Goal: Task Accomplishment & Management: Manage account settings

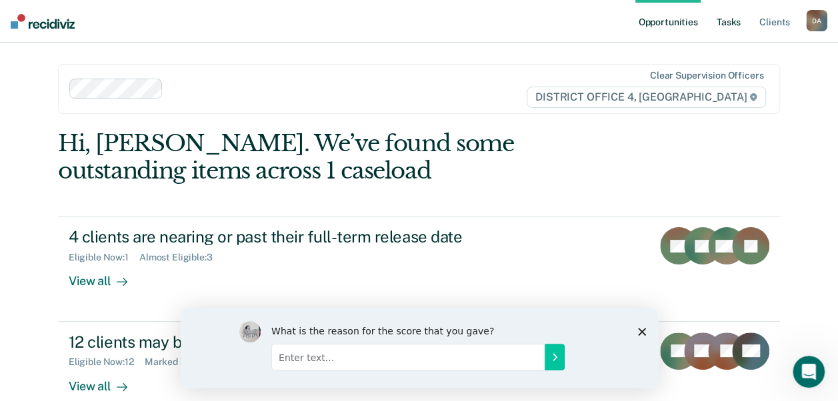
click at [728, 25] on link "Tasks" at bounding box center [728, 21] width 29 height 43
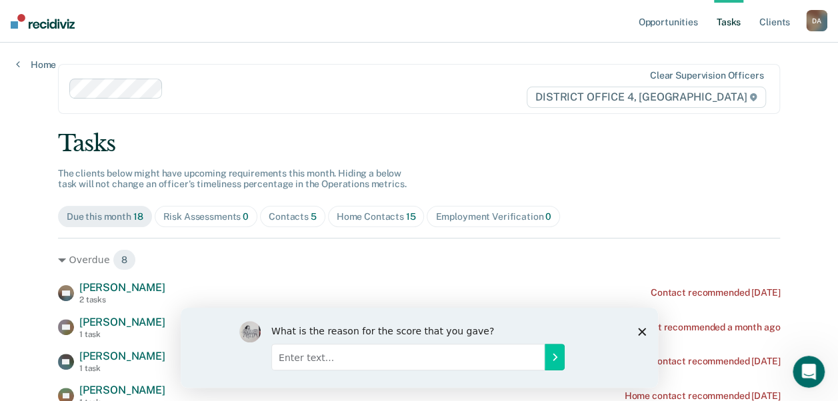
click at [360, 213] on div "Home Contacts 15" at bounding box center [376, 216] width 79 height 11
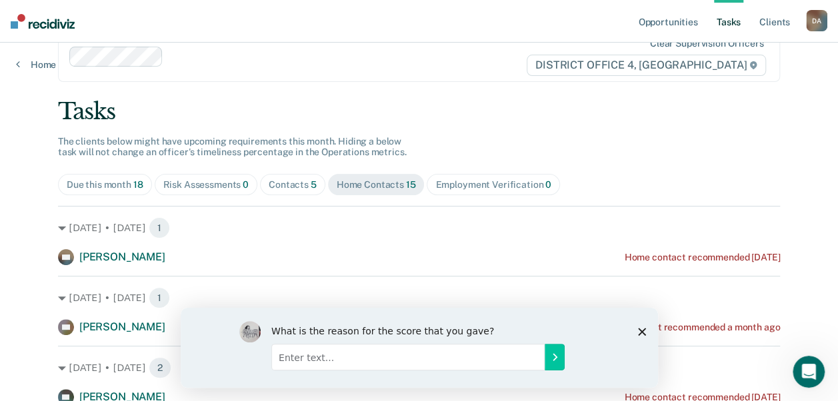
scroll to position [41, 0]
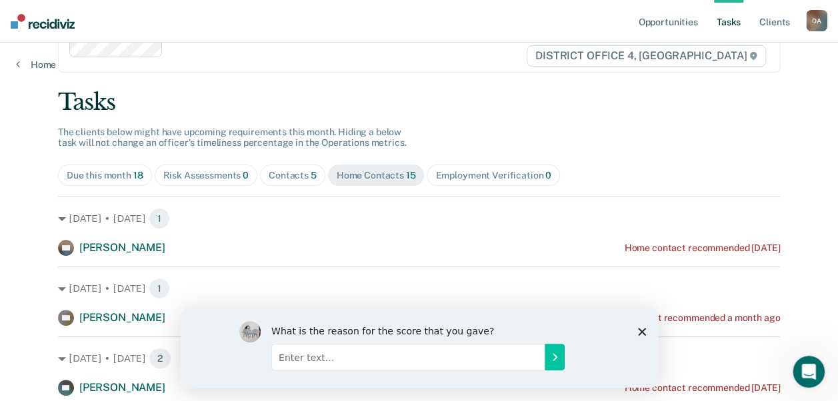
click at [286, 181] on span "Contacts 5" at bounding box center [292, 175] width 65 height 21
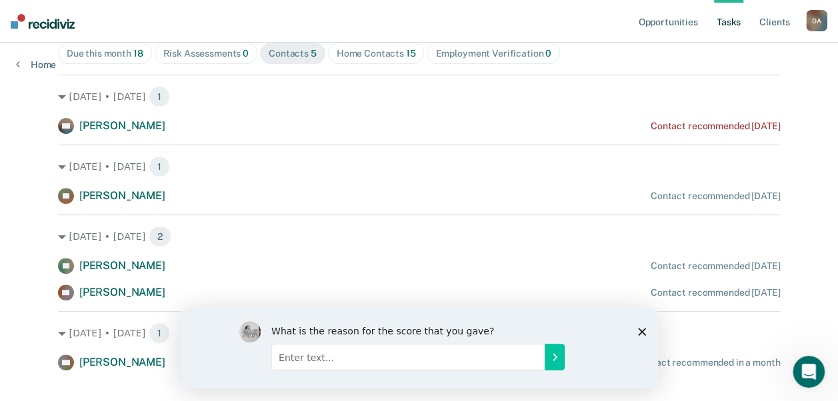
scroll to position [185, 0]
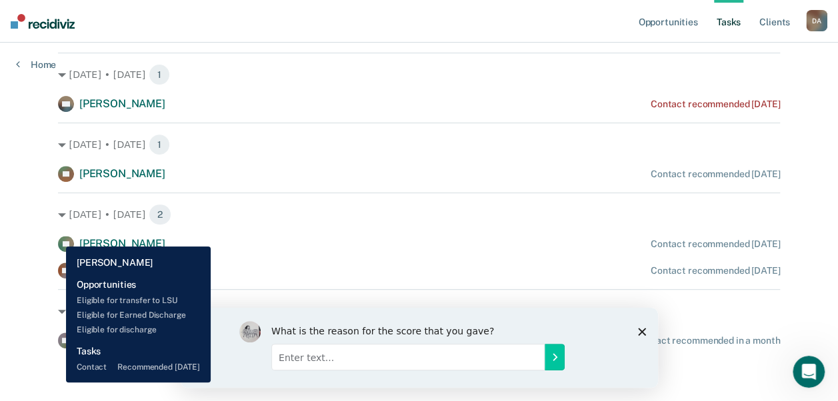
click at [58, 237] on rect at bounding box center [66, 244] width 16 height 16
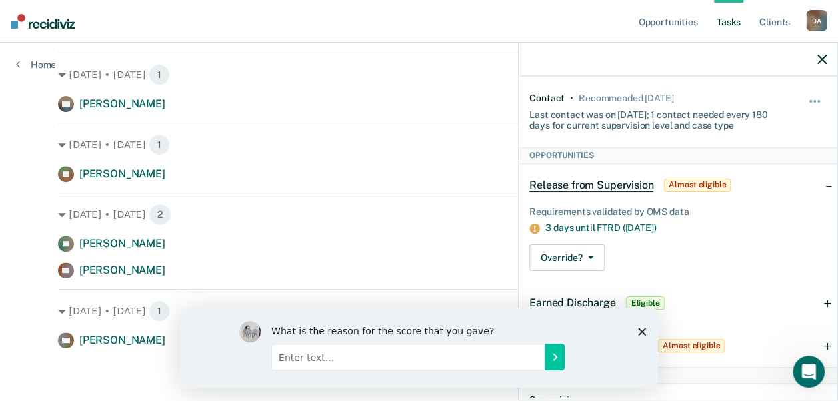
scroll to position [0, 0]
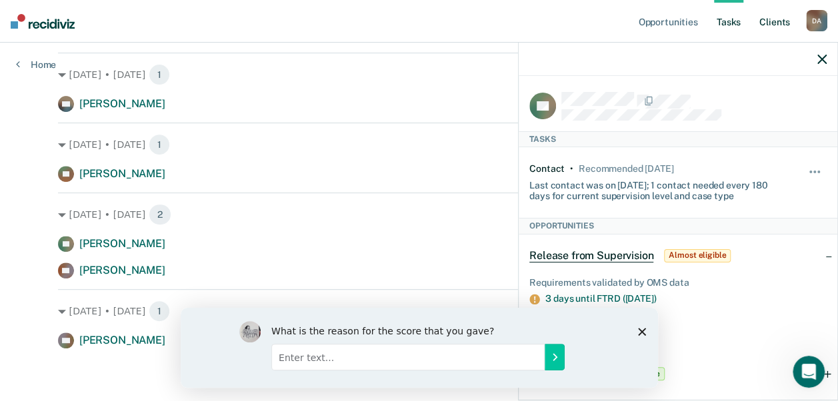
click at [771, 24] on link "Client s" at bounding box center [775, 21] width 36 height 43
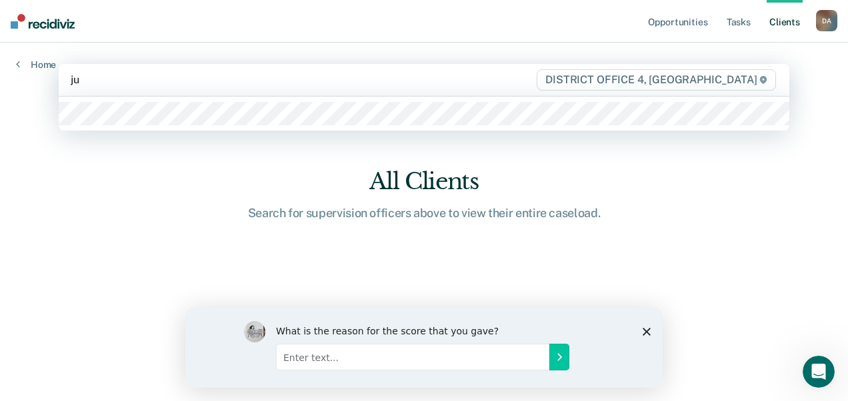
type input "jua"
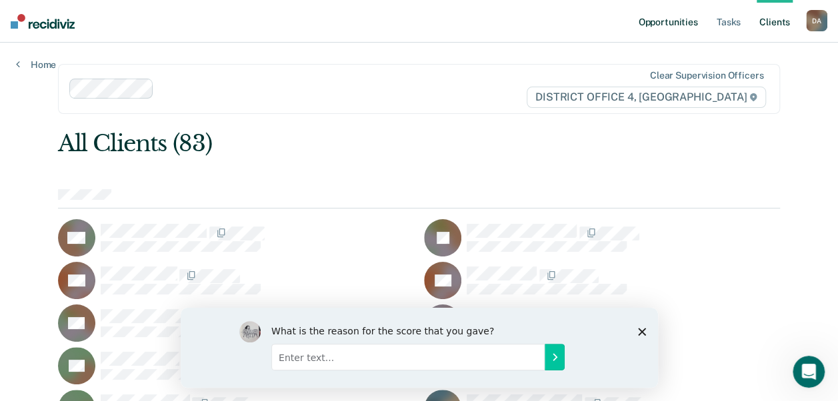
click at [673, 23] on link "Opportunities" at bounding box center [667, 21] width 65 height 43
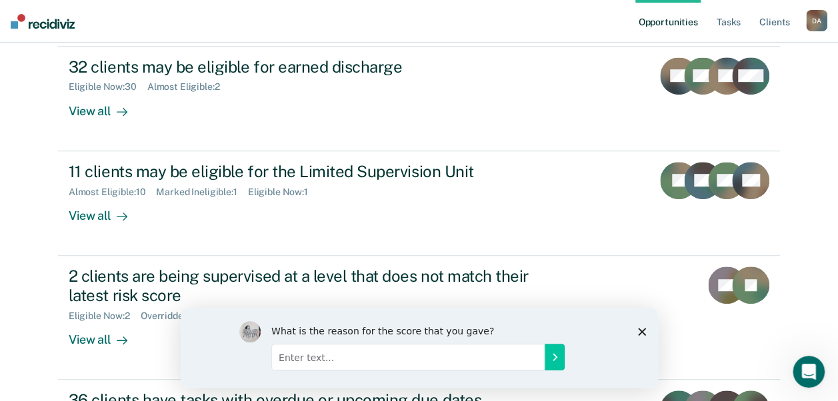
scroll to position [277, 0]
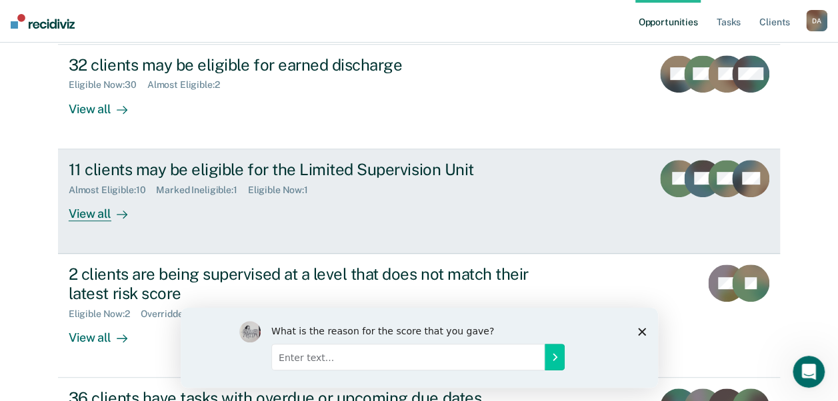
click at [98, 219] on div "View all" at bounding box center [106, 208] width 75 height 26
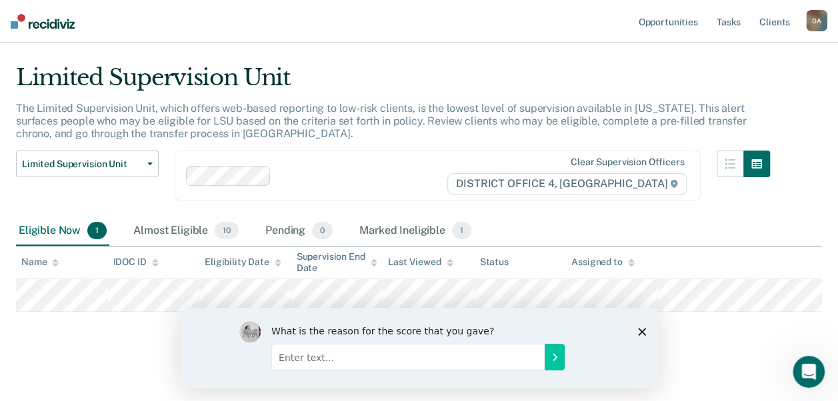
scroll to position [33, 0]
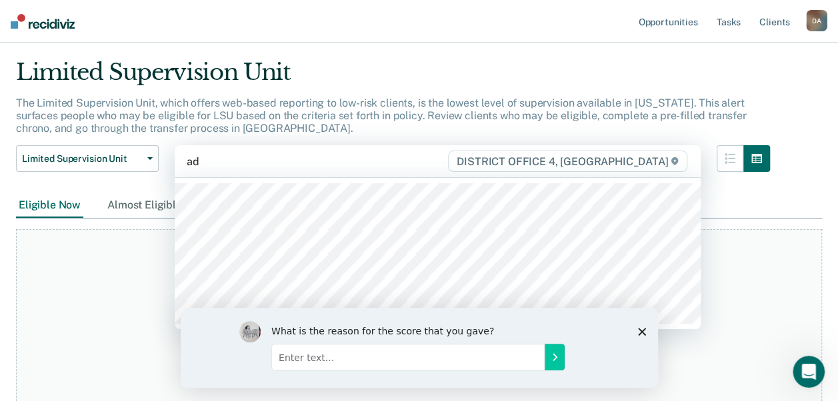
type input "a"
type input "dan"
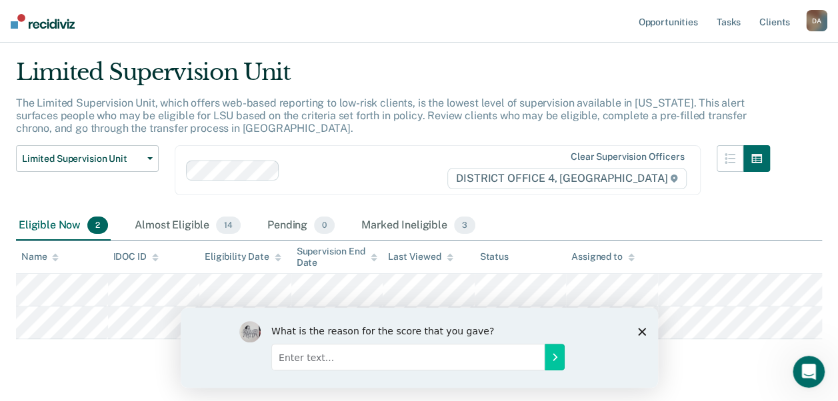
click at [383, 163] on div at bounding box center [365, 170] width 161 height 15
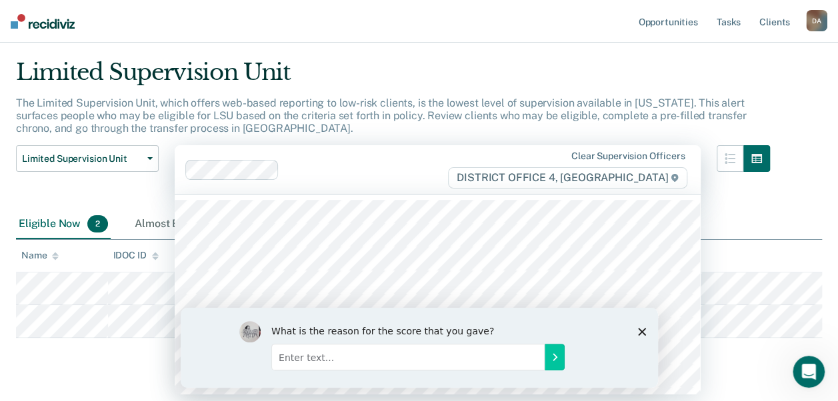
scroll to position [65, 0]
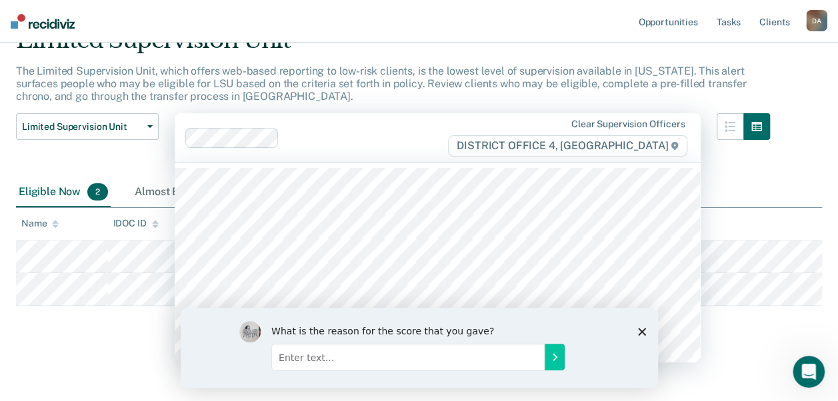
click at [817, 172] on div "Limited Supervision Unit The Limited Supervision Unit, which offers web-based r…" at bounding box center [419, 164] width 806 height 275
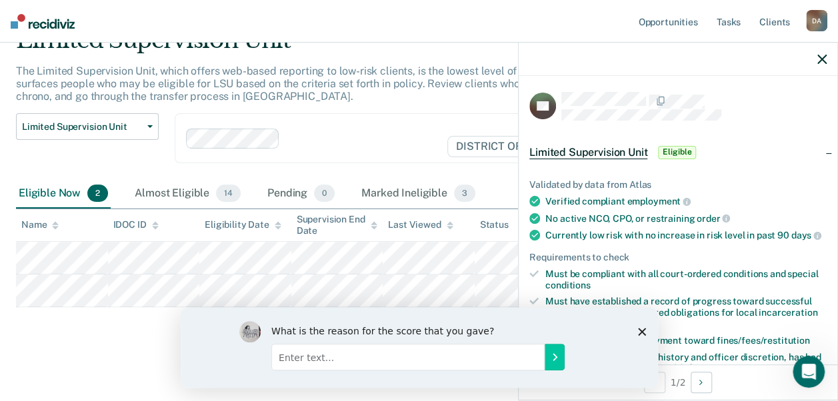
click at [441, 231] on th "Last Viewed" at bounding box center [429, 225] width 92 height 33
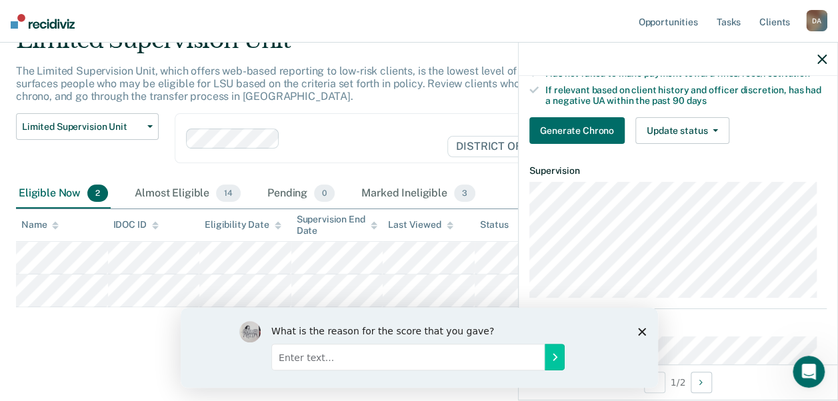
scroll to position [279, 0]
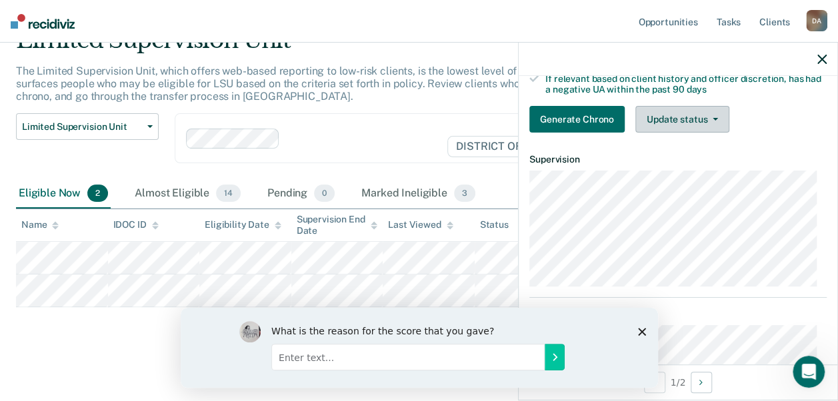
click at [669, 132] on button "Update status" at bounding box center [682, 119] width 94 height 27
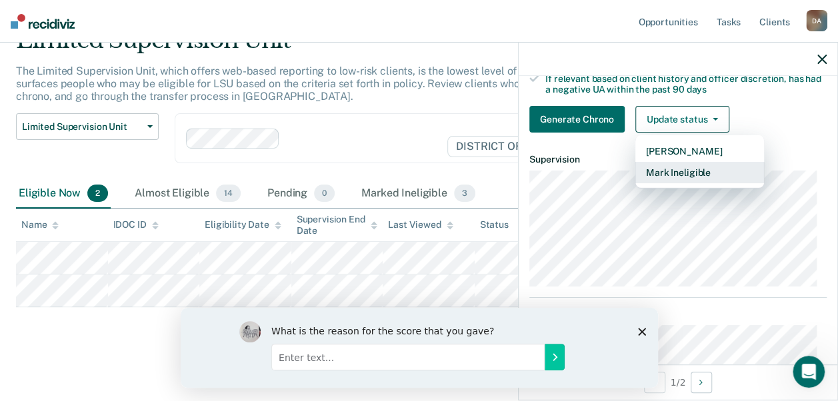
click at [675, 179] on button "Mark Ineligible" at bounding box center [699, 172] width 129 height 21
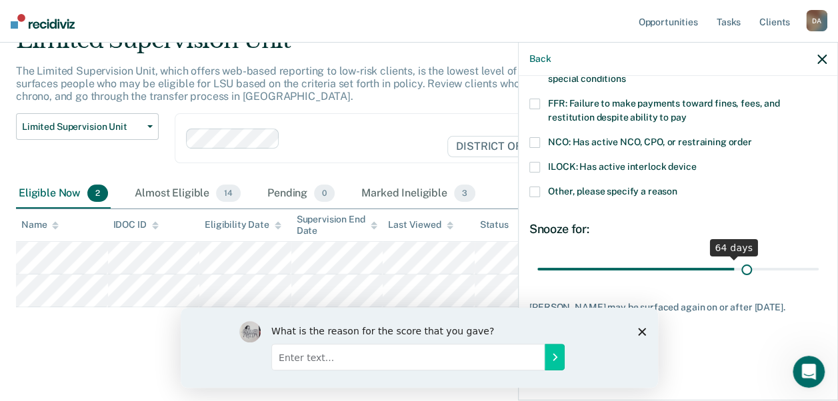
scroll to position [127, 0]
drag, startPoint x: 626, startPoint y: 253, endPoint x: 845, endPoint y: 256, distance: 219.3
type input "90"
click at [819, 257] on input "range" at bounding box center [677, 268] width 281 height 23
click at [539, 187] on span at bounding box center [534, 192] width 11 height 11
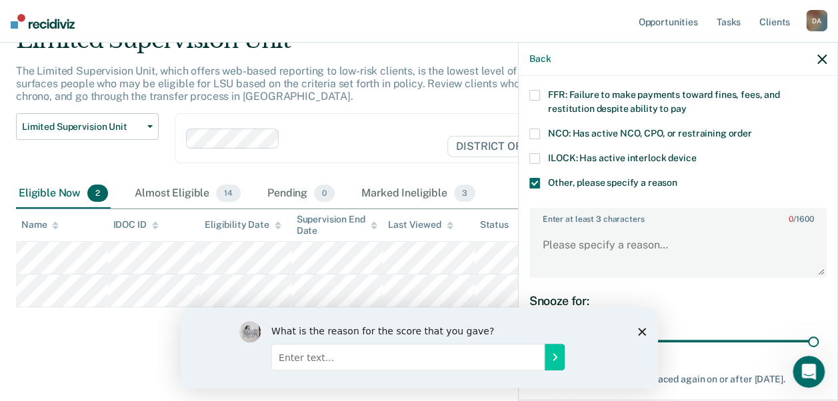
click at [545, 134] on label "NCO: Has active NCO, CPO, or restraining order" at bounding box center [677, 136] width 297 height 14
click at [535, 180] on span at bounding box center [534, 183] width 11 height 11
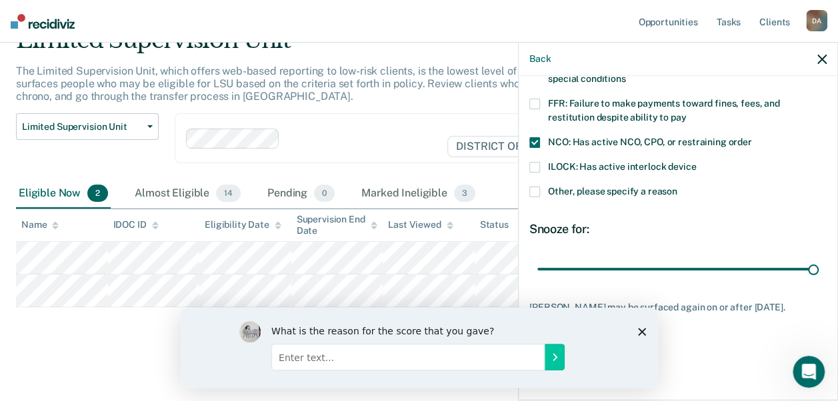
click at [638, 331] on icon "Close survey" at bounding box center [641, 331] width 8 height 8
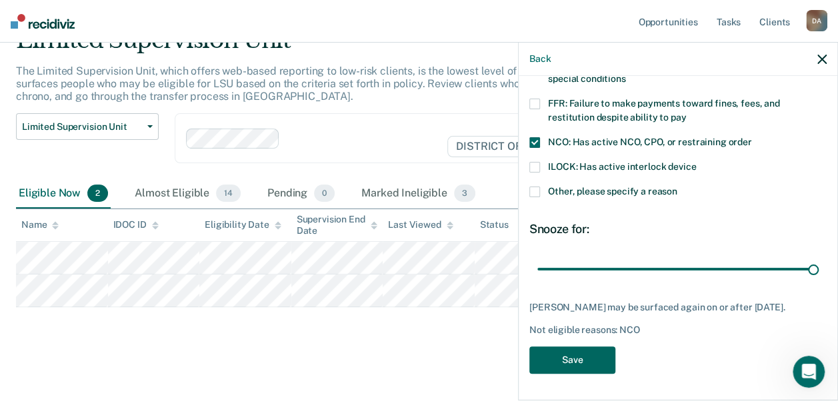
click at [589, 356] on button "Save" at bounding box center [572, 360] width 86 height 27
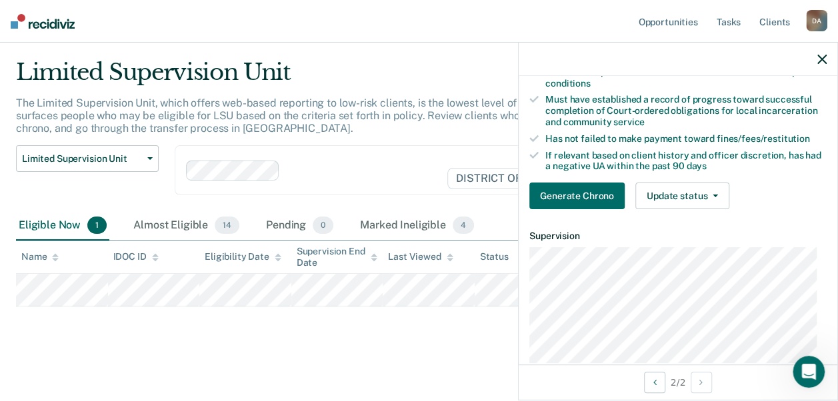
scroll to position [185, 0]
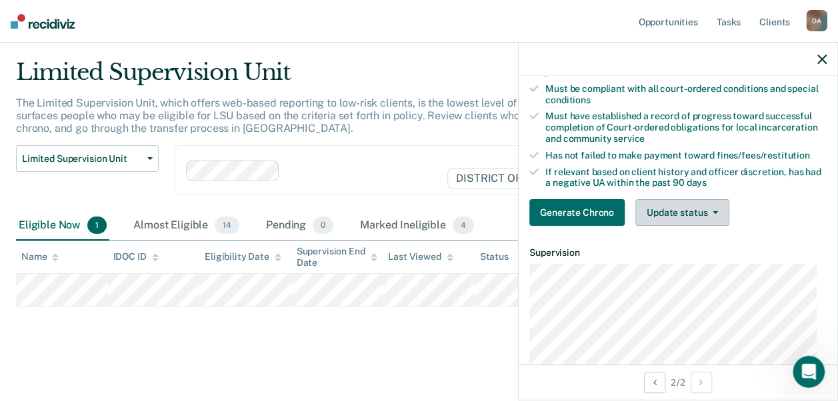
click at [651, 223] on button "Update status" at bounding box center [682, 212] width 94 height 27
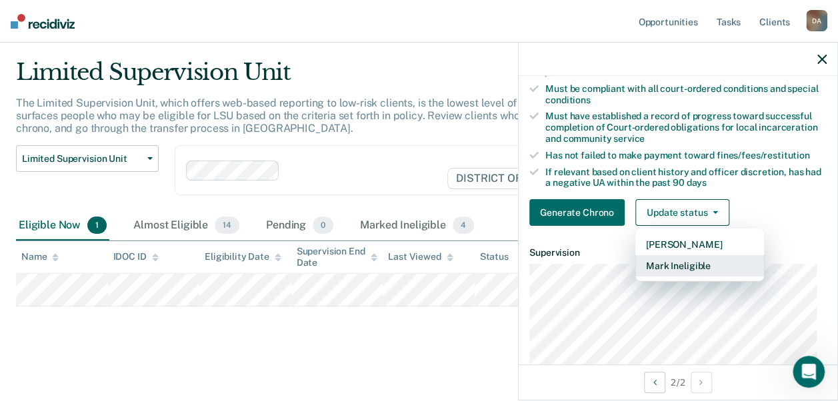
click at [659, 270] on button "Mark Ineligible" at bounding box center [699, 265] width 129 height 21
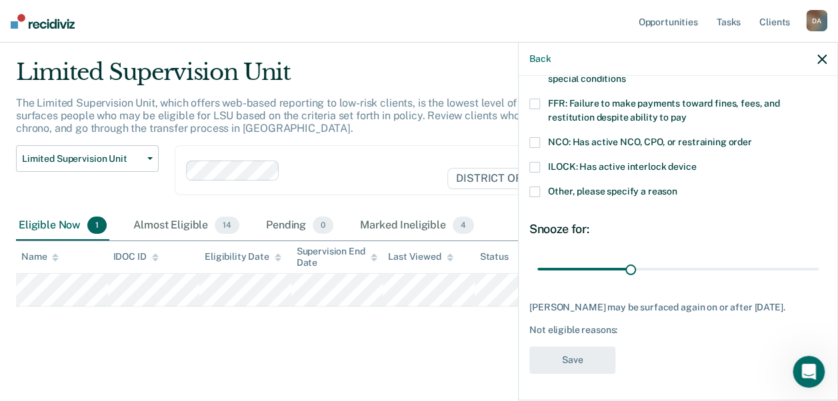
scroll to position [127, 0]
click at [538, 137] on span at bounding box center [534, 142] width 11 height 11
click at [583, 369] on button "Save" at bounding box center [572, 360] width 86 height 27
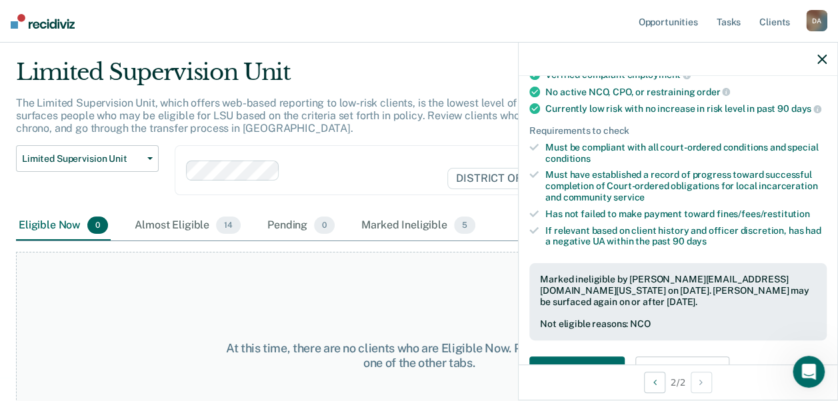
click at [825, 61] on icon "button" at bounding box center [821, 59] width 9 height 9
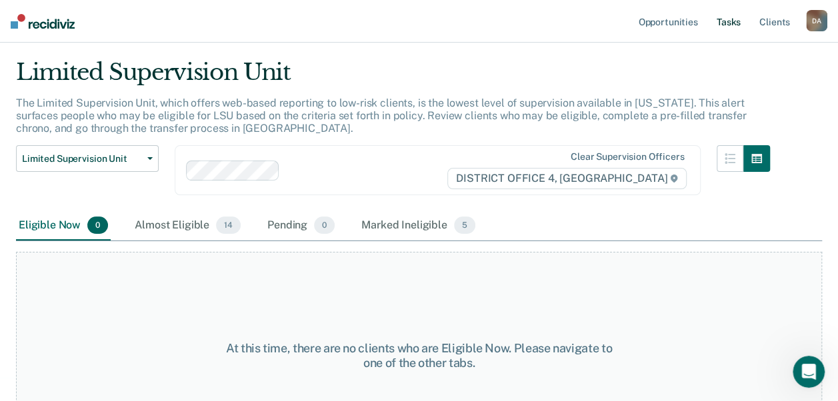
click at [733, 25] on link "Tasks" at bounding box center [728, 21] width 29 height 43
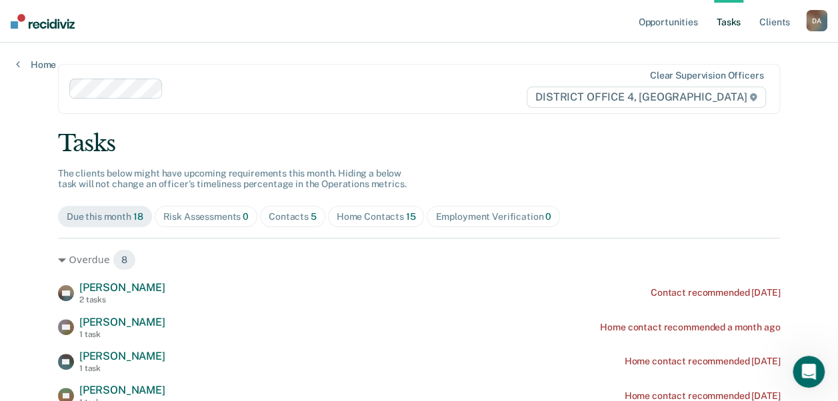
click at [733, 25] on link "Tasks" at bounding box center [728, 21] width 29 height 43
click at [671, 19] on link "Opportunities" at bounding box center [667, 21] width 65 height 43
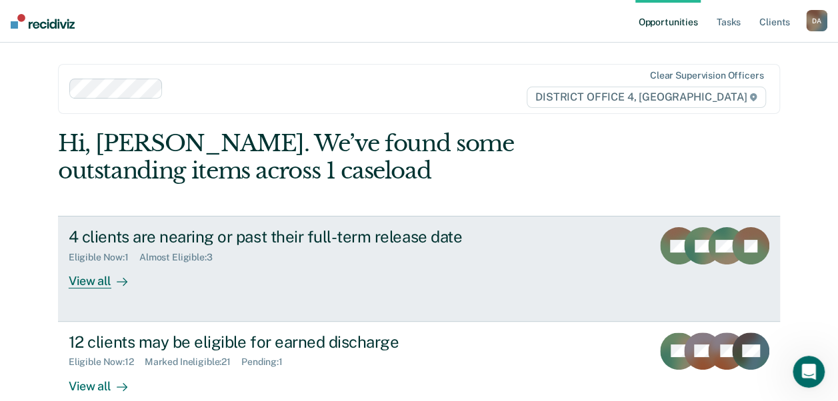
click at [76, 277] on div "View all" at bounding box center [106, 276] width 75 height 26
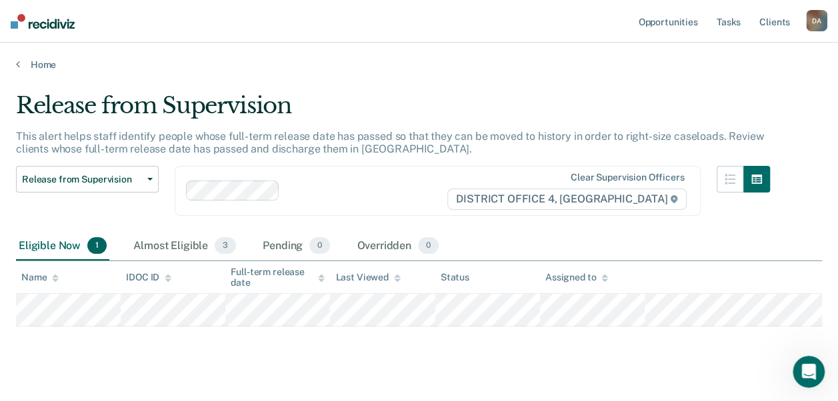
scroll to position [21, 0]
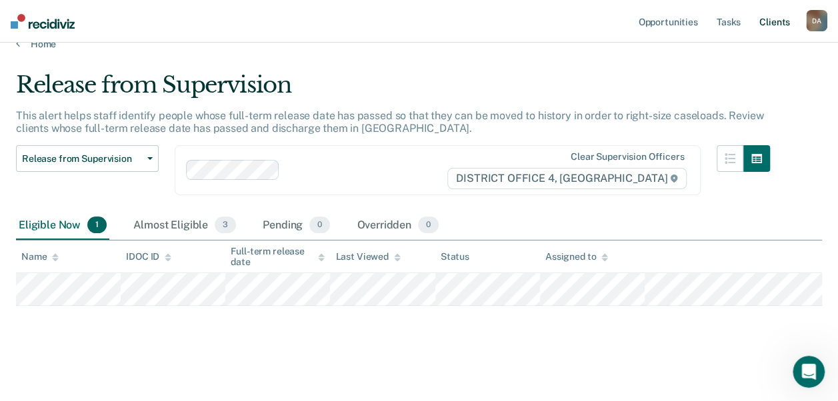
click at [769, 23] on link "Client s" at bounding box center [775, 21] width 36 height 43
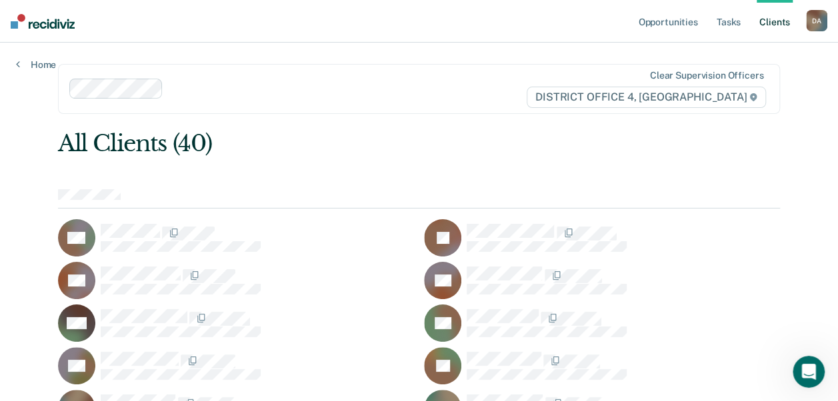
click at [730, 24] on link "Tasks" at bounding box center [728, 21] width 29 height 43
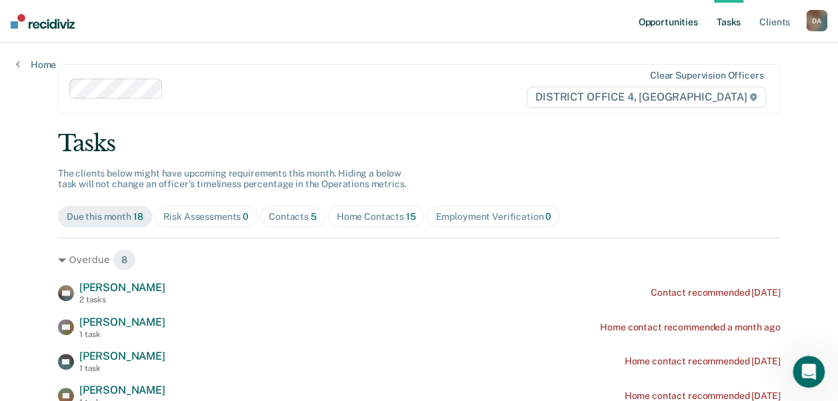
click at [672, 20] on link "Opportunities" at bounding box center [667, 21] width 65 height 43
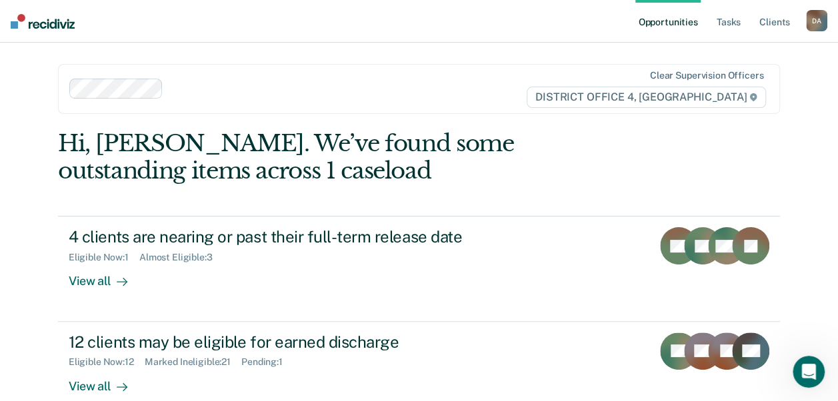
click at [459, 79] on div at bounding box center [297, 89] width 457 height 20
click at [15, 169] on div "Opportunities Tasks Client s Daniluc, Adrian D A Profile How it works Log Out C…" at bounding box center [419, 344] width 838 height 689
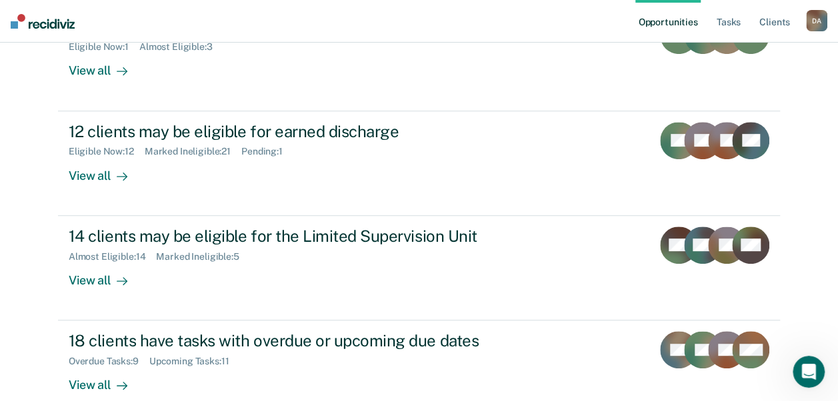
scroll to position [213, 0]
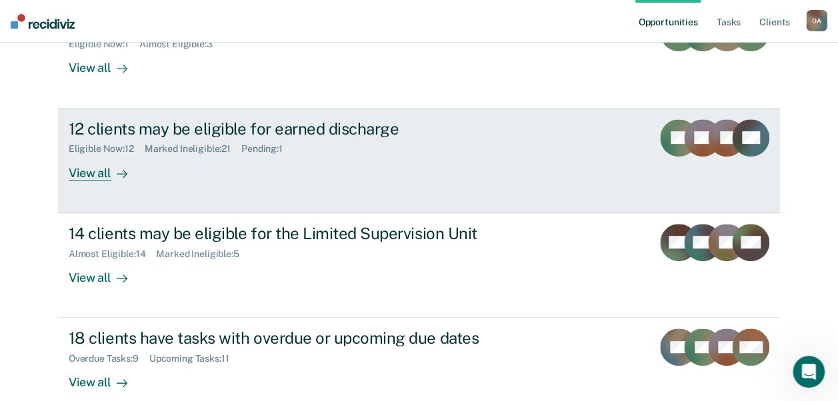
click at [96, 175] on div "View all" at bounding box center [106, 168] width 75 height 26
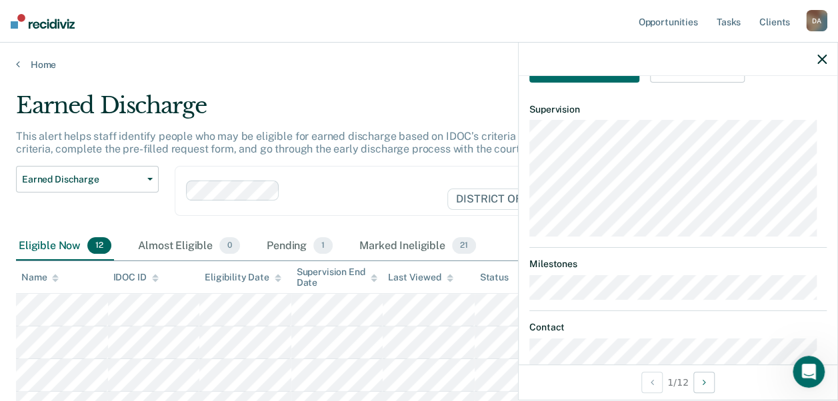
scroll to position [149, 0]
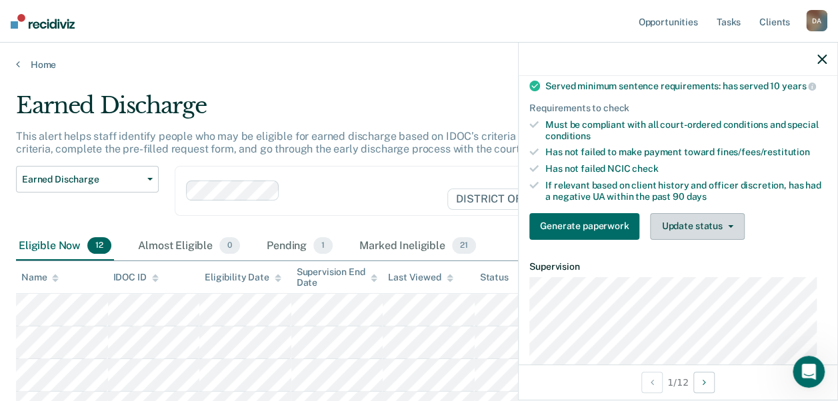
click at [689, 238] on button "Update status" at bounding box center [697, 226] width 94 height 27
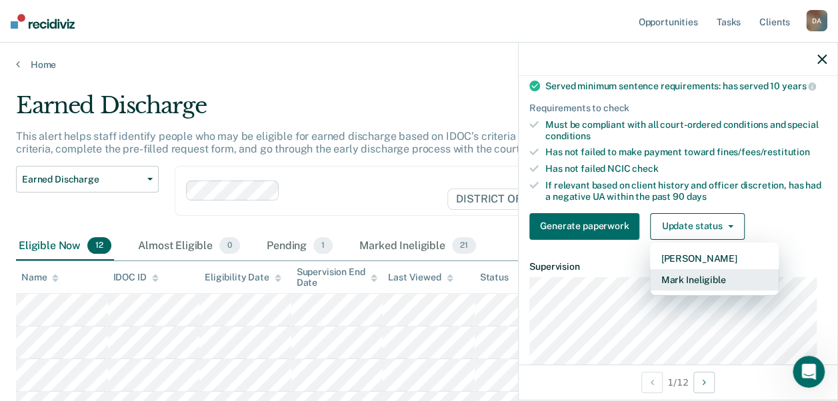
click at [687, 289] on button "Mark Ineligible" at bounding box center [714, 279] width 129 height 21
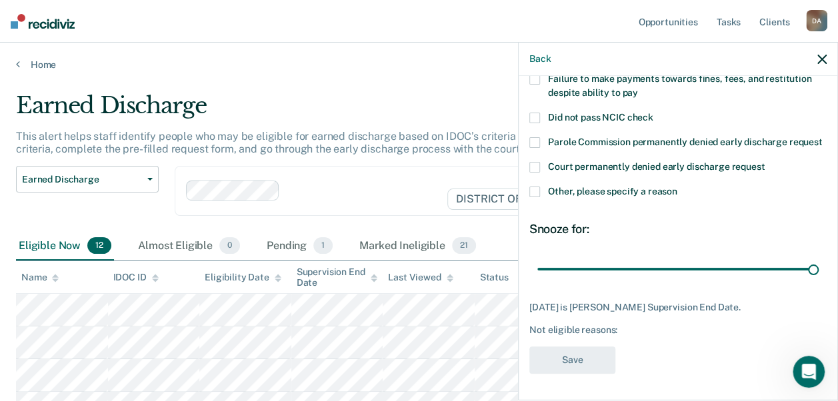
click at [538, 191] on span at bounding box center [534, 192] width 11 height 11
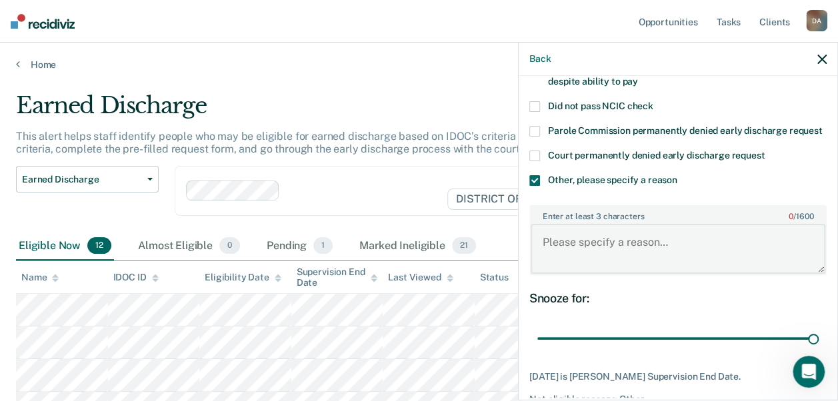
click at [535, 261] on textarea "Enter at least 3 characters 0 / 1600" at bounding box center [678, 248] width 295 height 49
type textarea "FTRD in 3 days"
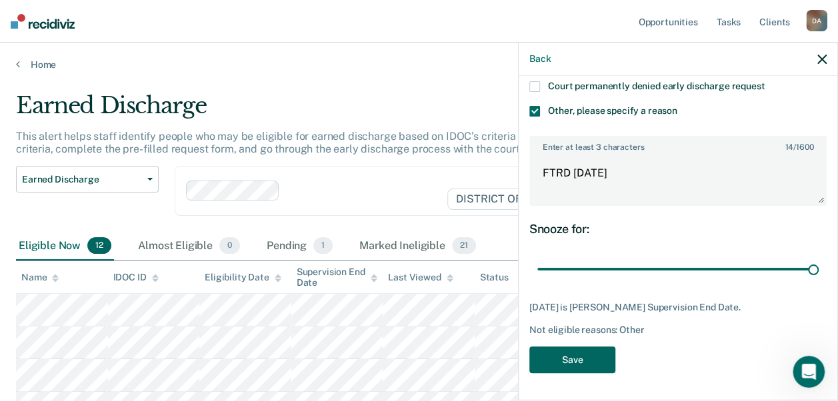
click at [575, 354] on button "Save" at bounding box center [572, 360] width 86 height 27
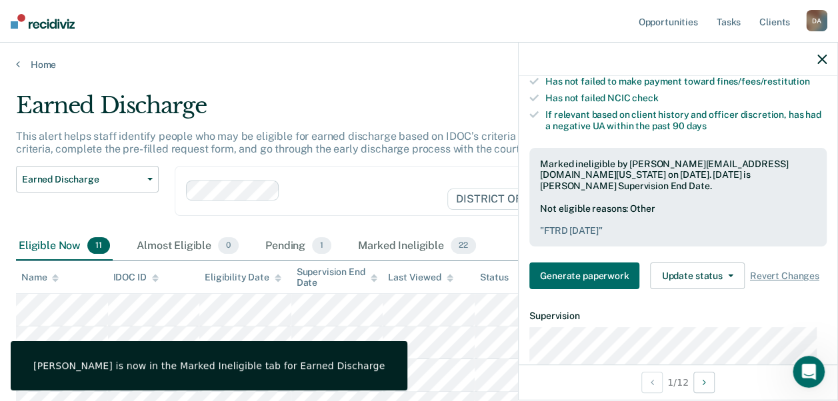
click at [280, 161] on div "This alert helps staff identify people who may be eligible for earned discharge…" at bounding box center [393, 148] width 754 height 36
click at [313, 101] on div "Earned Discharge" at bounding box center [393, 111] width 754 height 38
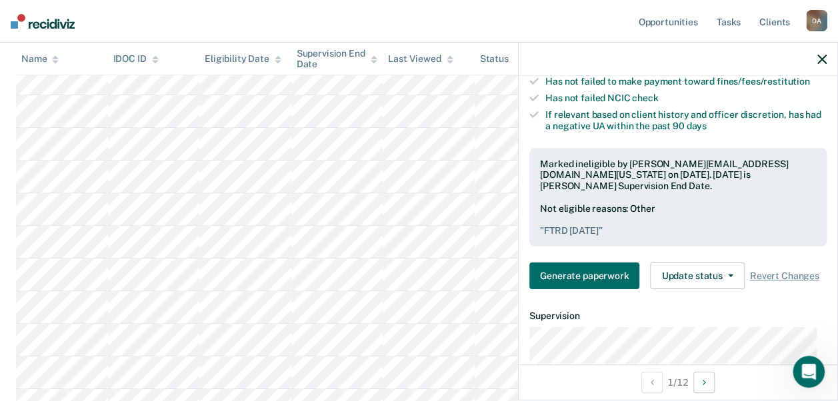
scroll to position [231, 0]
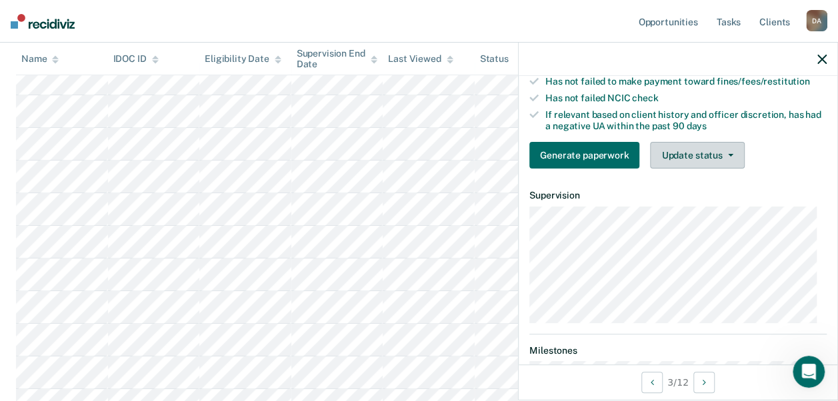
click at [689, 163] on button "Update status" at bounding box center [697, 155] width 94 height 27
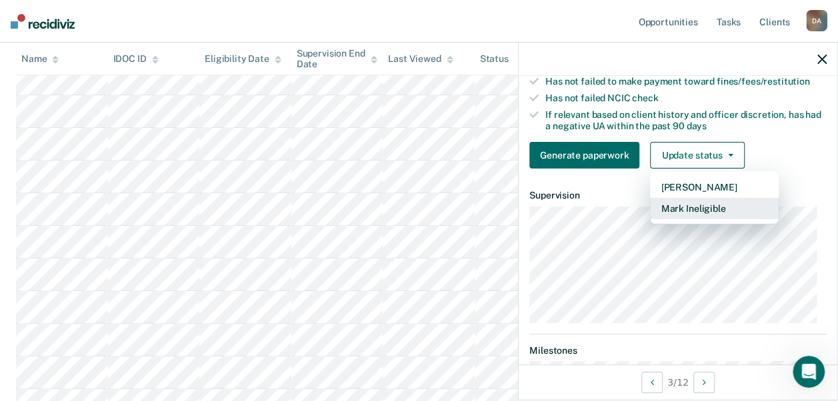
click at [677, 217] on button "Mark Ineligible" at bounding box center [714, 208] width 129 height 21
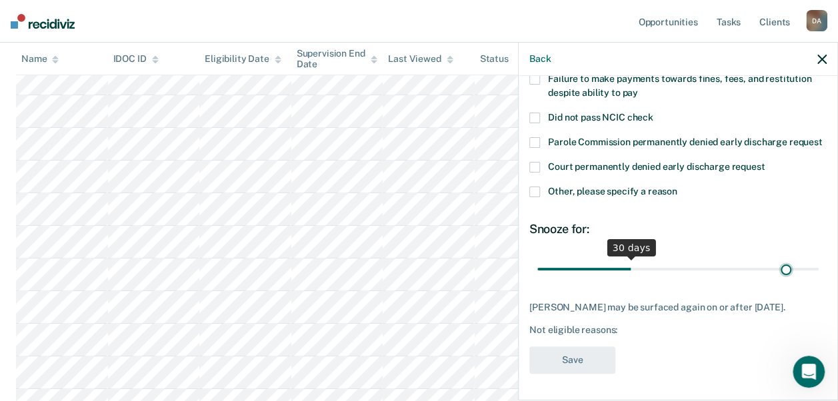
scroll to position [151, 0]
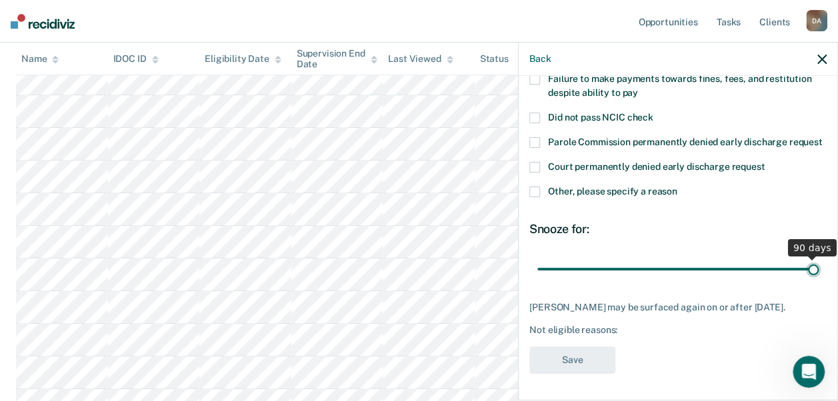
drag, startPoint x: 624, startPoint y: 261, endPoint x: 819, endPoint y: 256, distance: 194.7
type input "90"
click at [819, 257] on input "range" at bounding box center [677, 268] width 281 height 23
click at [539, 187] on span at bounding box center [534, 192] width 11 height 11
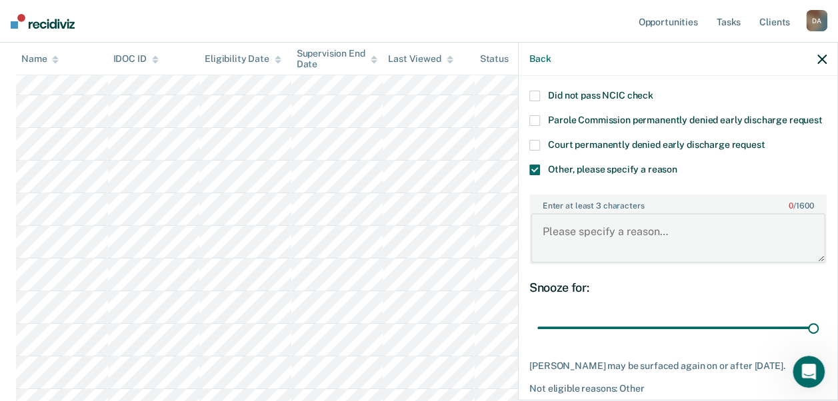
click at [560, 263] on textarea "Enter at least 3 characters 0 / 1600" at bounding box center [678, 237] width 295 height 49
type textarea "violation history"
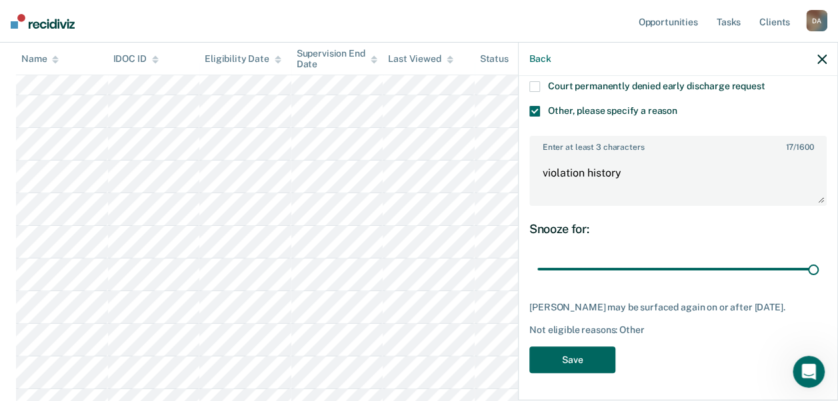
drag, startPoint x: 577, startPoint y: 351, endPoint x: 571, endPoint y: 357, distance: 9.0
click at [571, 357] on button "Save" at bounding box center [572, 360] width 86 height 27
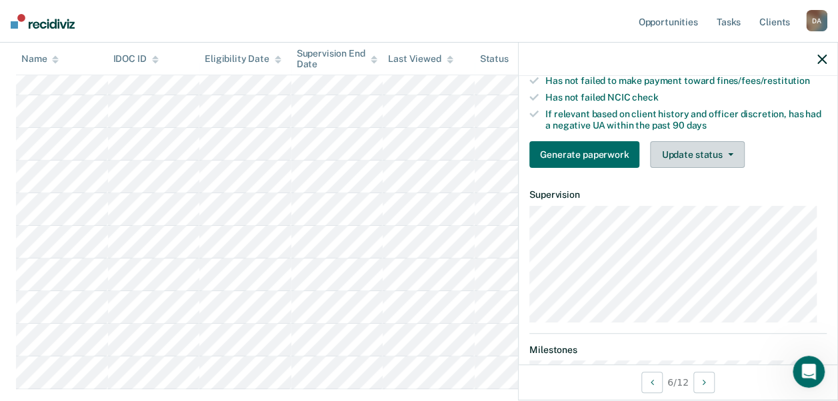
click at [693, 168] on button "Update status" at bounding box center [697, 154] width 94 height 27
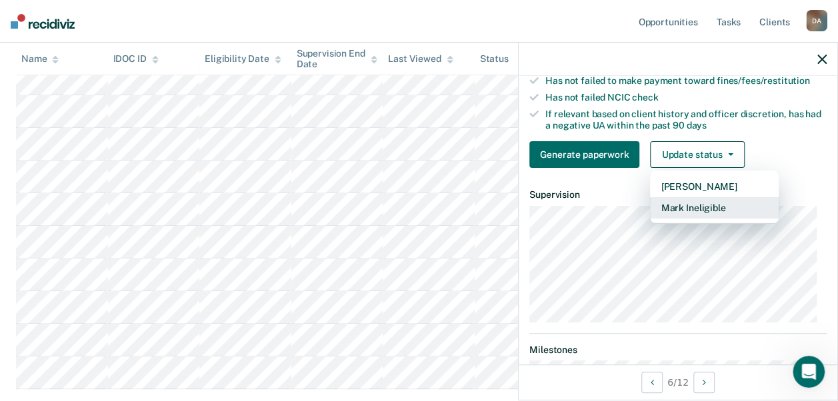
click at [665, 216] on button "Mark Ineligible" at bounding box center [714, 207] width 129 height 21
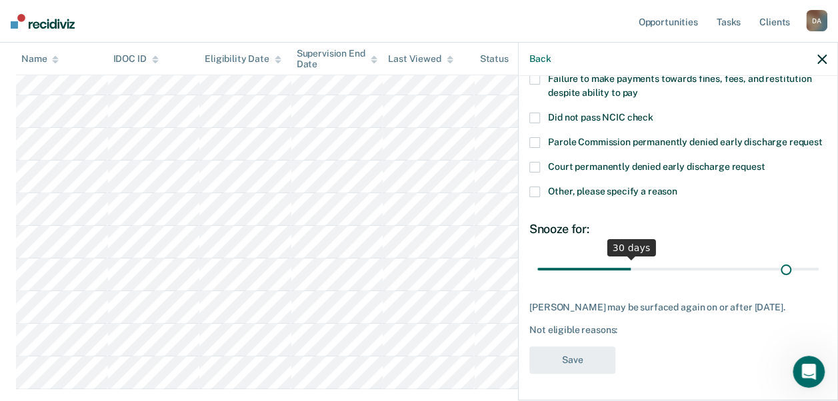
scroll to position [140, 0]
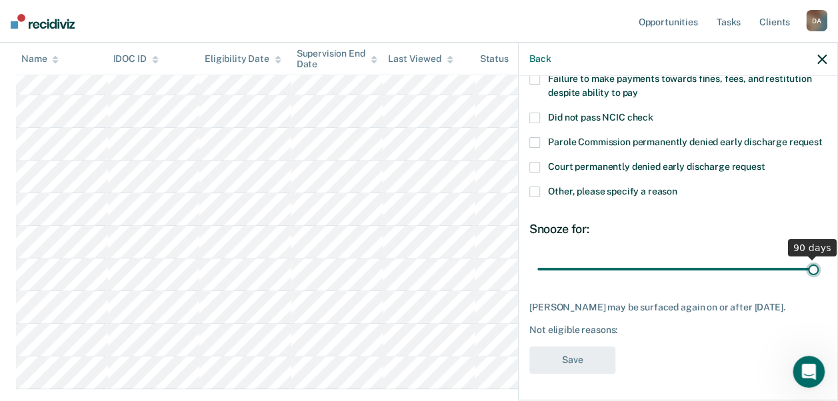
drag, startPoint x: 629, startPoint y: 259, endPoint x: 849, endPoint y: 285, distance: 221.6
type input "90"
click at [819, 281] on input "range" at bounding box center [677, 268] width 281 height 23
click at [531, 191] on span at bounding box center [534, 192] width 11 height 11
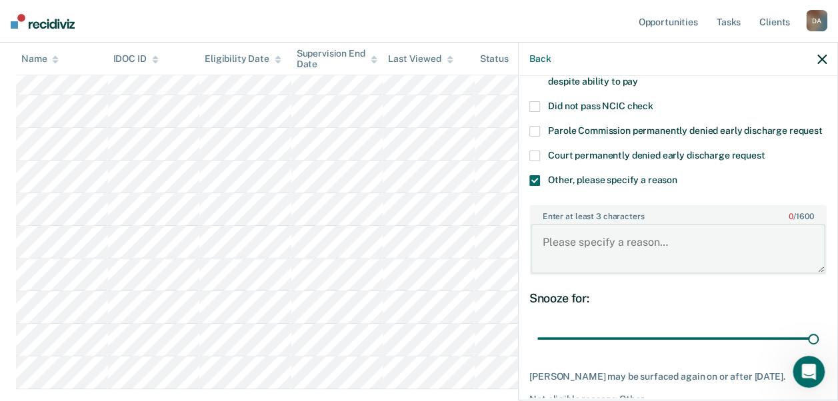
click at [549, 252] on textarea "Enter at least 3 characters 0 / 1600" at bounding box center [678, 248] width 295 height 49
type textarea "did not complete additional DVR recommended tx"
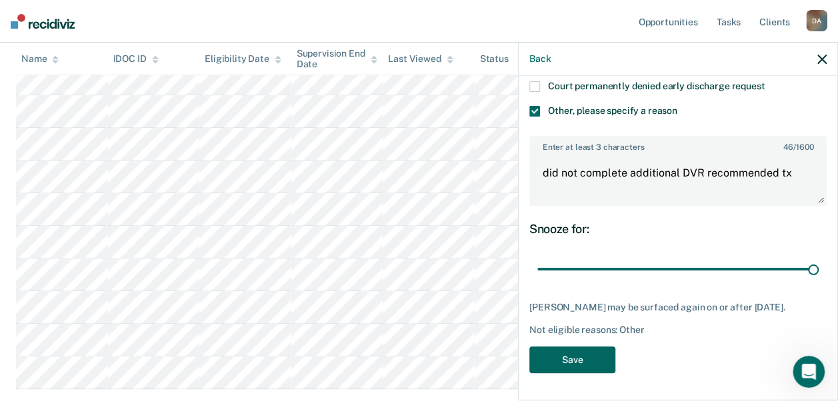
click at [583, 353] on button "Save" at bounding box center [572, 360] width 86 height 27
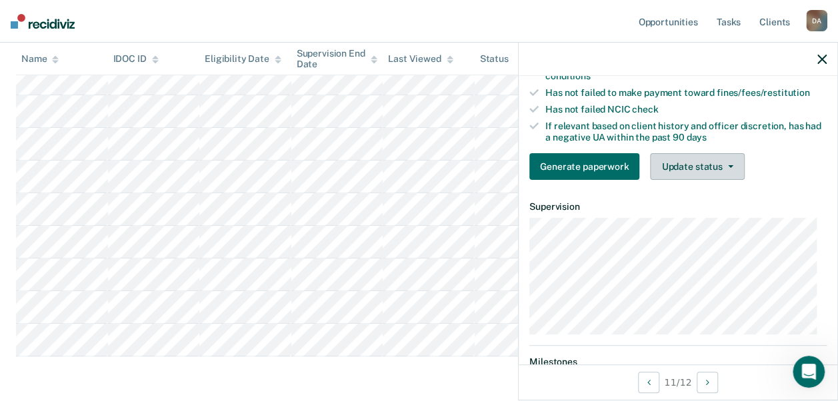
click at [696, 175] on button "Update status" at bounding box center [697, 166] width 94 height 27
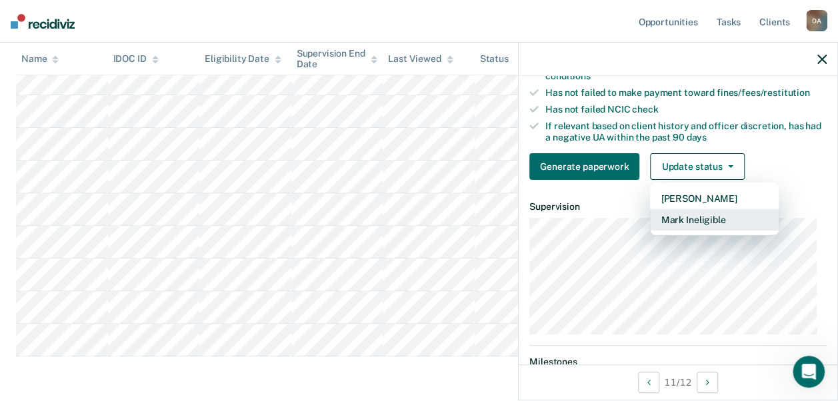
click at [669, 227] on button "Mark Ineligible" at bounding box center [714, 219] width 129 height 21
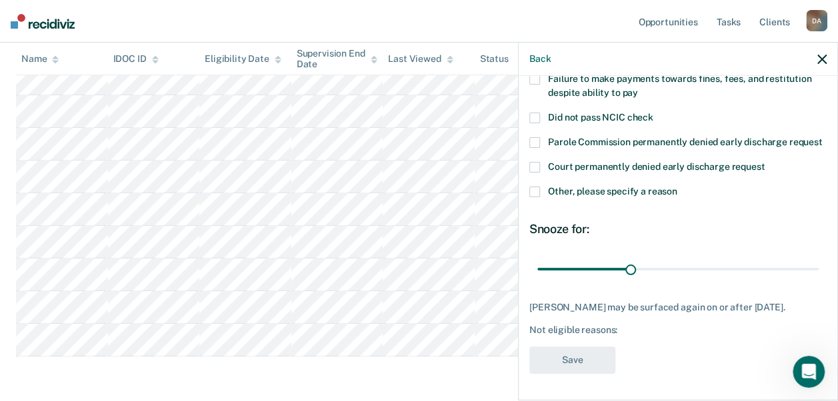
click at [528, 184] on div "TH Which of the following requirements has Timothy Hall not met? Not compliant …" at bounding box center [678, 237] width 319 height 322
click at [535, 187] on span at bounding box center [534, 192] width 11 height 11
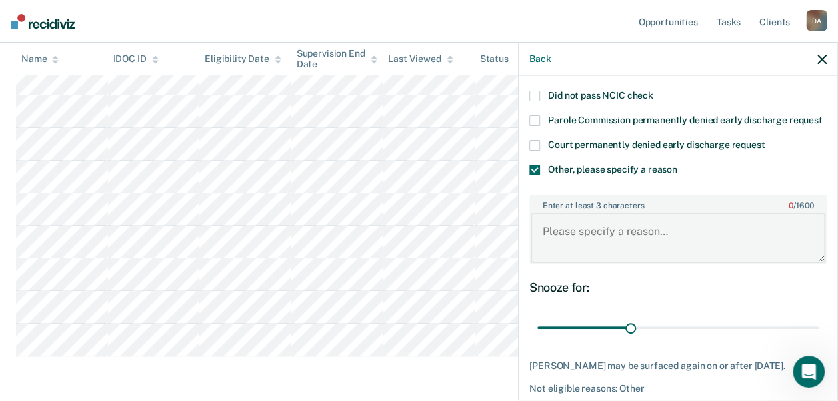
click at [572, 249] on textarea "Enter at least 3 characters 0 / 1600" at bounding box center [678, 237] width 295 height 49
type textarea "violation history"
drag, startPoint x: 625, startPoint y: 340, endPoint x: 847, endPoint y: 343, distance: 222.0
type input "90"
click at [819, 339] on input "range" at bounding box center [677, 327] width 281 height 23
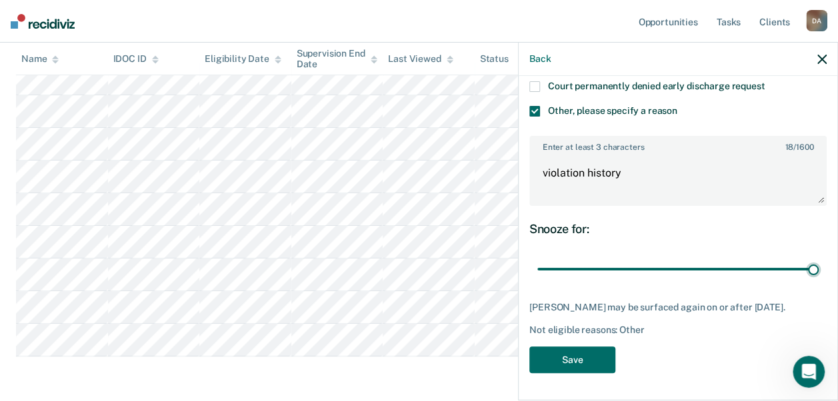
scroll to position [232, 0]
click at [567, 361] on button "Save" at bounding box center [572, 360] width 86 height 27
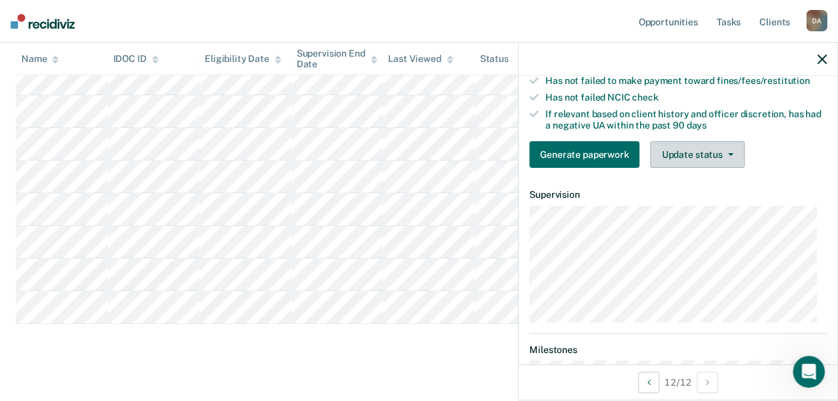
click at [688, 165] on button "Update status" at bounding box center [697, 154] width 94 height 27
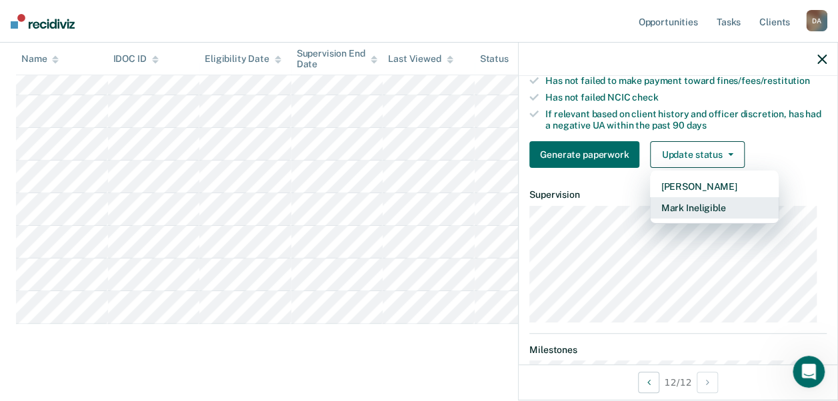
click at [675, 219] on button "Mark Ineligible" at bounding box center [714, 207] width 129 height 21
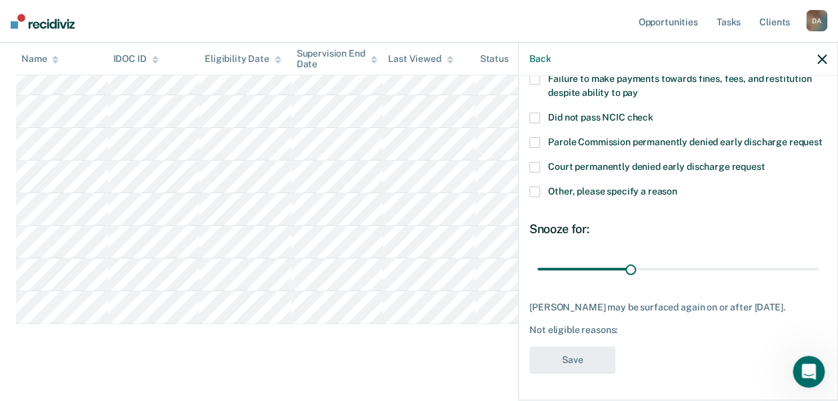
click at [537, 187] on span at bounding box center [534, 192] width 11 height 11
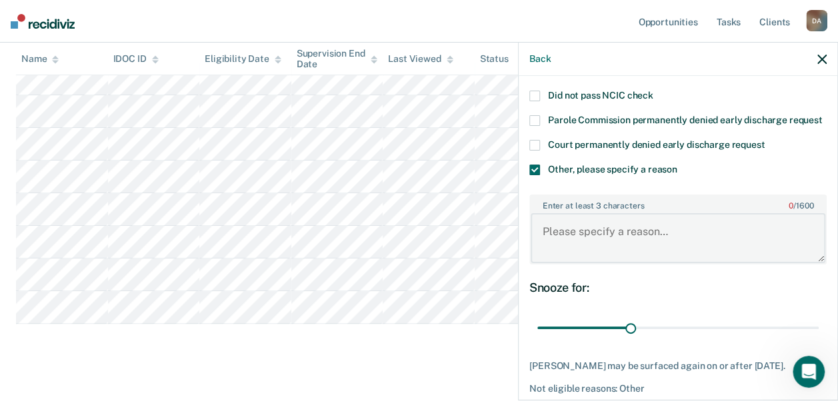
click at [554, 236] on textarea "Enter at least 3 characters 0 / 1600" at bounding box center [678, 237] width 295 height 49
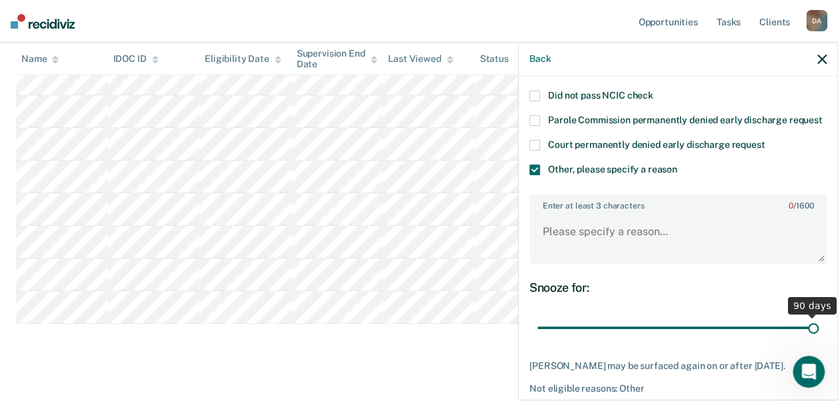
drag, startPoint x: 626, startPoint y: 338, endPoint x: 805, endPoint y: 337, distance: 179.3
type input "90"
click at [805, 337] on input "range" at bounding box center [677, 327] width 281 height 23
click at [591, 237] on textarea "Enter at least 3 characters 0 / 1600" at bounding box center [678, 237] width 295 height 49
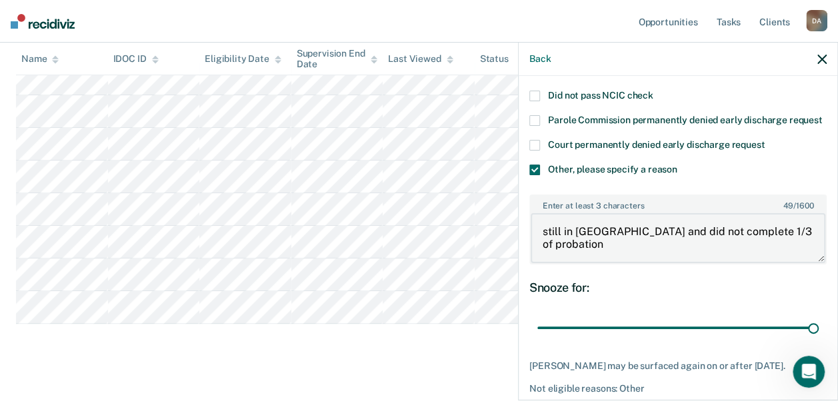
type textarea "still in tx and did not complete 1/3 of probation"
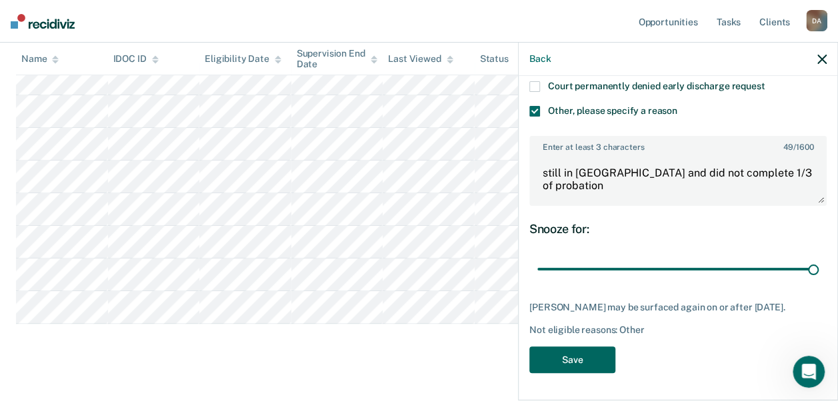
click at [591, 368] on button "Save" at bounding box center [572, 360] width 86 height 27
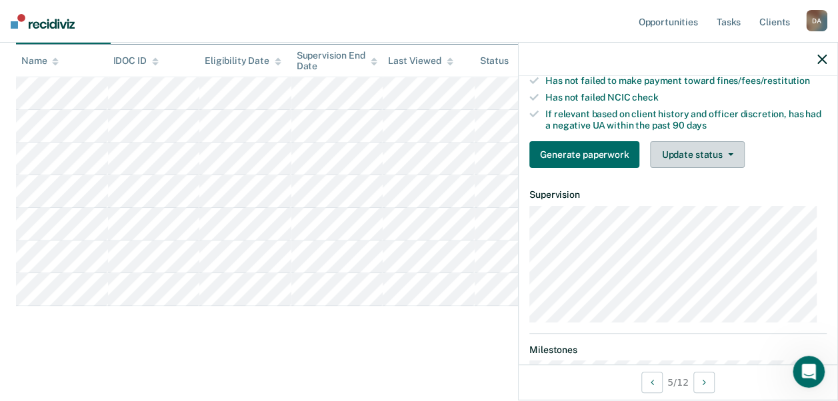
click at [678, 162] on button "Update status" at bounding box center [697, 154] width 94 height 27
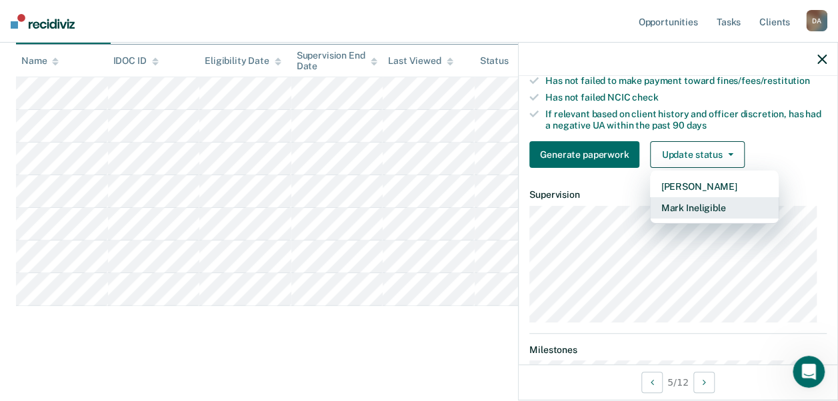
click at [671, 213] on button "Mark Ineligible" at bounding box center [714, 207] width 129 height 21
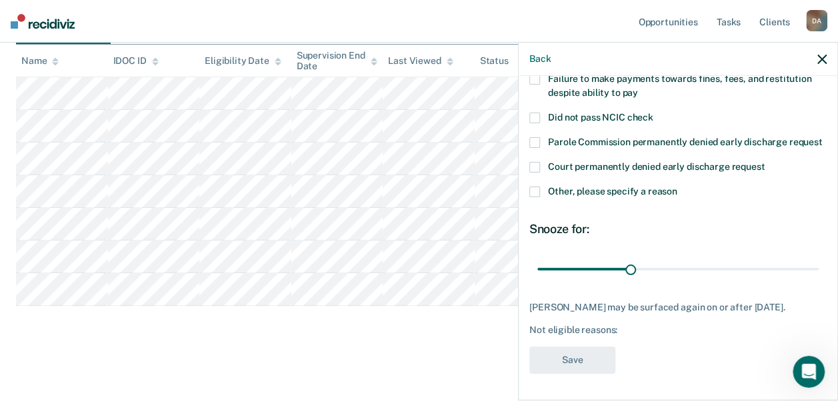
click at [541, 187] on label "Other, please specify a reason" at bounding box center [677, 194] width 297 height 14
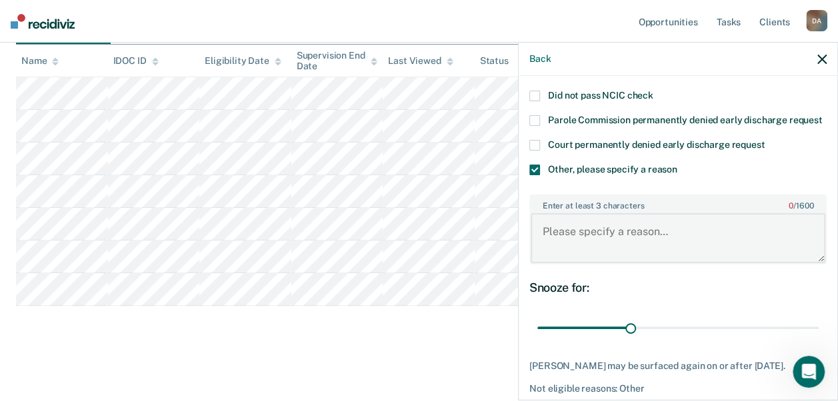
click at [560, 257] on textarea "Enter at least 3 characters 0 / 1600" at bounding box center [678, 237] width 295 height 49
drag, startPoint x: 723, startPoint y: 241, endPoint x: 832, endPoint y: 257, distance: 109.8
click at [832, 257] on div "JW Which of the following requirements has Joshua Webster not met? Not complian…" at bounding box center [678, 237] width 319 height 322
type textarea "housing and employment, history of PV"
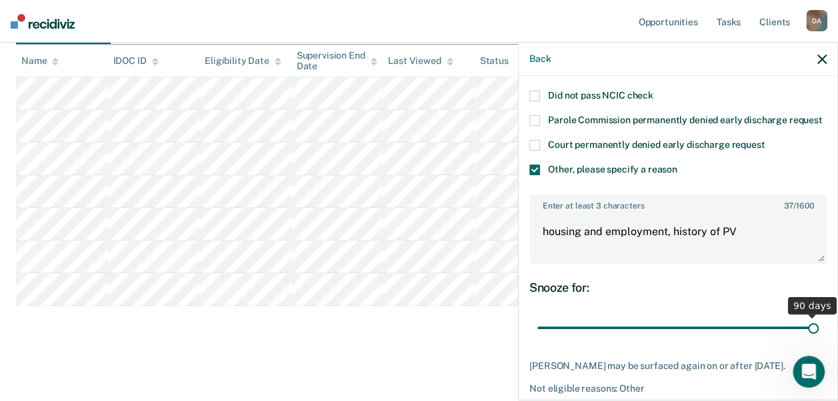
drag, startPoint x: 631, startPoint y: 337, endPoint x: 807, endPoint y: 340, distance: 176.7
type input "90"
click at [807, 339] on input "range" at bounding box center [677, 327] width 281 height 23
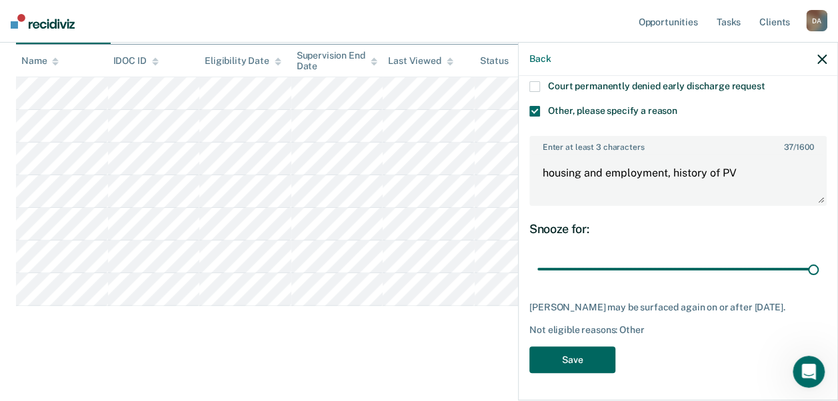
click at [562, 360] on button "Save" at bounding box center [572, 360] width 86 height 27
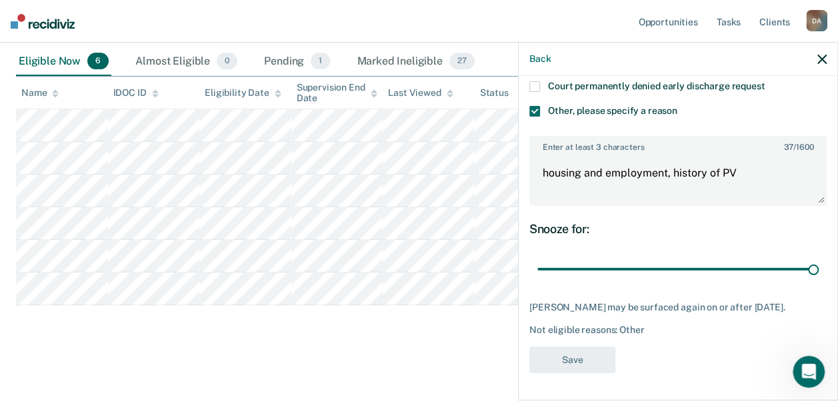
scroll to position [184, 0]
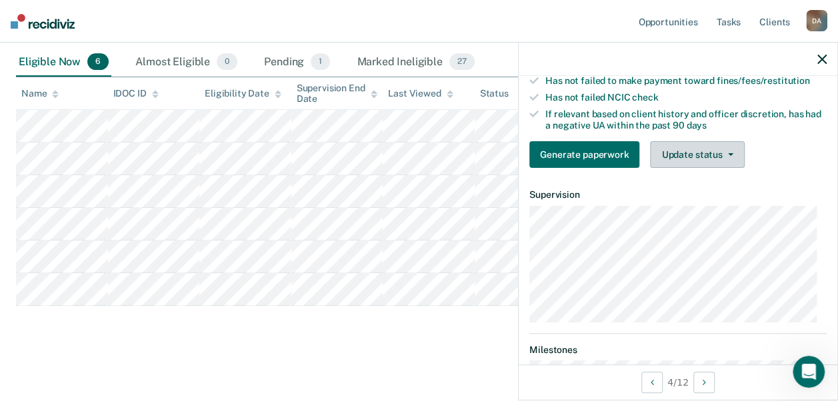
click at [697, 160] on button "Update status" at bounding box center [697, 154] width 94 height 27
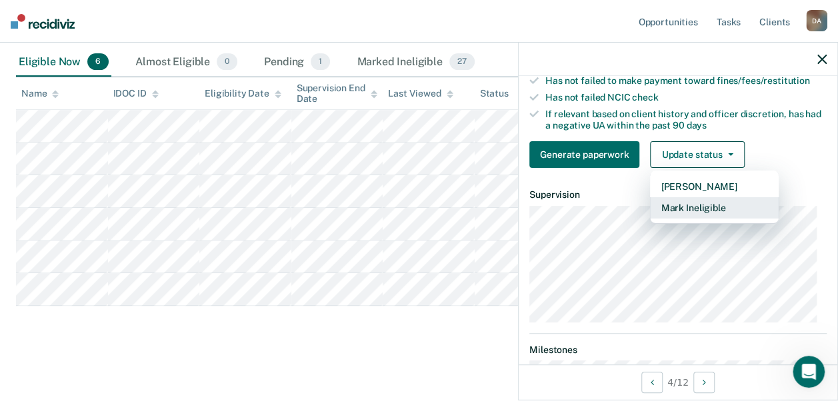
click at [677, 219] on button "Mark Ineligible" at bounding box center [714, 207] width 129 height 21
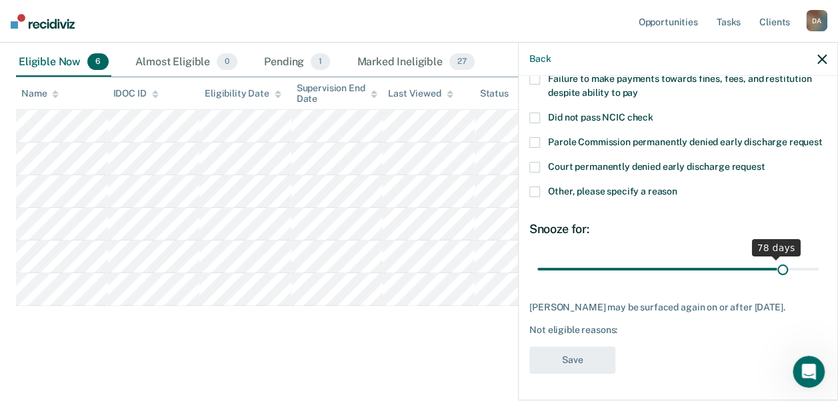
scroll to position [151, 0]
drag, startPoint x: 635, startPoint y: 259, endPoint x: 850, endPoint y: 261, distance: 215.3
type input "90"
click at [819, 261] on input "range" at bounding box center [677, 268] width 281 height 23
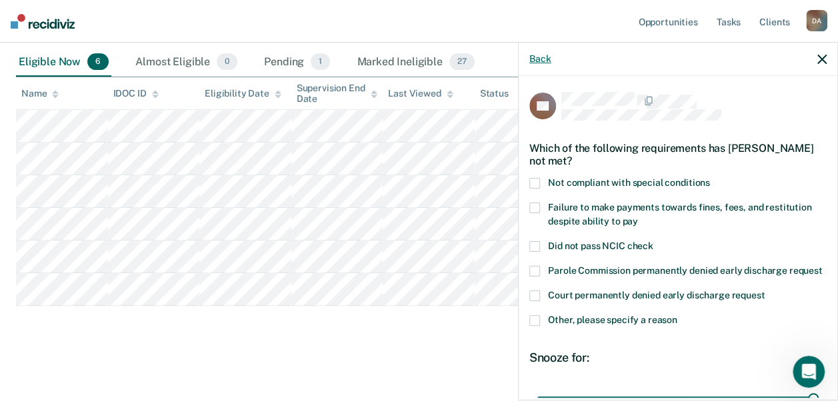
click at [536, 59] on button "Back" at bounding box center [539, 58] width 21 height 11
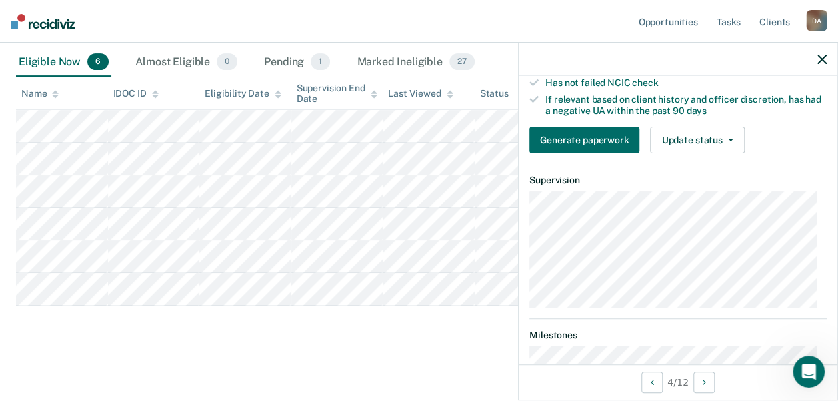
scroll to position [244, 0]
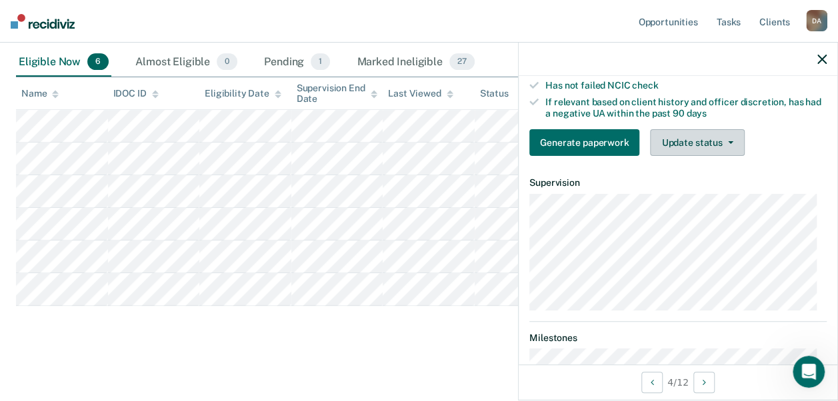
click at [701, 153] on button "Update status" at bounding box center [697, 142] width 94 height 27
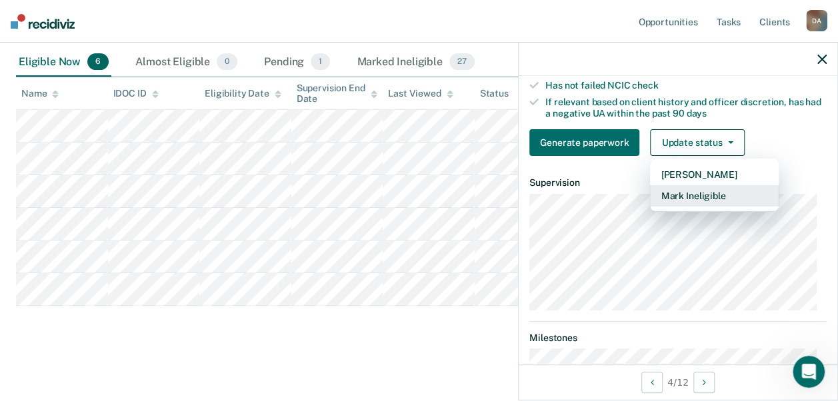
click at [674, 203] on button "Mark Ineligible" at bounding box center [714, 195] width 129 height 21
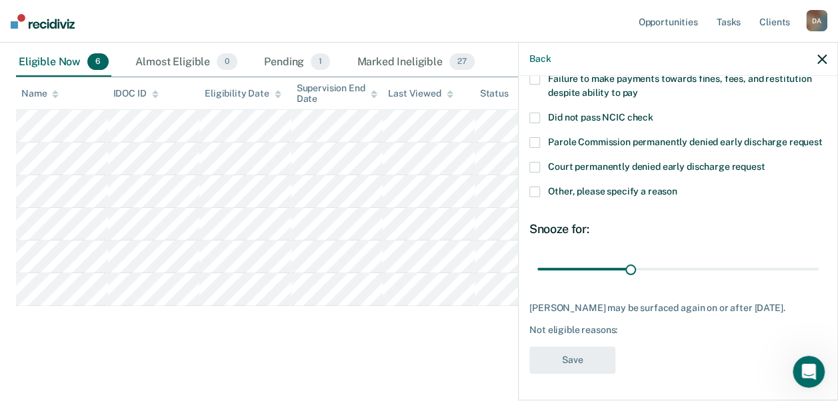
scroll to position [151, 0]
click at [535, 187] on span at bounding box center [534, 192] width 11 height 11
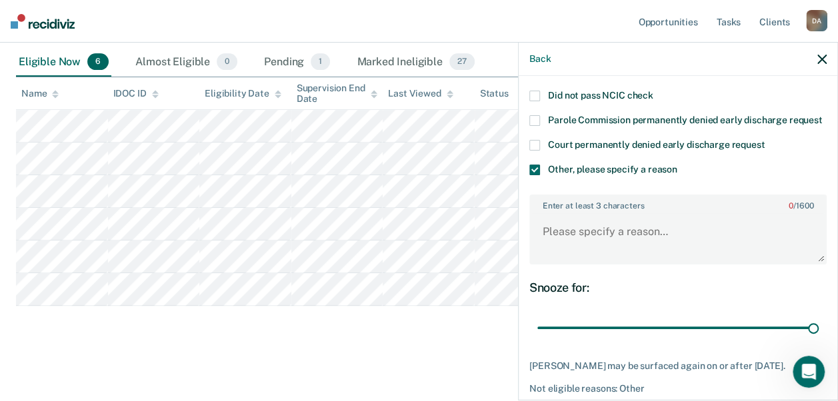
drag, startPoint x: 624, startPoint y: 339, endPoint x: 847, endPoint y: 341, distance: 223.3
type input "90"
click at [819, 339] on input "range" at bounding box center [677, 327] width 281 height 23
click at [572, 237] on textarea "Enter at least 3 characters 0 / 1600" at bounding box center [678, 237] width 295 height 49
type textarea "violation history"
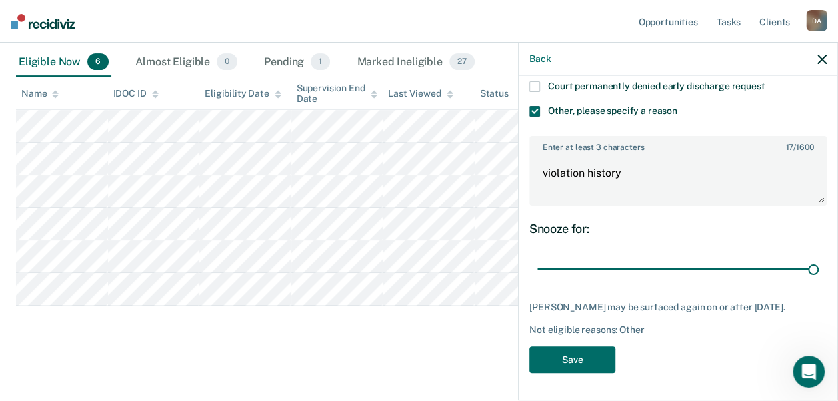
scroll to position [232, 0]
click at [580, 355] on button "Save" at bounding box center [572, 360] width 86 height 27
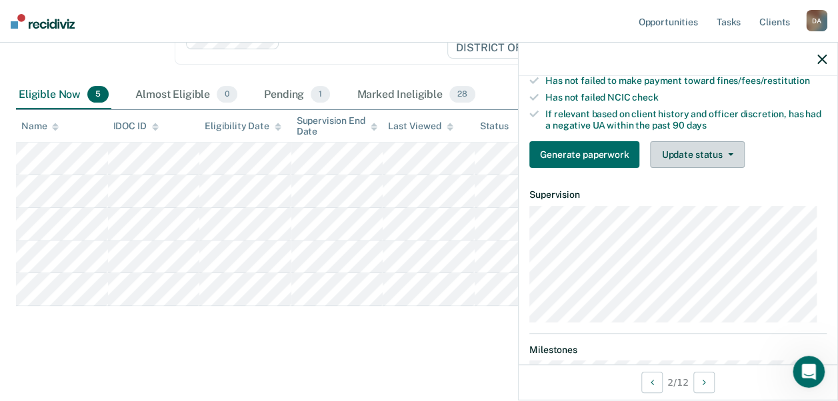
click at [673, 157] on button "Update status" at bounding box center [697, 154] width 94 height 27
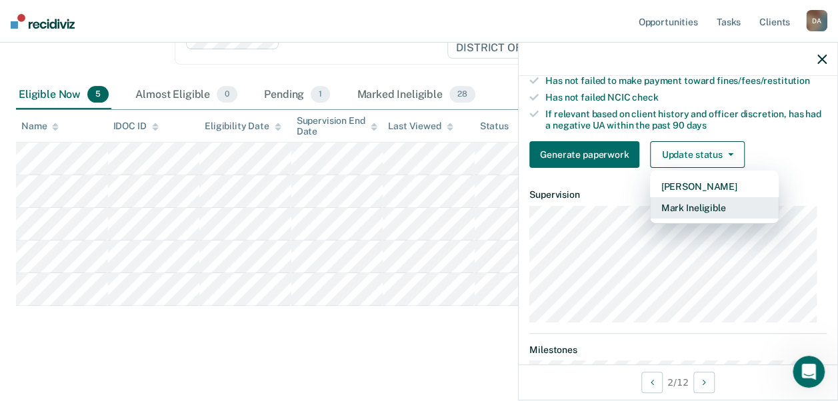
click at [675, 215] on button "Mark Ineligible" at bounding box center [714, 207] width 129 height 21
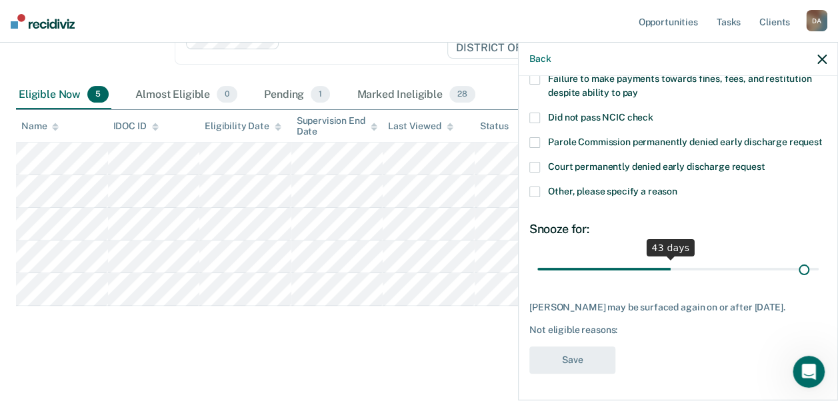
scroll to position [151, 0]
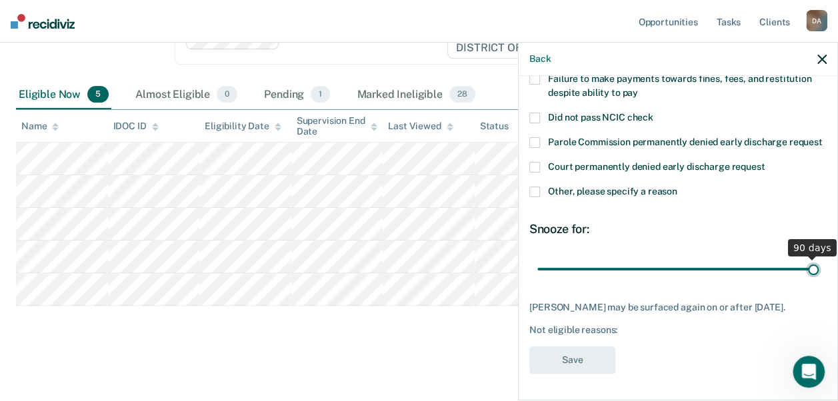
drag, startPoint x: 629, startPoint y: 258, endPoint x: 850, endPoint y: 269, distance: 221.6
type input "90"
click at [819, 269] on input "range" at bounding box center [677, 268] width 281 height 23
click at [539, 187] on label "Other, please specify a reason" at bounding box center [677, 194] width 297 height 14
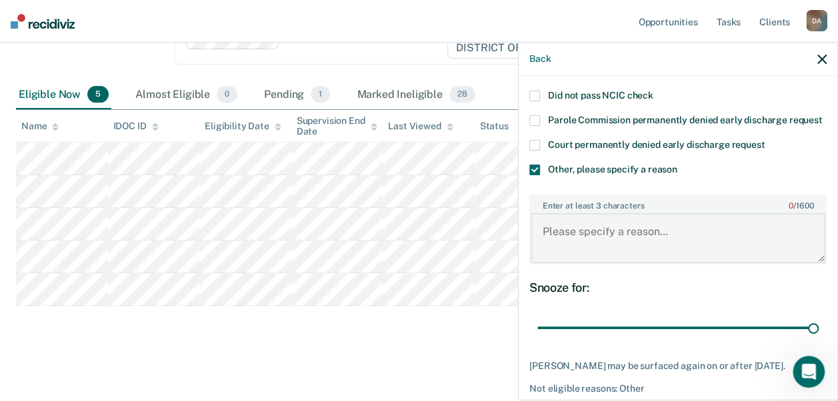
click at [545, 239] on textarea "Enter at least 3 characters 0 / 1600" at bounding box center [678, 237] width 295 height 49
type textarea "client to initiate ED. History of alcohol at residence"
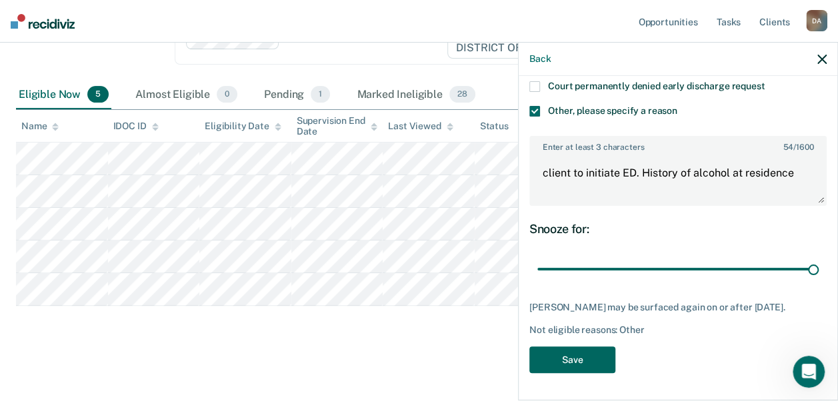
click at [556, 357] on button "Save" at bounding box center [572, 360] width 86 height 27
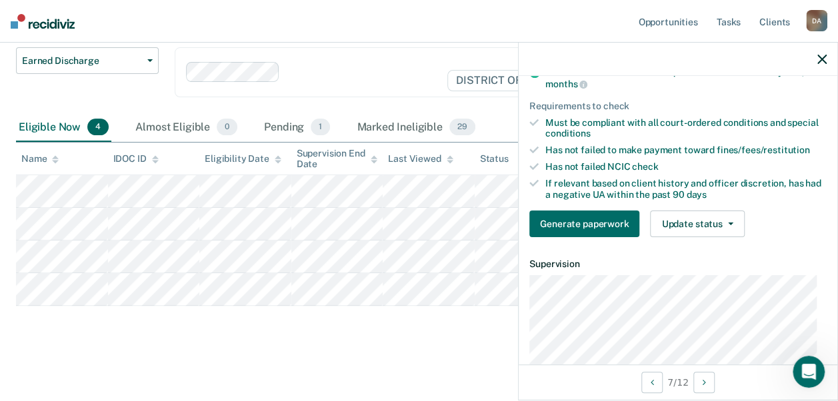
scroll to position [161, 0]
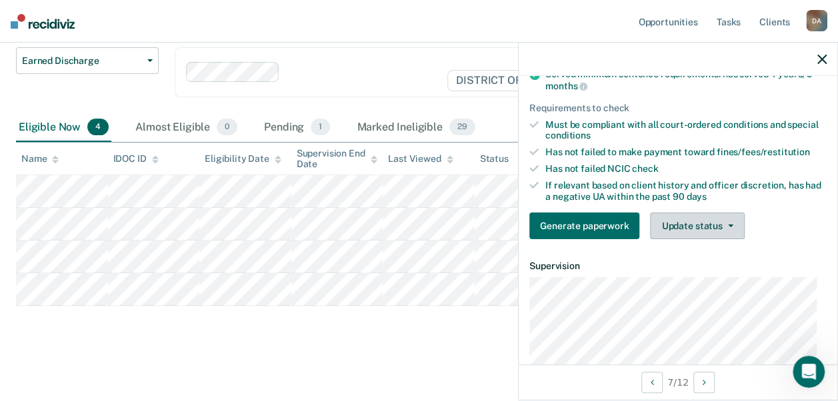
click at [680, 229] on button "Update status" at bounding box center [697, 226] width 94 height 27
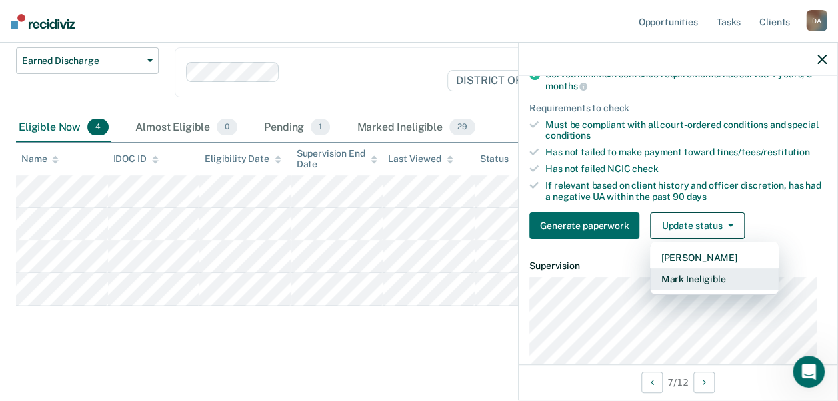
click at [681, 284] on button "Mark Ineligible" at bounding box center [714, 279] width 129 height 21
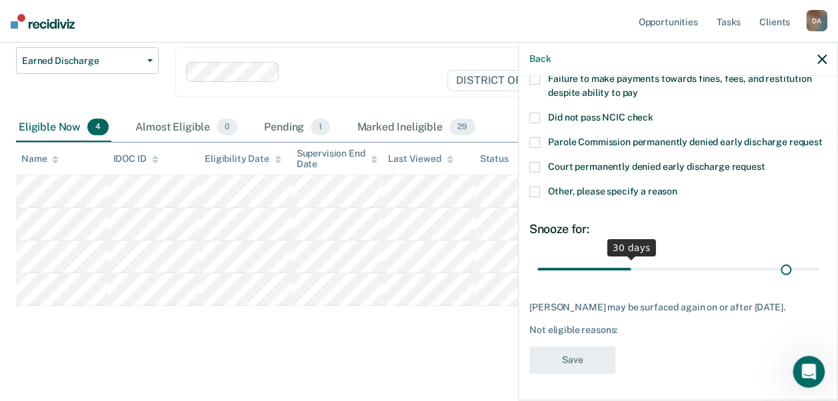
scroll to position [151, 0]
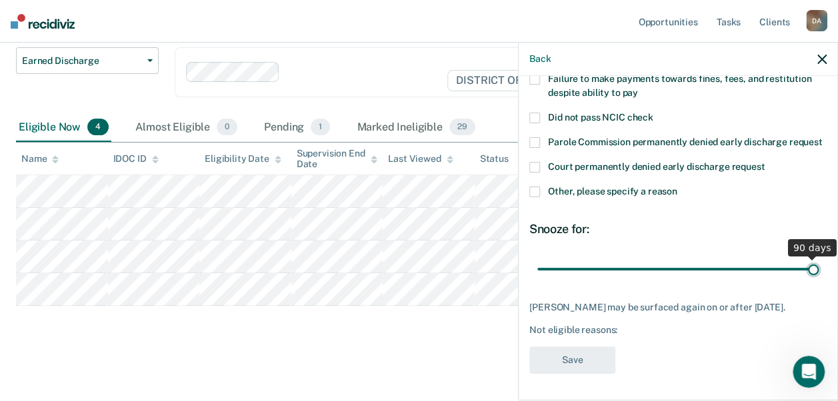
drag, startPoint x: 628, startPoint y: 257, endPoint x: 804, endPoint y: 276, distance: 177.0
type input "90"
click at [804, 276] on input "range" at bounding box center [677, 268] width 281 height 23
click at [533, 187] on span at bounding box center [534, 192] width 11 height 11
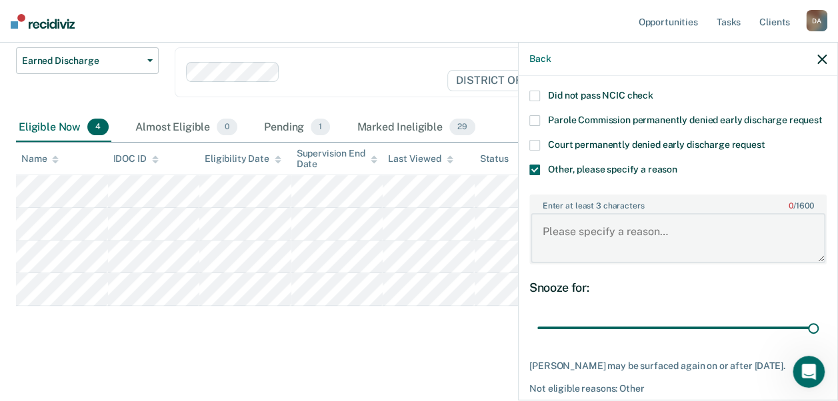
click at [551, 249] on textarea "Enter at least 3 characters 0 / 1600" at bounding box center [678, 237] width 295 height 49
type textarea "FTRD in 7 months"
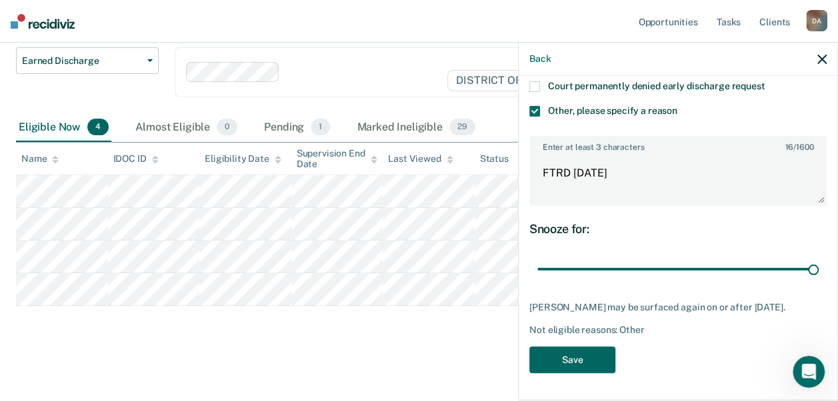
click at [563, 355] on button "Save" at bounding box center [572, 360] width 86 height 27
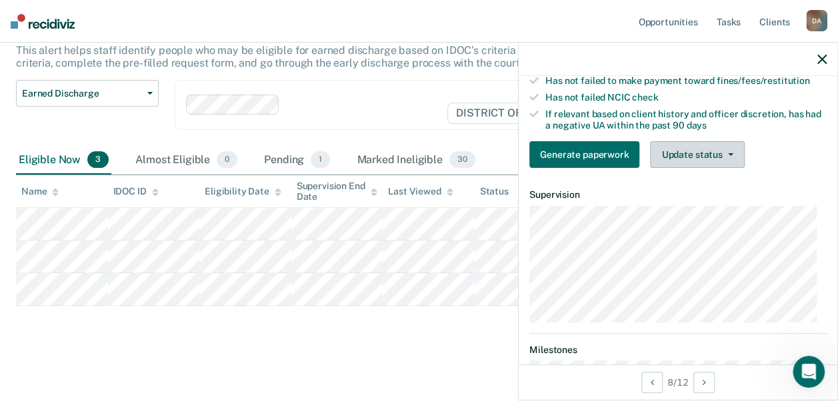
click at [689, 163] on button "Update status" at bounding box center [697, 154] width 94 height 27
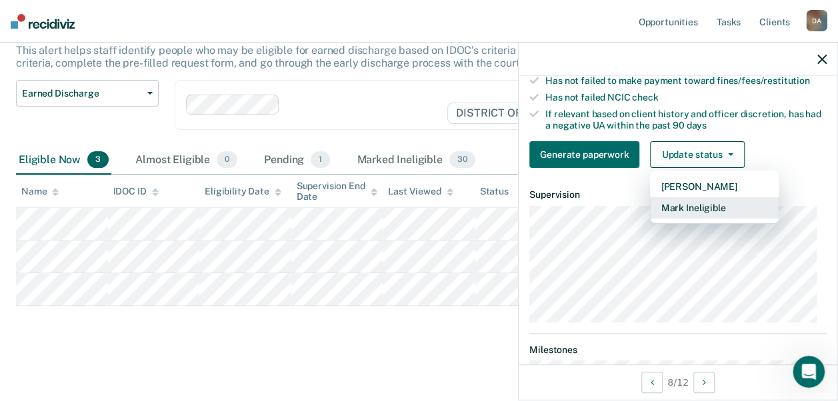
click at [689, 215] on button "Mark Ineligible" at bounding box center [714, 207] width 129 height 21
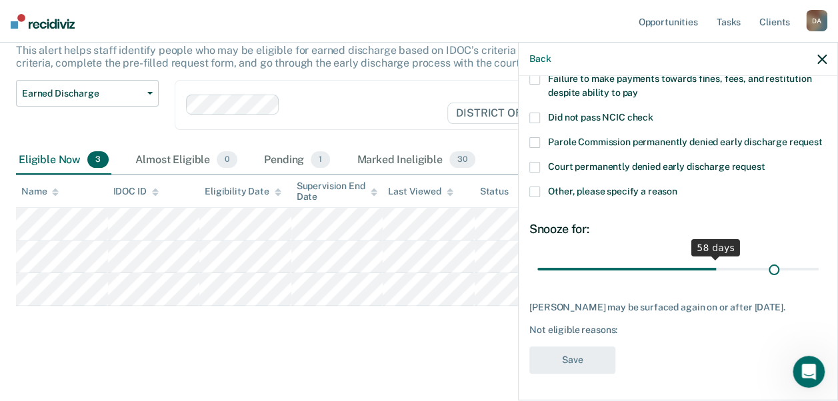
scroll to position [151, 0]
drag, startPoint x: 627, startPoint y: 259, endPoint x: 829, endPoint y: 264, distance: 202.7
type input "90"
click at [819, 264] on input "range" at bounding box center [677, 268] width 281 height 23
click at [539, 187] on span at bounding box center [534, 192] width 11 height 11
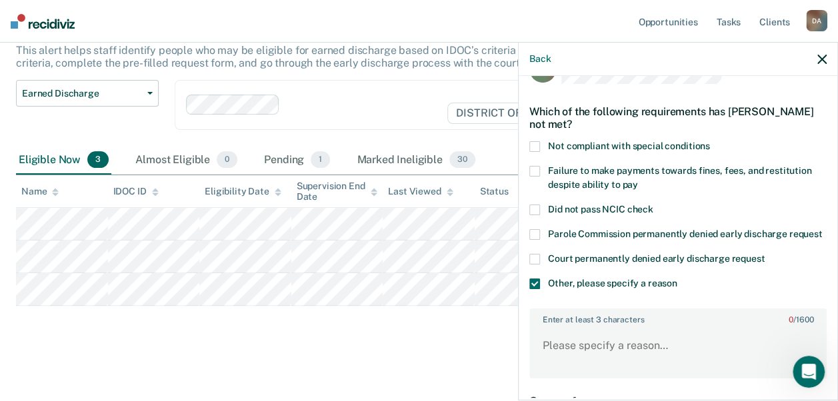
scroll to position [30, 0]
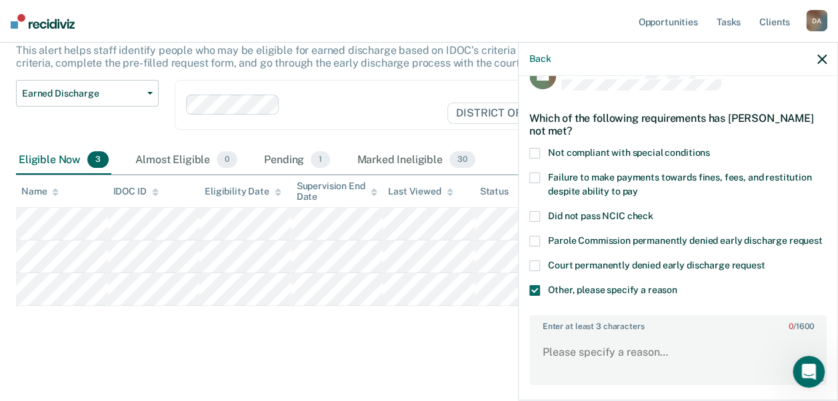
click at [539, 152] on span at bounding box center [534, 153] width 11 height 11
click at [559, 367] on textarea "Enter at least 3 characters 0 / 1600" at bounding box center [678, 358] width 295 height 49
type textarea "Has to complete 10 counseling sessions scheduled to start in October"
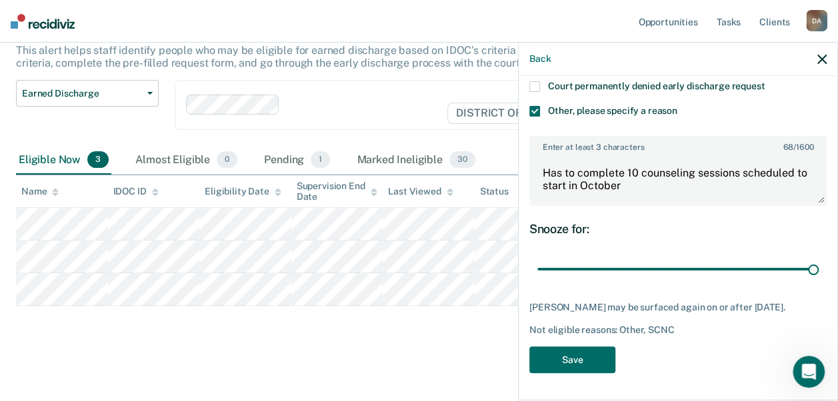
scroll to position [232, 0]
click at [567, 353] on button "Save" at bounding box center [572, 360] width 86 height 27
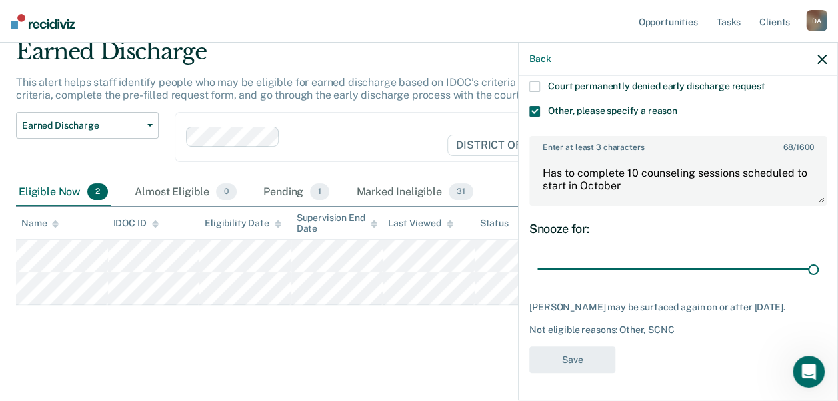
scroll to position [53, 0]
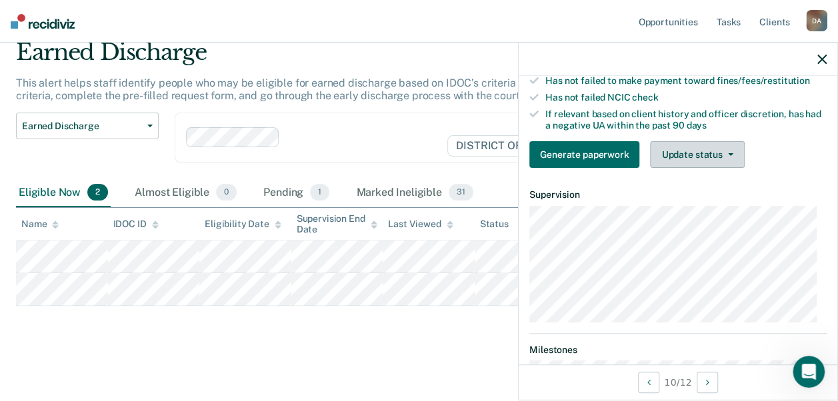
click at [682, 159] on button "Update status" at bounding box center [697, 154] width 94 height 27
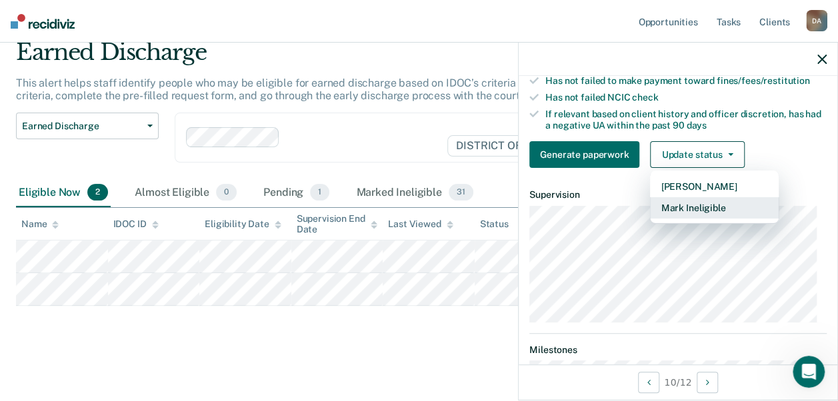
click at [676, 208] on button "Mark Ineligible" at bounding box center [714, 207] width 129 height 21
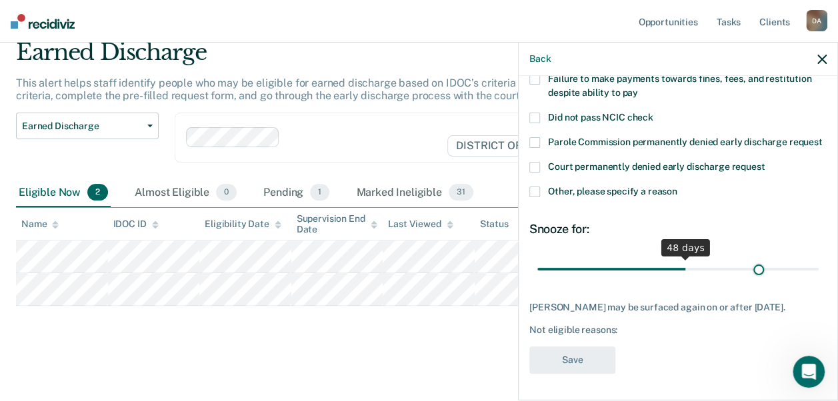
scroll to position [140, 0]
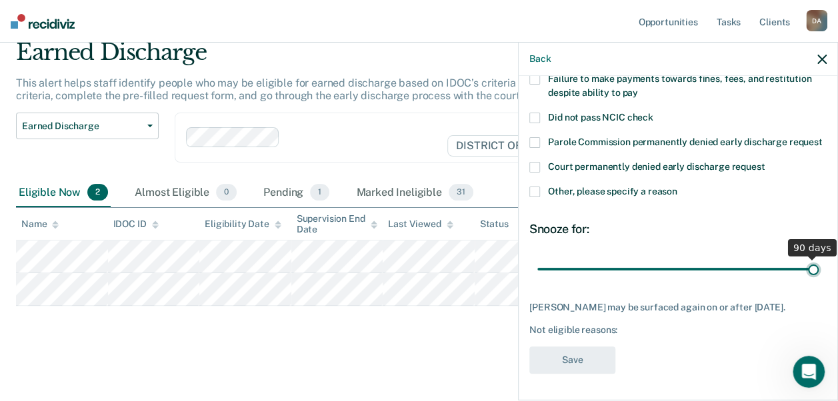
drag, startPoint x: 631, startPoint y: 260, endPoint x: 831, endPoint y: 273, distance: 200.4
type input "90"
click at [819, 273] on input "range" at bounding box center [677, 268] width 281 height 23
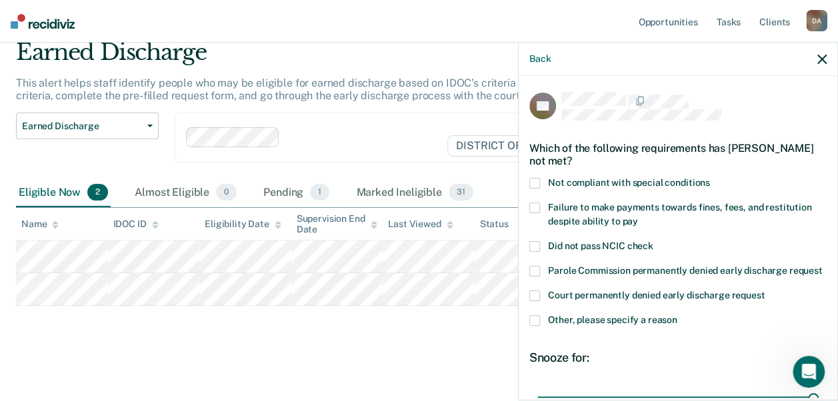
click at [539, 182] on span at bounding box center [534, 183] width 11 height 11
click at [541, 211] on label "Failure to make payments towards fines, fees, and restitution despite ability t…" at bounding box center [677, 217] width 297 height 28
click at [537, 326] on span at bounding box center [534, 320] width 11 height 11
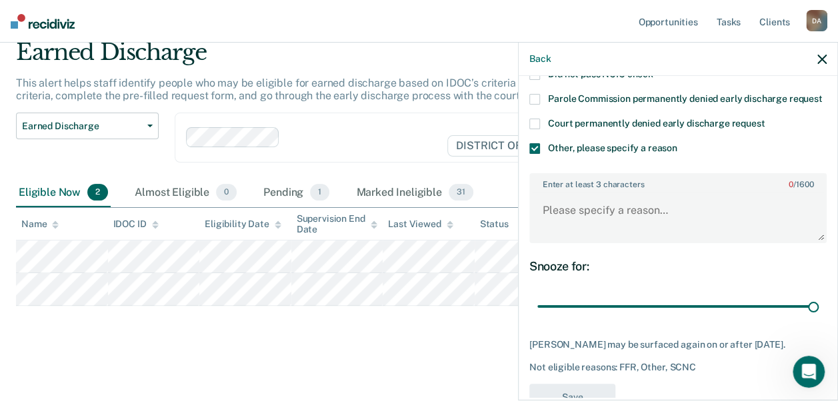
scroll to position [173, 0]
click at [601, 226] on textarea "Enter at least 3 characters 0 / 1600" at bounding box center [678, 215] width 295 height 49
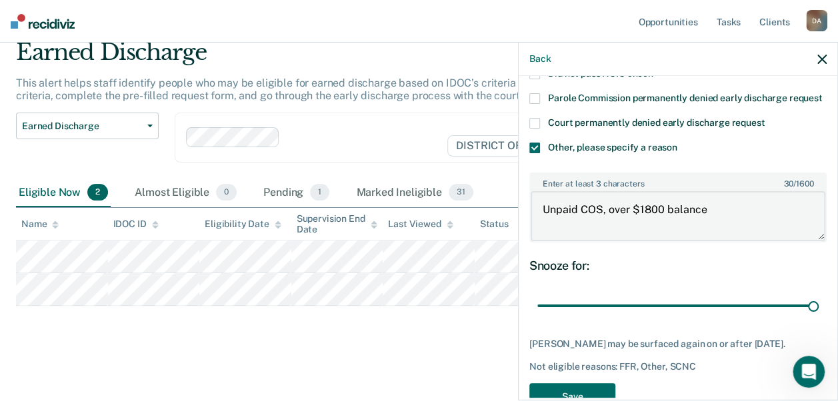
type textarea "Unpaid COS, over $1800 balance"
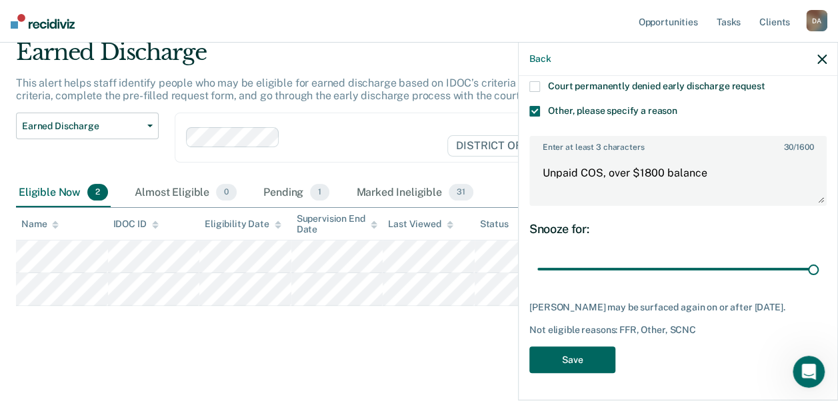
click at [565, 367] on button "Save" at bounding box center [572, 360] width 86 height 27
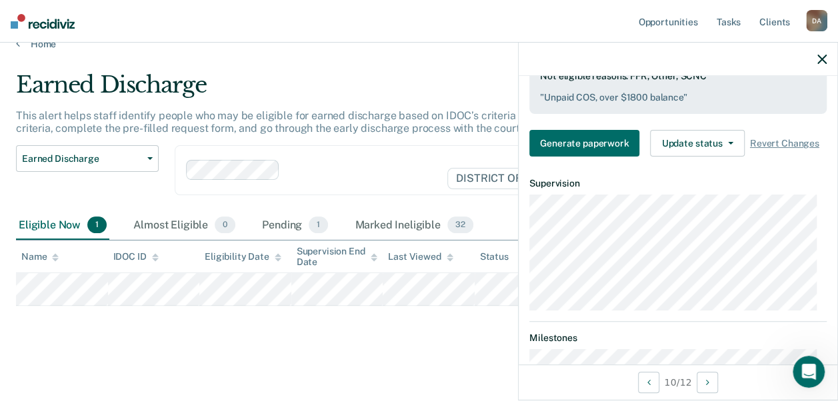
scroll to position [365, 0]
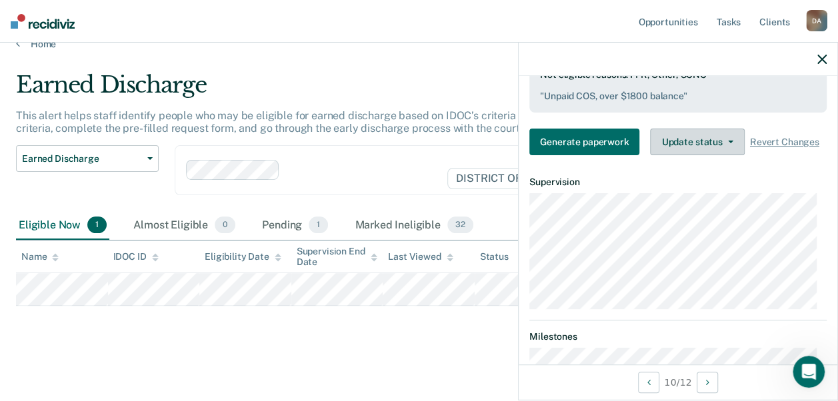
click at [688, 154] on button "Update status" at bounding box center [697, 142] width 94 height 27
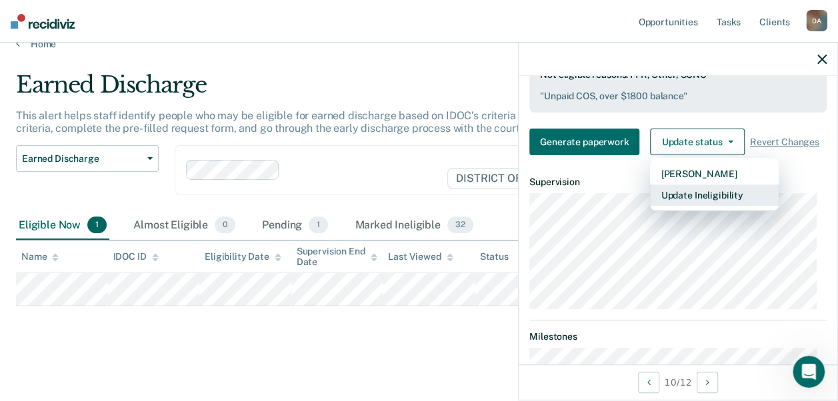
click at [689, 201] on button "Update Ineligibility" at bounding box center [714, 195] width 129 height 21
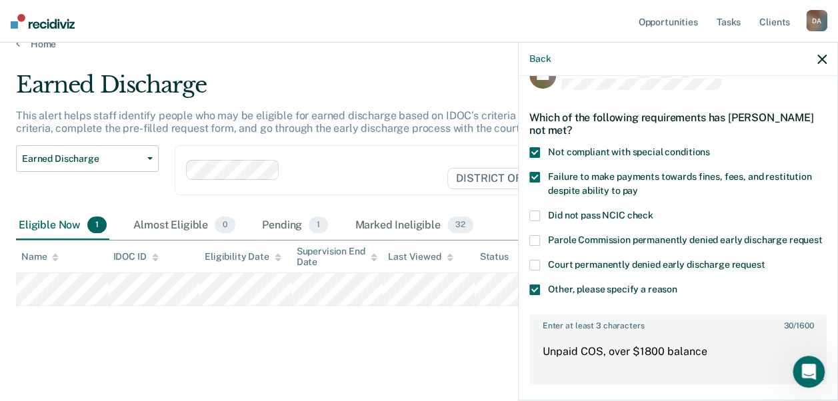
scroll to position [0, 0]
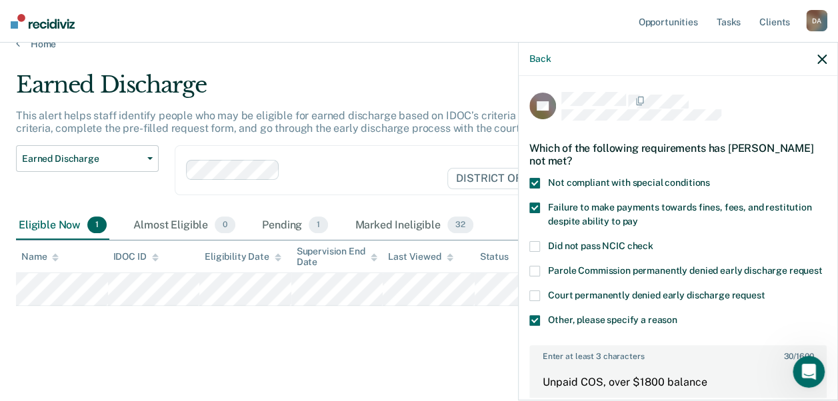
click at [47, 316] on div "Earned Discharge This alert helps staff identify people who may be eligible for…" at bounding box center [419, 207] width 806 height 273
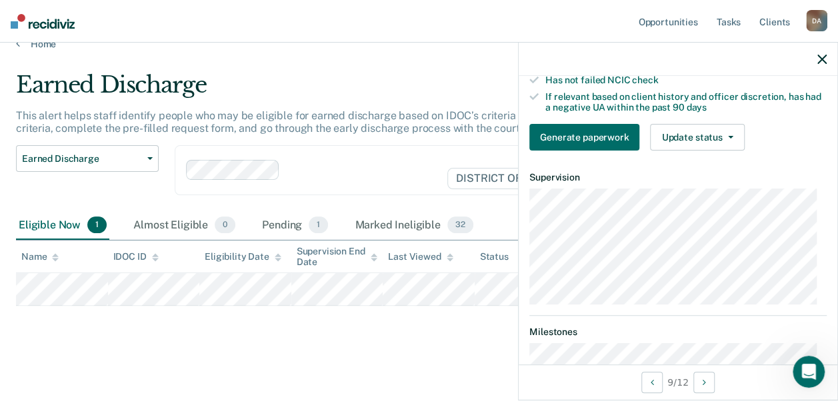
scroll to position [262, 0]
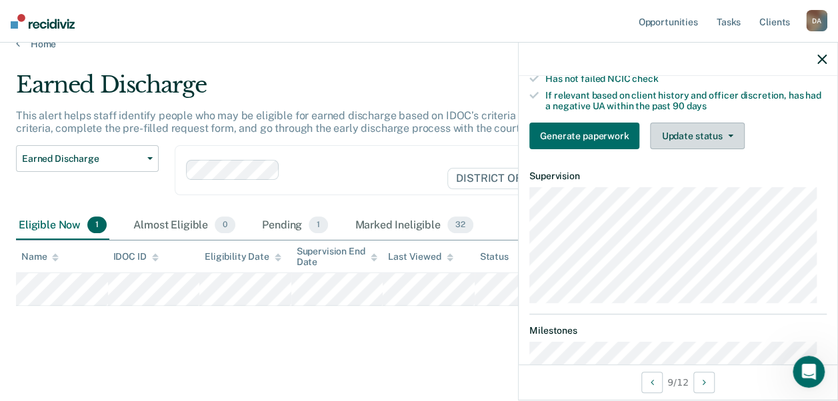
click at [680, 135] on button "Update status" at bounding box center [697, 136] width 94 height 27
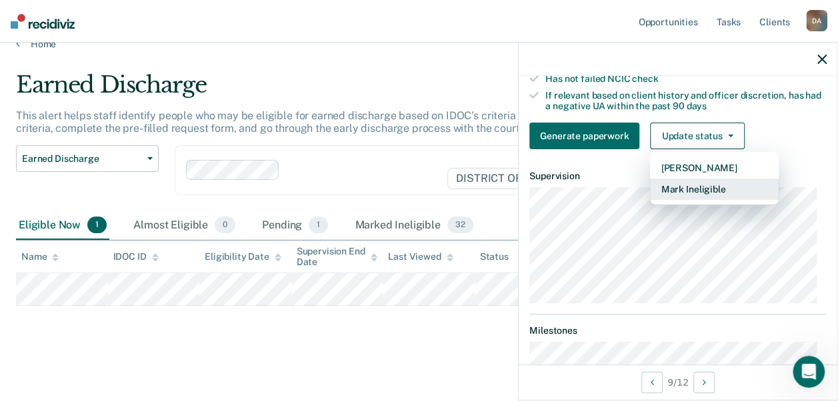
click at [685, 184] on button "Mark Ineligible" at bounding box center [714, 189] width 129 height 21
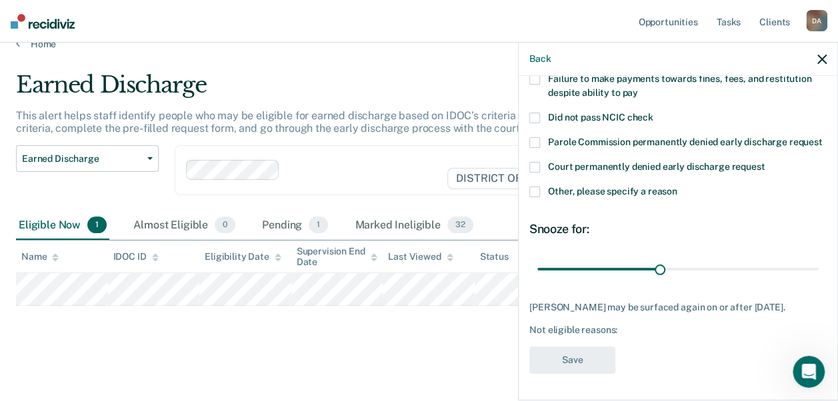
click at [541, 187] on label "Other, please specify a reason" at bounding box center [677, 194] width 297 height 14
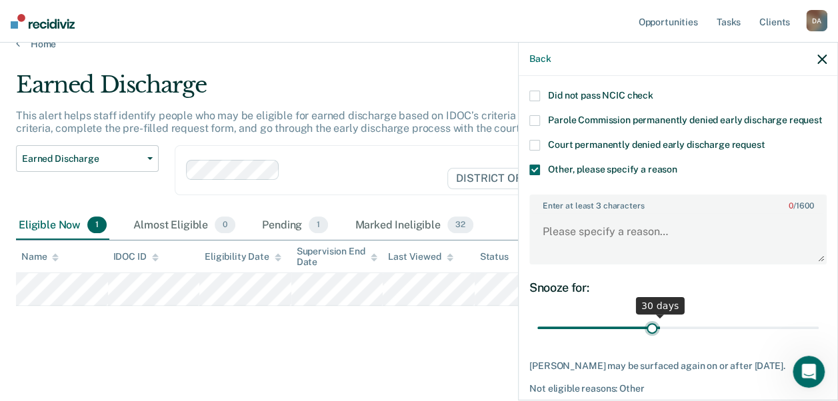
click at [648, 338] on input "range" at bounding box center [677, 327] width 281 height 23
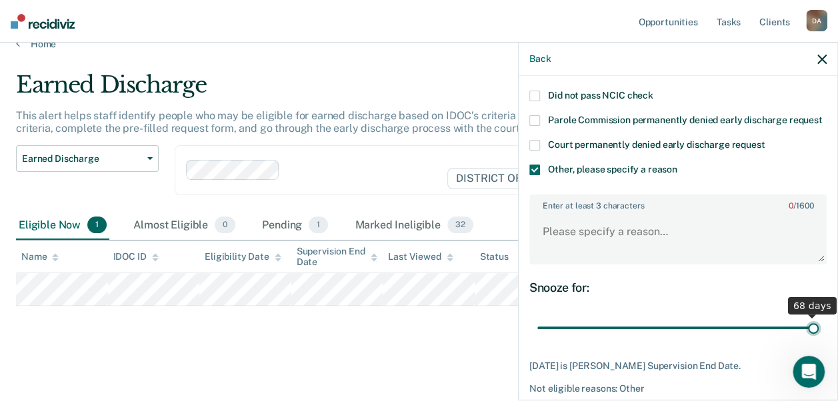
drag, startPoint x: 647, startPoint y: 338, endPoint x: 824, endPoint y: 351, distance: 177.8
type input "68"
click at [819, 339] on input "range" at bounding box center [677, 327] width 281 height 23
click at [586, 240] on textarea "Enter at least 3 characters 0 / 1600" at bounding box center [678, 237] width 295 height 49
type textarea "FTRD in 2-3 months"
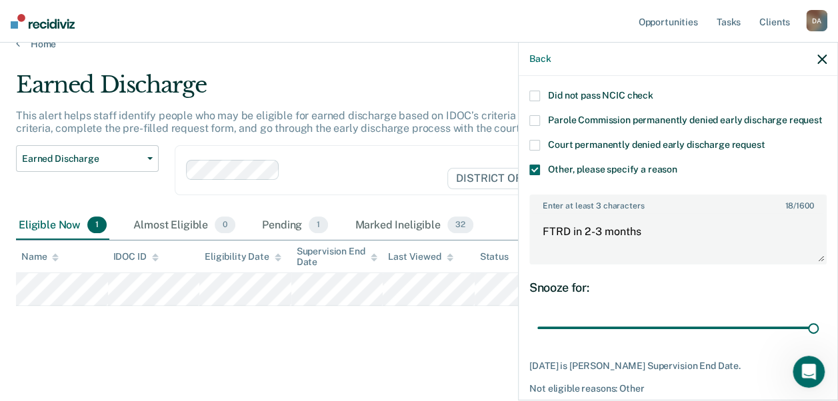
scroll to position [220, 0]
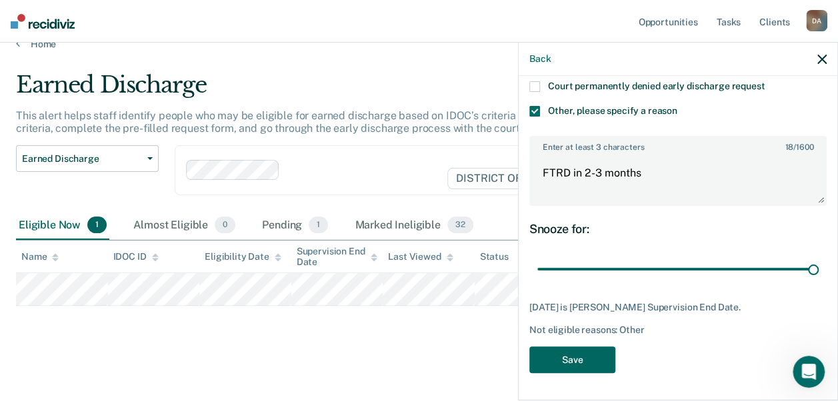
click at [568, 357] on button "Save" at bounding box center [572, 360] width 86 height 27
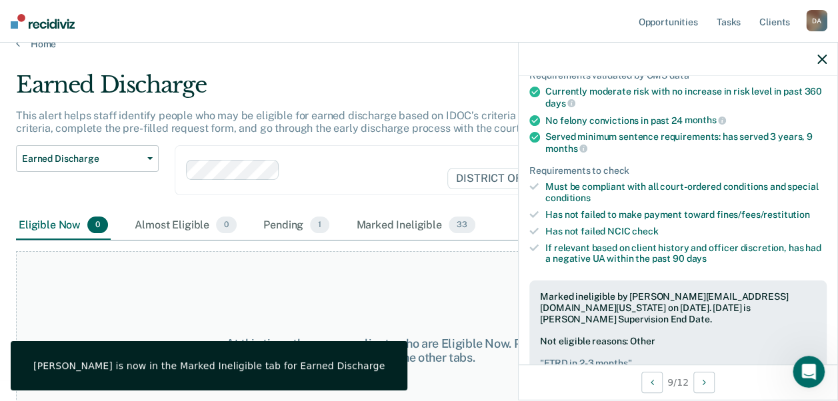
scroll to position [0, 0]
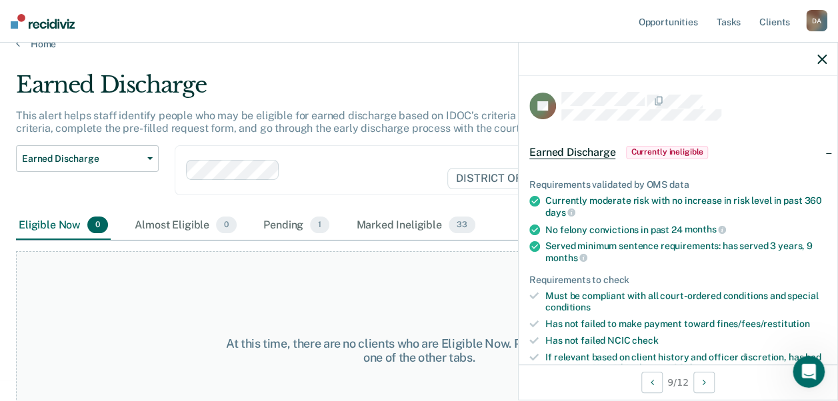
click at [823, 59] on icon "button" at bounding box center [821, 59] width 9 height 9
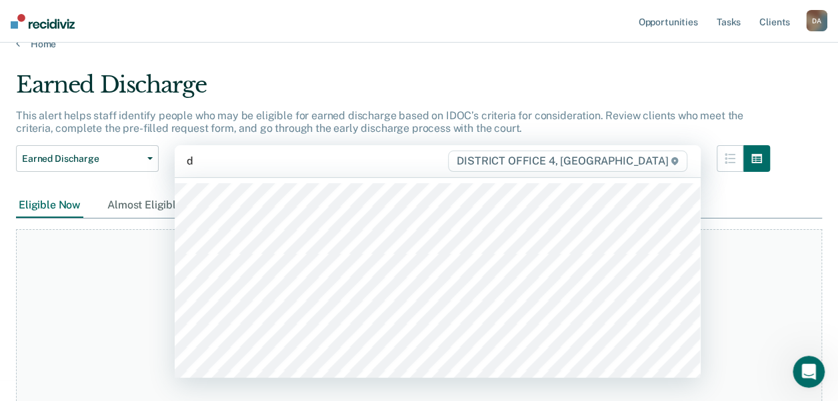
type input "de"
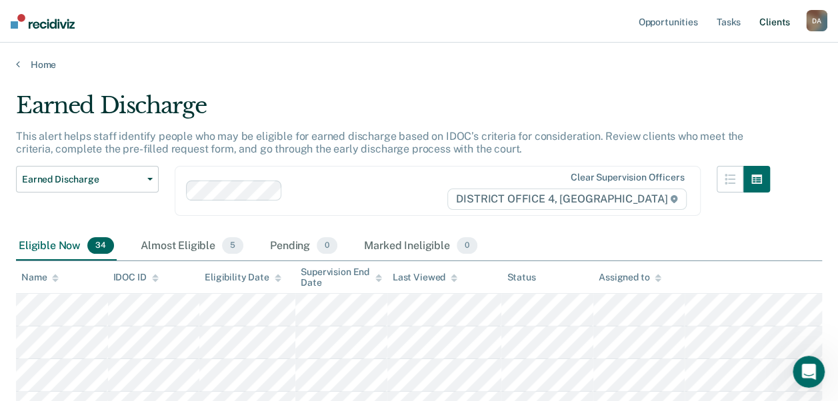
click at [790, 20] on ul "Opportunities Tasks Client s" at bounding box center [720, 21] width 171 height 43
click at [778, 23] on link "Client s" at bounding box center [775, 21] width 36 height 43
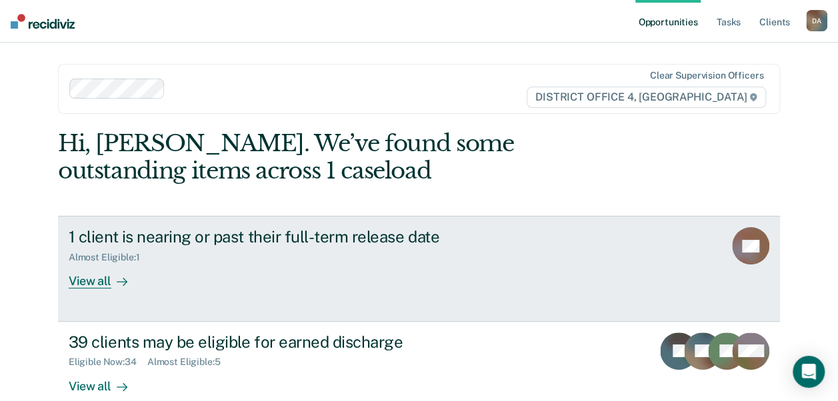
click at [81, 281] on div "View all" at bounding box center [106, 276] width 75 height 26
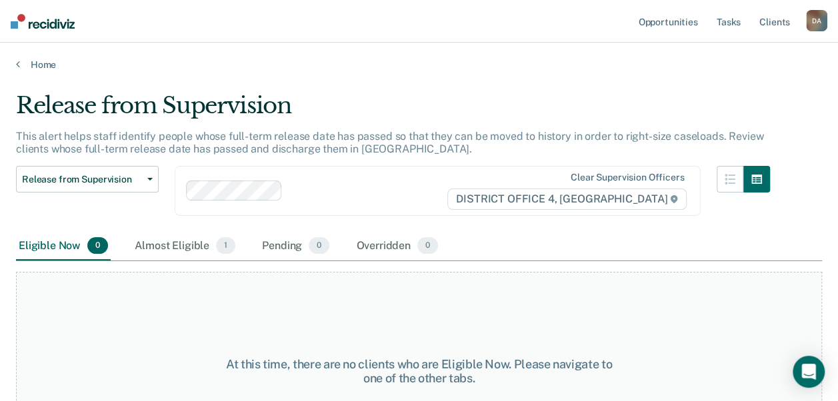
scroll to position [69, 0]
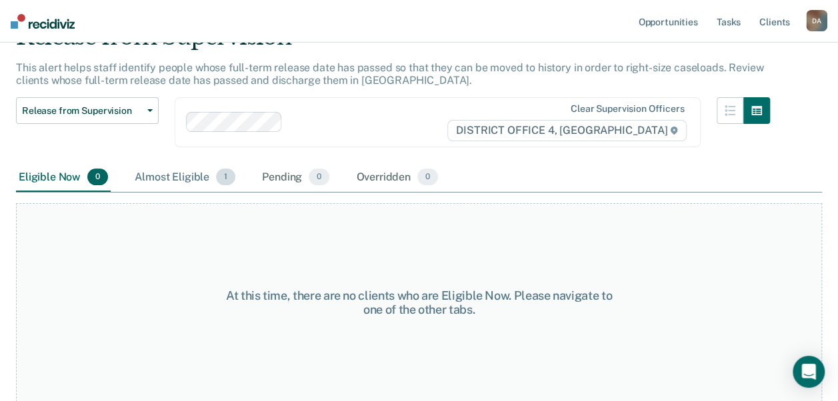
click at [189, 181] on div "Almost Eligible 1" at bounding box center [185, 177] width 106 height 29
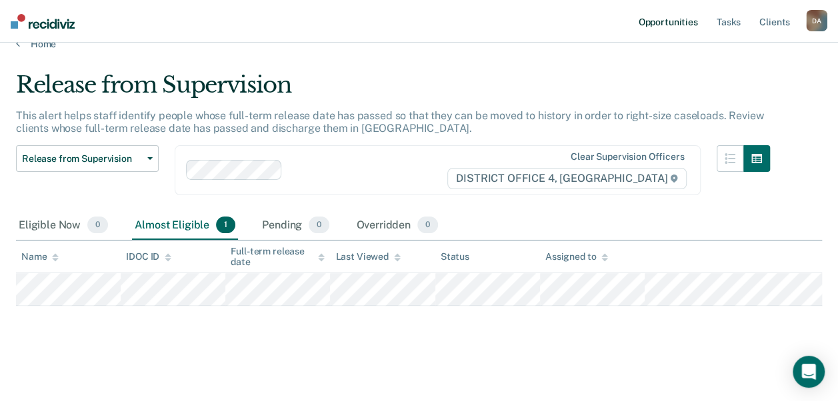
click at [675, 21] on link "Opportunities" at bounding box center [667, 21] width 65 height 43
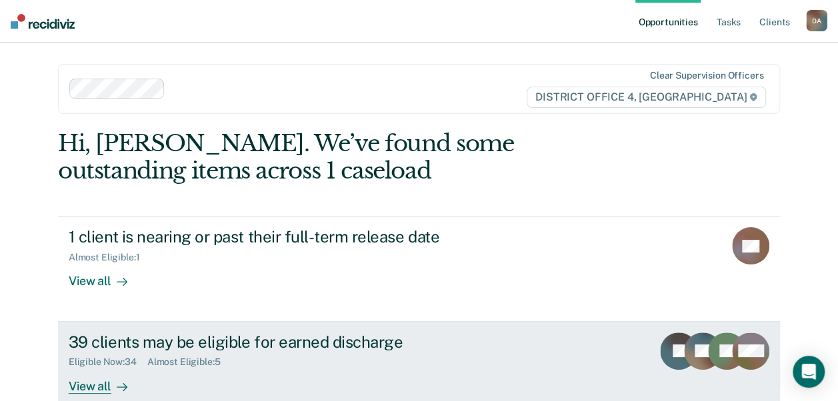
click at [357, 338] on div "39 clients may be eligible for earned discharge" at bounding box center [303, 342] width 468 height 19
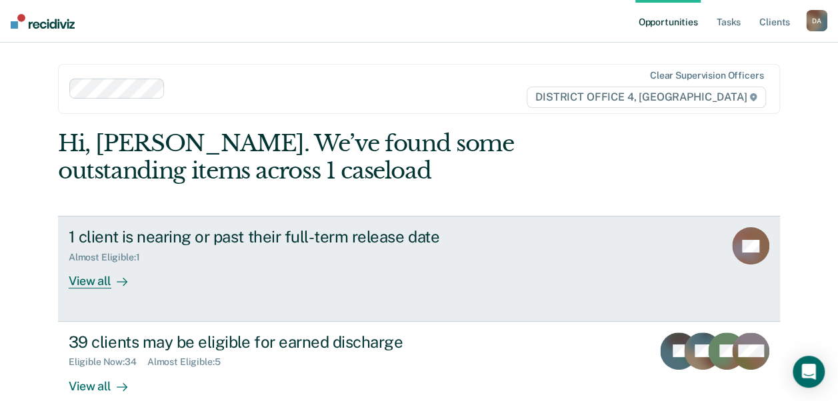
click at [89, 281] on div "View all" at bounding box center [106, 276] width 75 height 26
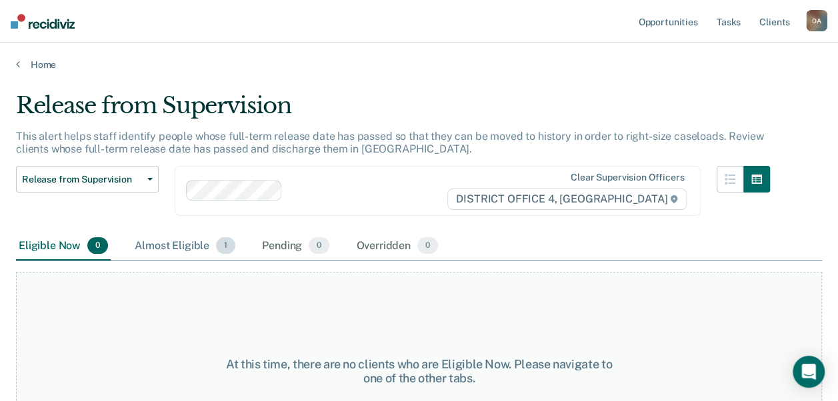
click at [174, 253] on div "Almost Eligible 1" at bounding box center [185, 246] width 106 height 29
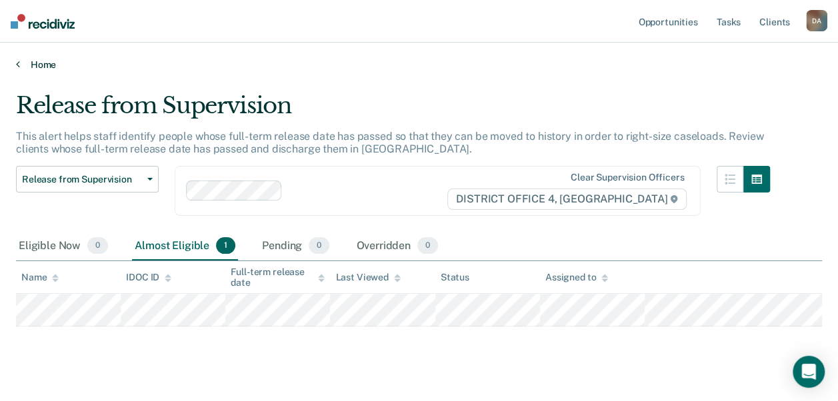
click at [18, 60] on icon at bounding box center [18, 64] width 4 height 11
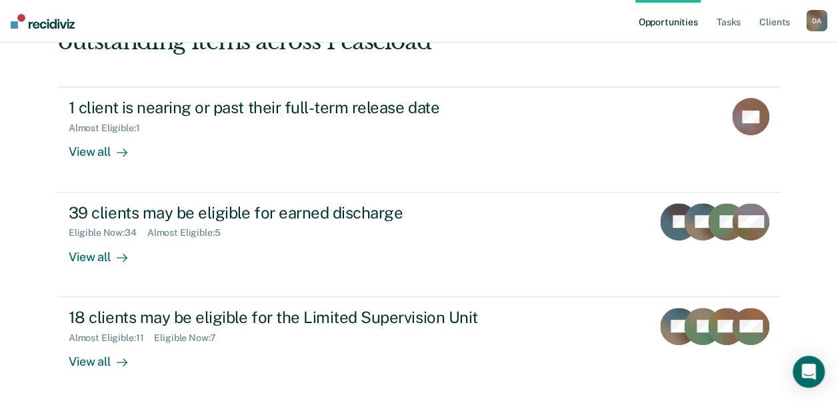
scroll to position [123, 0]
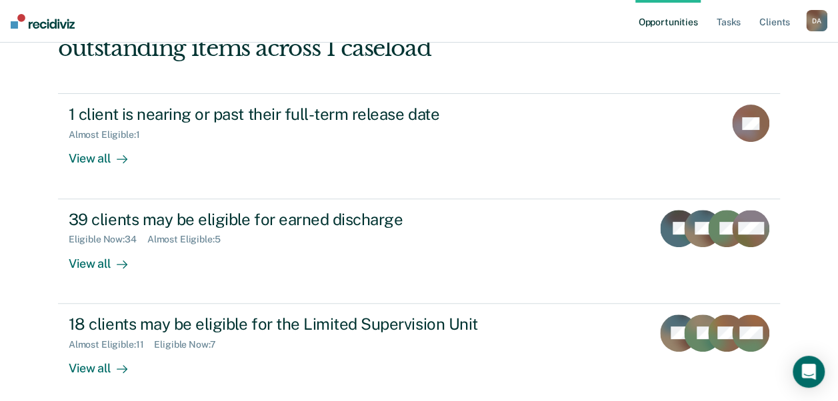
click at [662, 14] on link "Opportunities" at bounding box center [667, 21] width 65 height 43
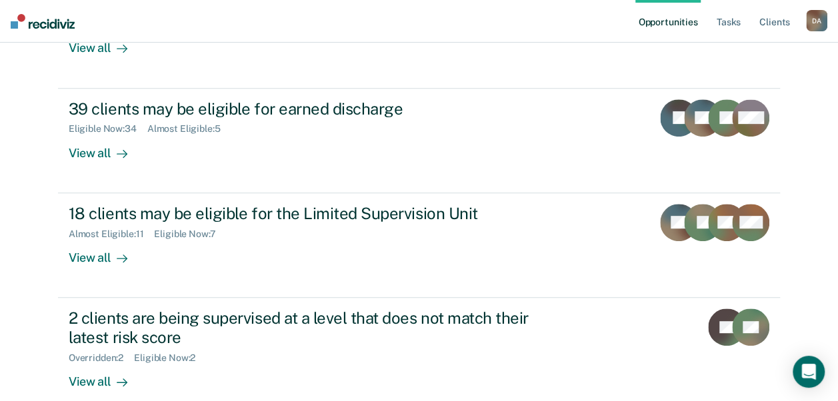
scroll to position [239, 0]
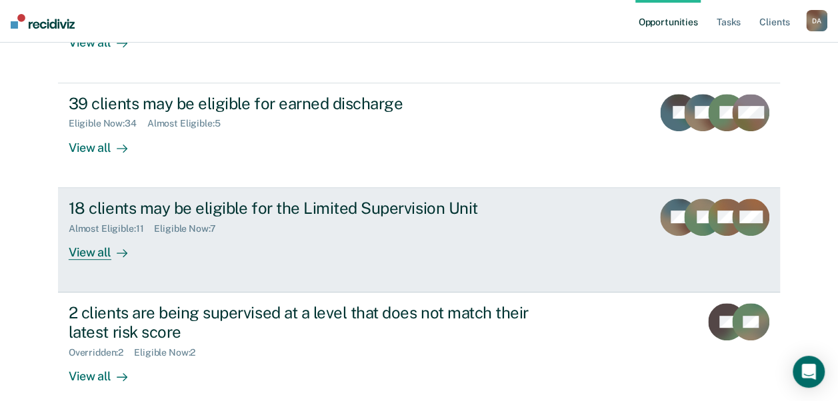
click at [84, 260] on link "18 clients may be eligible for the Limited Supervision Unit Almost Eligible : 1…" at bounding box center [419, 240] width 722 height 105
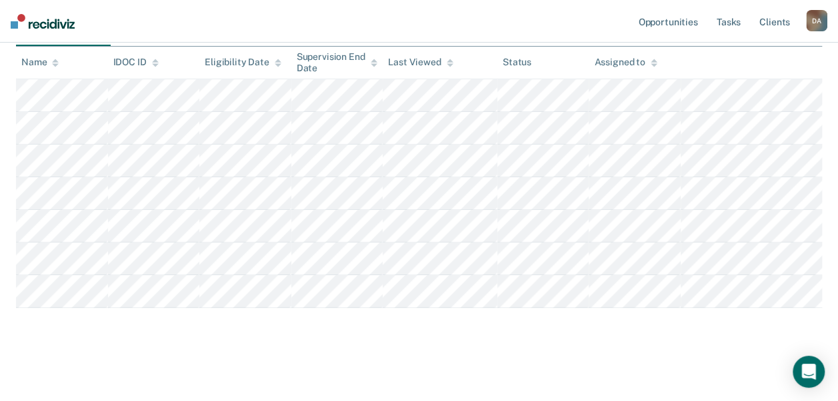
scroll to position [229, 0]
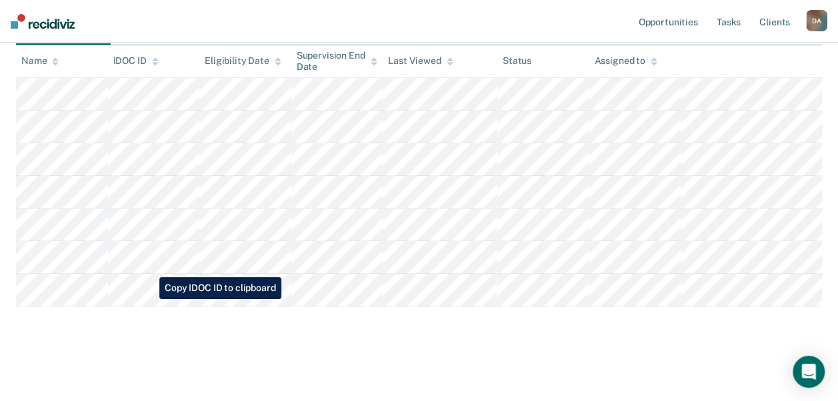
click at [149, 299] on tr at bounding box center [419, 290] width 806 height 33
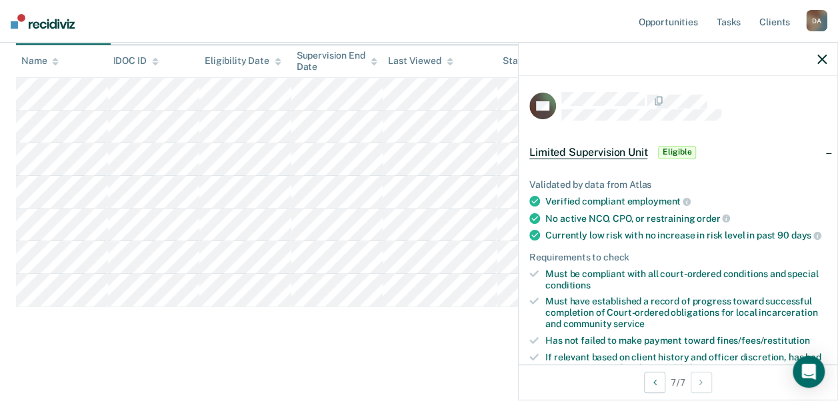
click at [273, 361] on main "Limited Supervision Unit The Limited Supervision Unit, which offers web-based r…" at bounding box center [419, 119] width 838 height 557
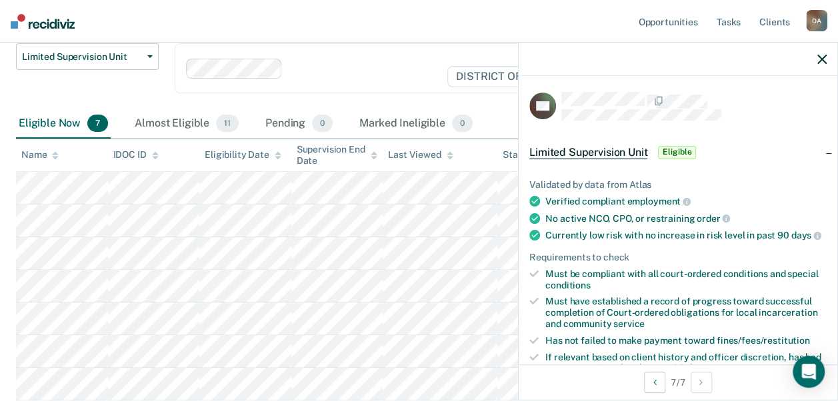
scroll to position [136, 0]
click at [179, 126] on div "Almost Eligible 11" at bounding box center [186, 123] width 109 height 29
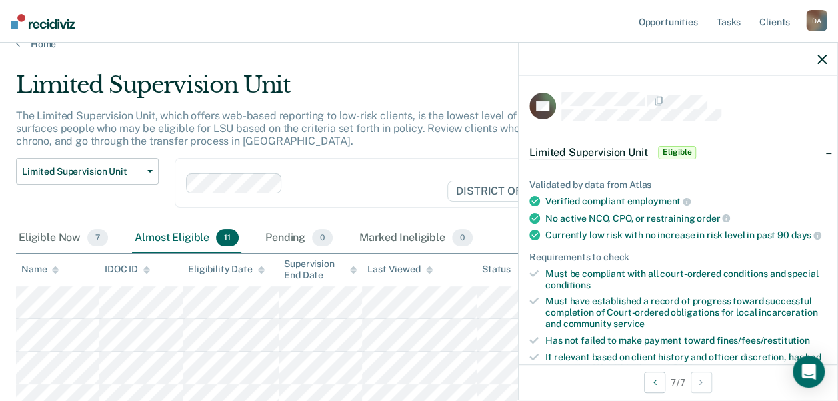
scroll to position [16, 0]
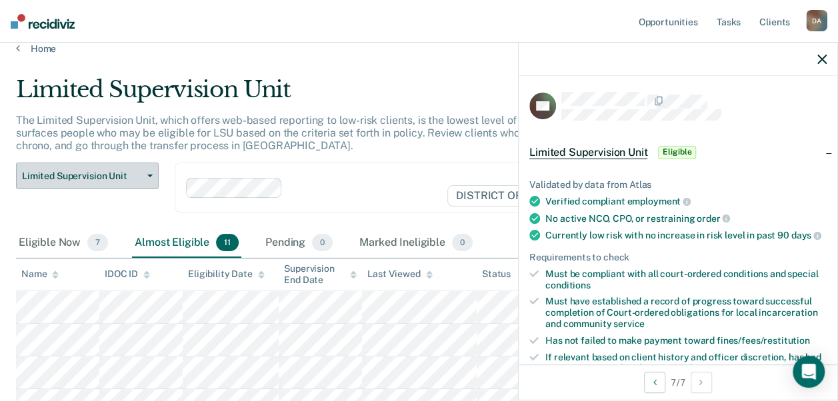
click at [133, 176] on span "Limited Supervision Unit" at bounding box center [82, 176] width 120 height 11
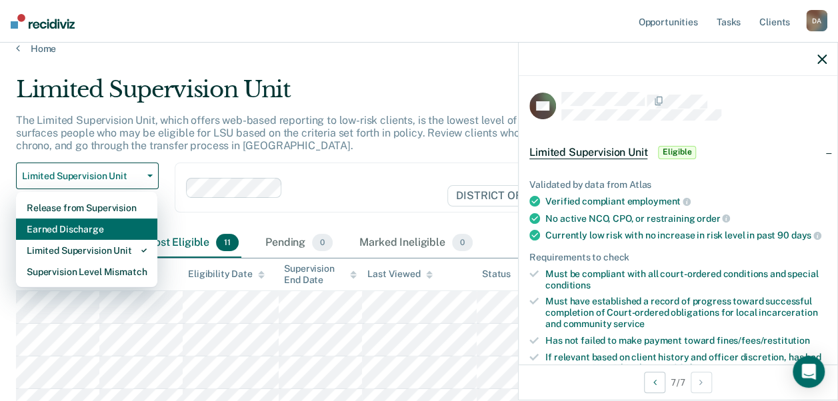
click at [103, 232] on div "Earned Discharge" at bounding box center [87, 229] width 120 height 21
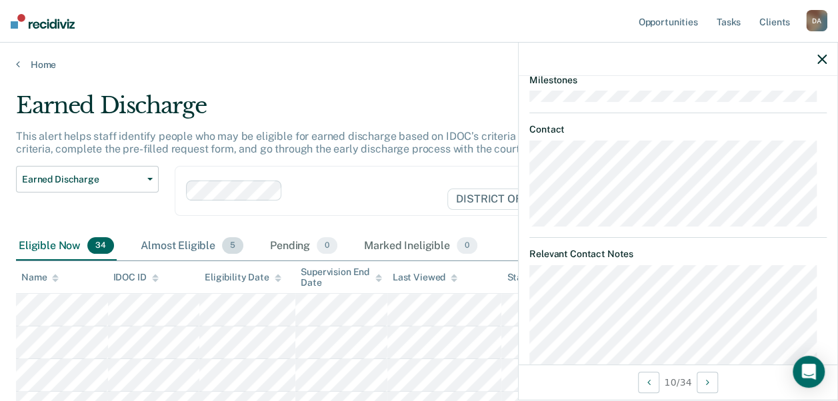
click at [194, 249] on div "Almost Eligible 5" at bounding box center [192, 246] width 108 height 29
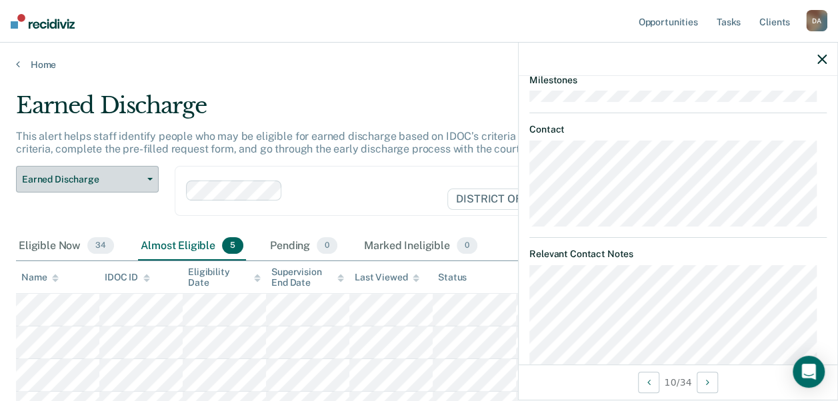
click at [145, 177] on button "Earned Discharge" at bounding box center [87, 179] width 143 height 27
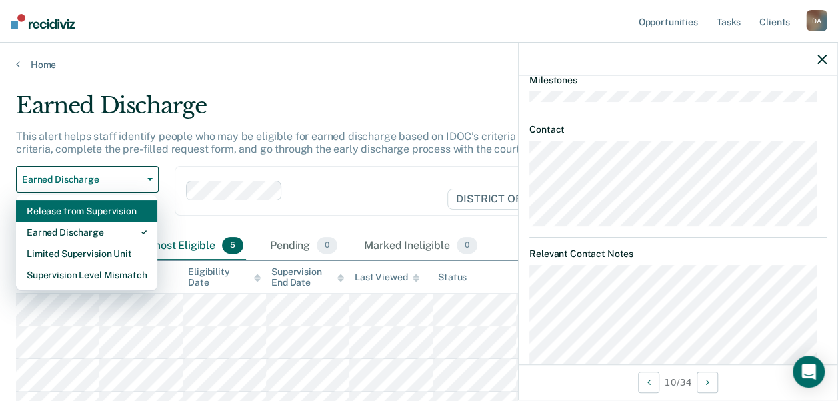
click at [67, 215] on div "Release from Supervision" at bounding box center [87, 211] width 120 height 21
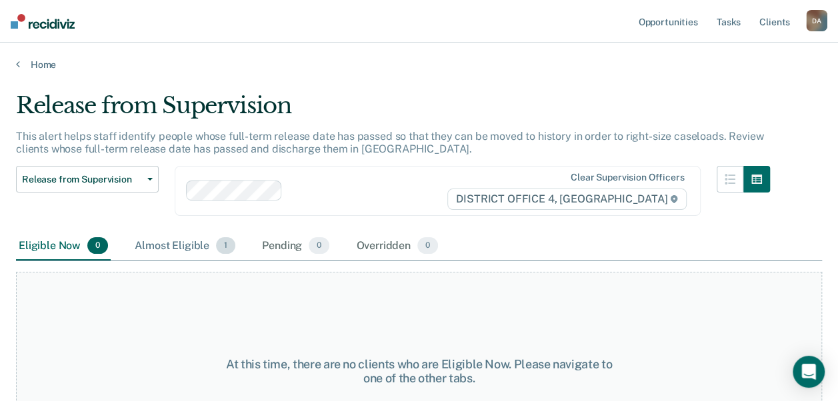
click at [205, 246] on div "Almost Eligible 1" at bounding box center [185, 246] width 106 height 29
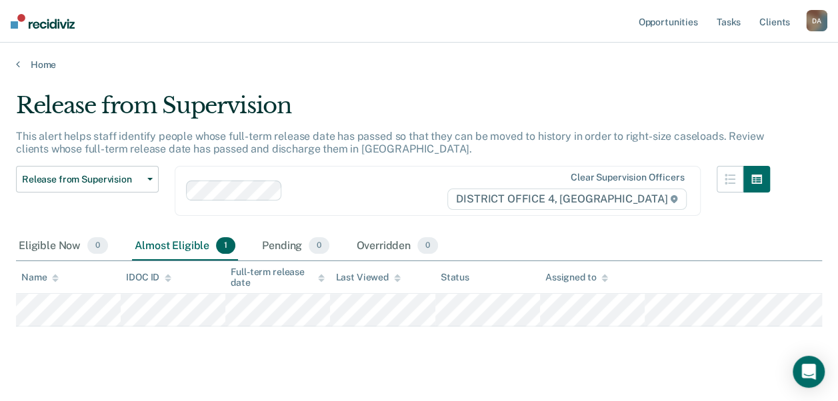
click at [187, 304] on tr at bounding box center [419, 310] width 806 height 33
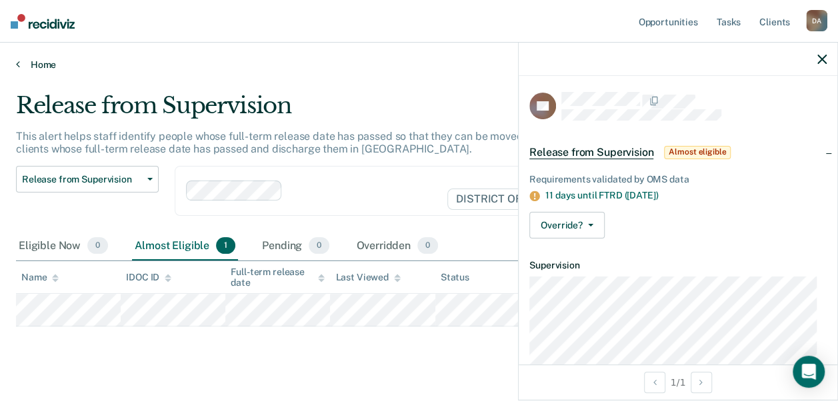
click at [21, 61] on link "Home" at bounding box center [419, 65] width 806 height 12
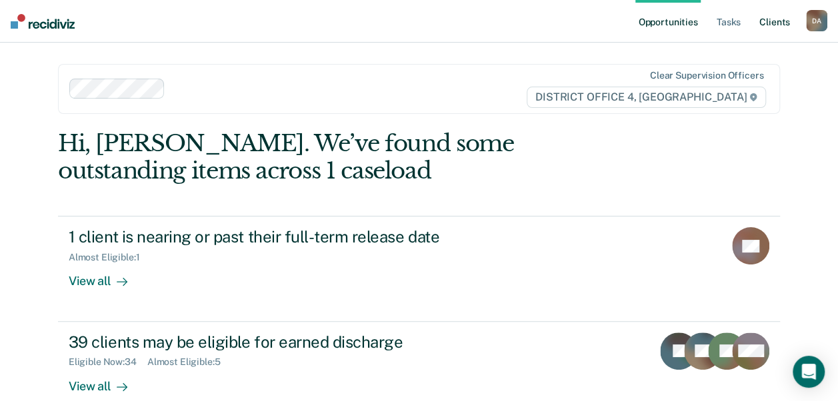
click at [759, 25] on link "Client s" at bounding box center [775, 21] width 36 height 43
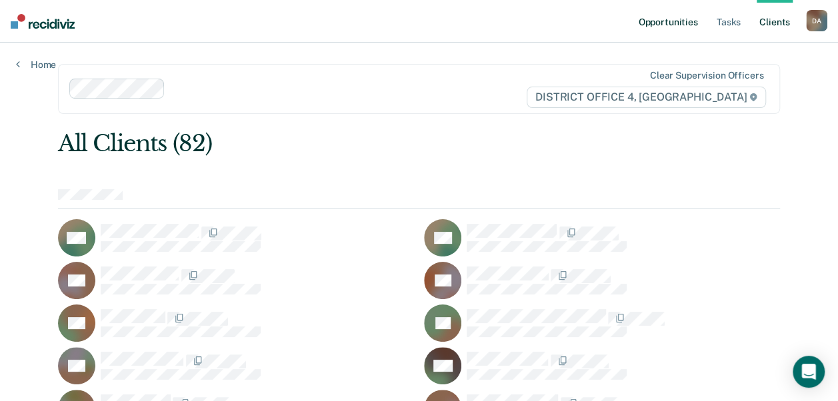
click at [671, 23] on link "Opportunities" at bounding box center [667, 21] width 65 height 43
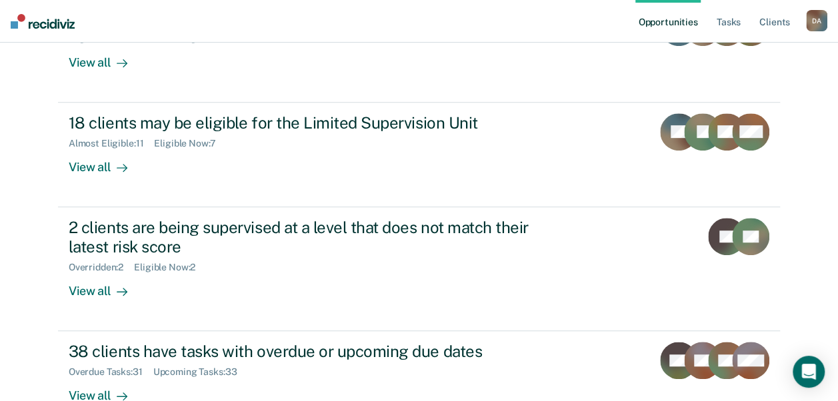
scroll to position [323, 0]
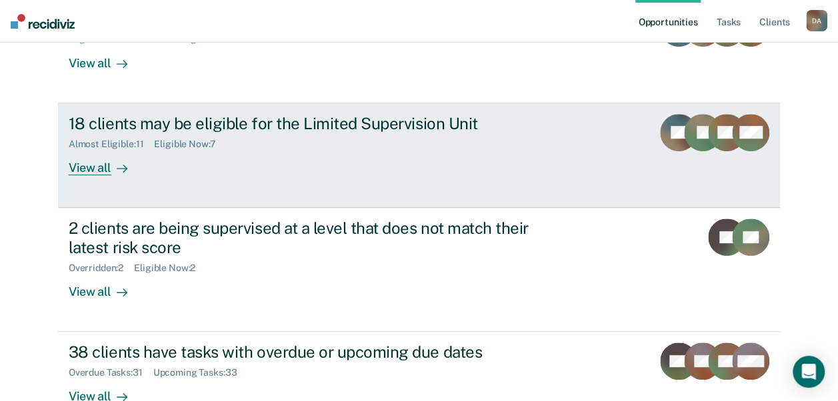
click at [73, 163] on div "View all" at bounding box center [106, 162] width 75 height 26
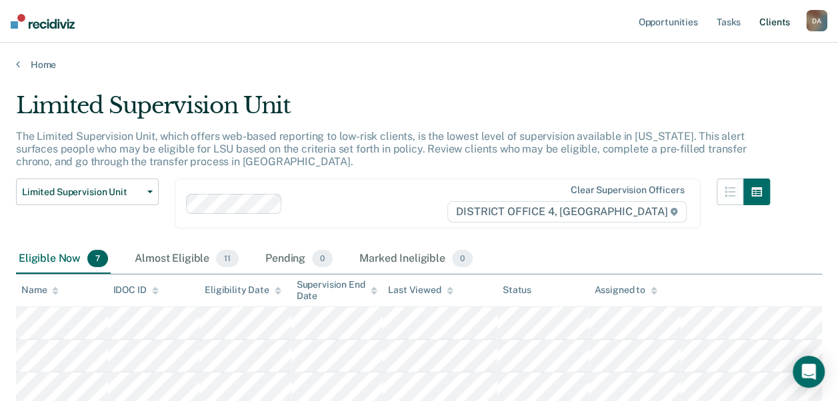
click at [779, 22] on link "Client s" at bounding box center [775, 21] width 36 height 43
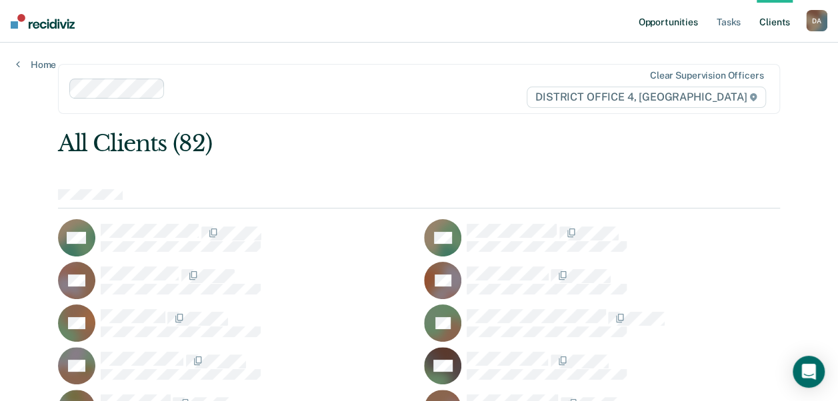
click at [655, 30] on link "Opportunities" at bounding box center [667, 21] width 65 height 43
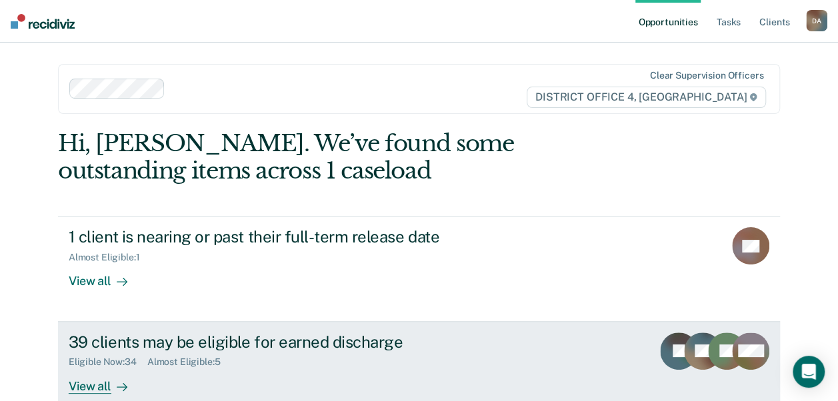
click at [338, 340] on div "39 clients may be eligible for earned discharge" at bounding box center [303, 342] width 468 height 19
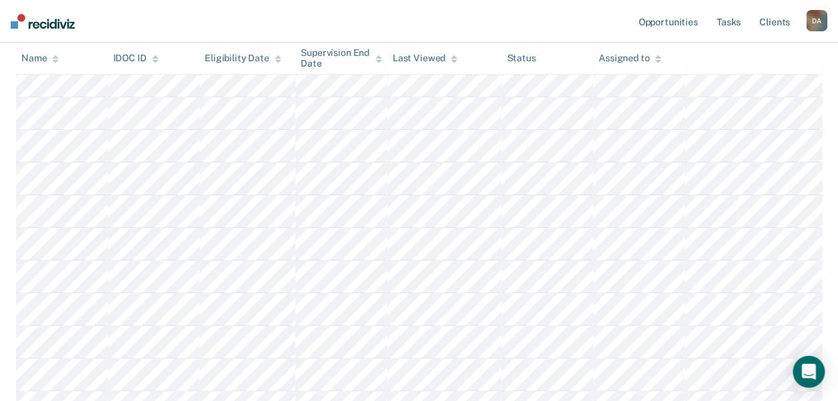
scroll to position [619, 0]
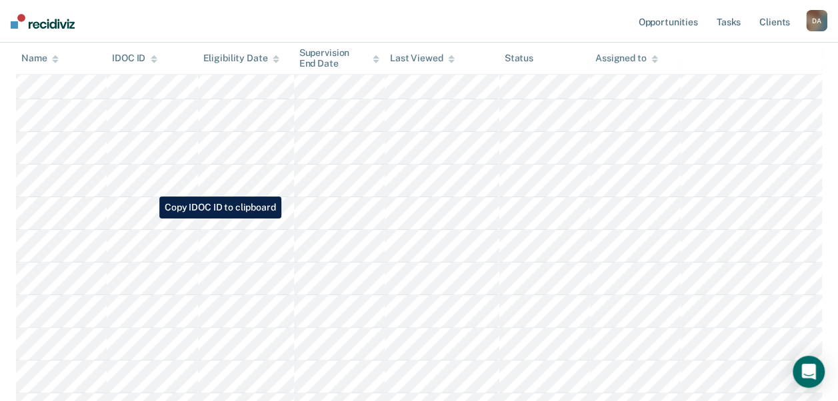
click at [149, 219] on tr at bounding box center [419, 213] width 806 height 33
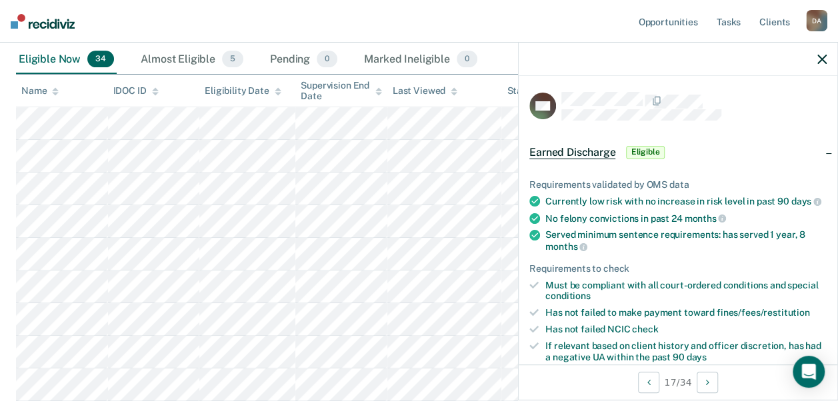
scroll to position [191, 0]
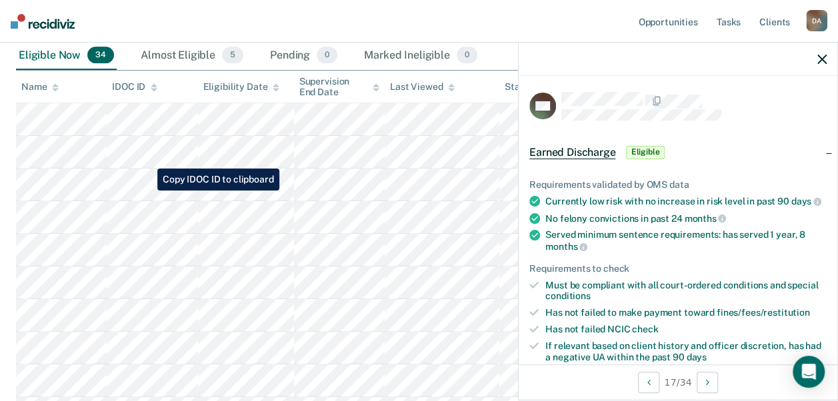
click at [147, 191] on tr at bounding box center [419, 185] width 806 height 33
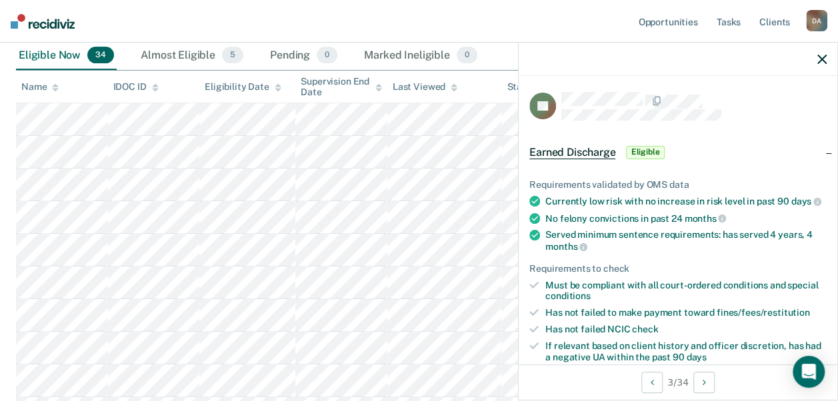
click at [385, 25] on nav "Opportunities Tasks Client s [PERSON_NAME] Profile How it works Log Out" at bounding box center [419, 21] width 838 height 43
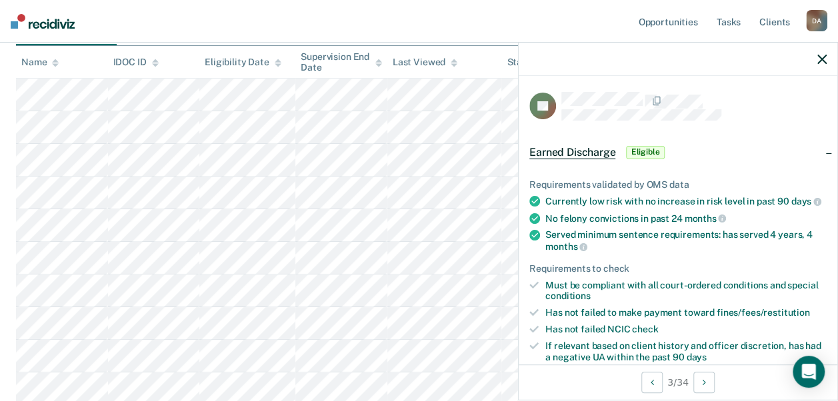
scroll to position [217, 0]
click at [772, 17] on link "Client s" at bounding box center [775, 21] width 36 height 43
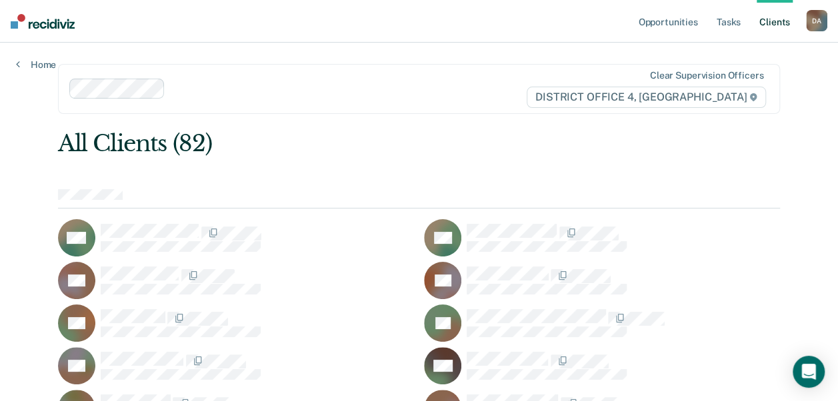
click at [431, 141] on div "All Clients (82)" at bounding box center [347, 143] width 578 height 27
click at [731, 23] on link "Tasks" at bounding box center [728, 21] width 29 height 43
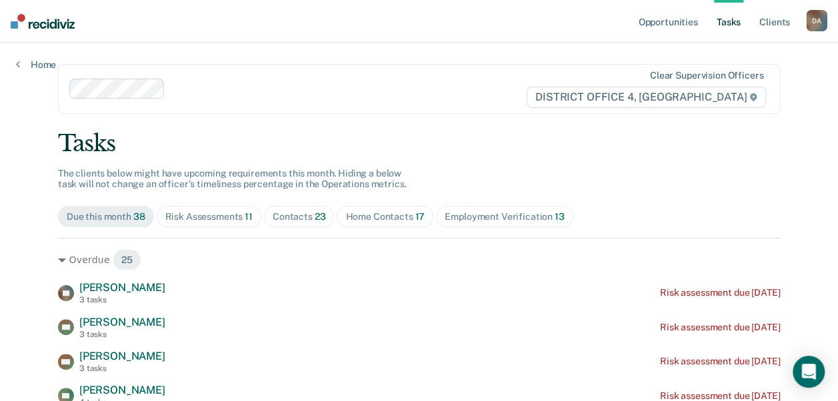
click at [459, 217] on div "Employment Verification 13" at bounding box center [504, 216] width 119 height 11
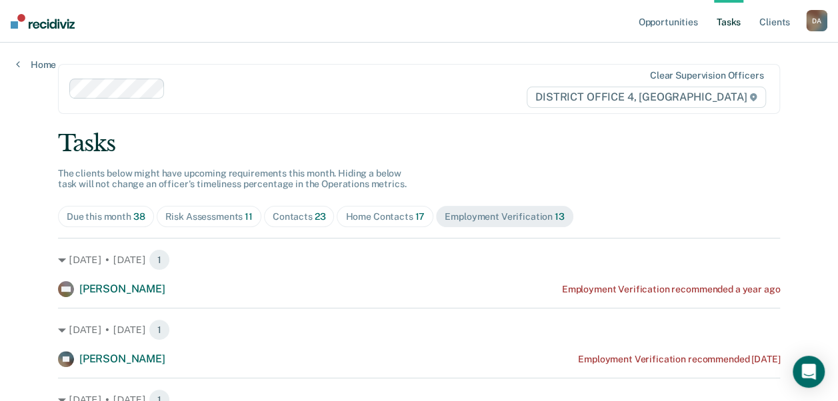
click at [193, 212] on div "Risk Assessments 11" at bounding box center [208, 216] width 87 height 11
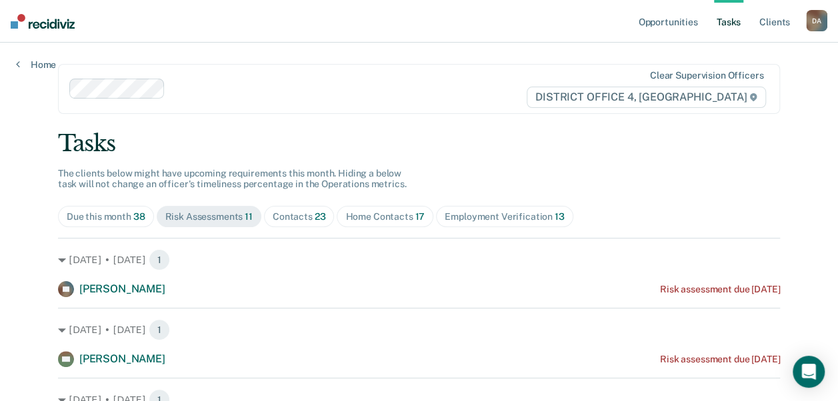
click at [339, 81] on div at bounding box center [348, 88] width 355 height 15
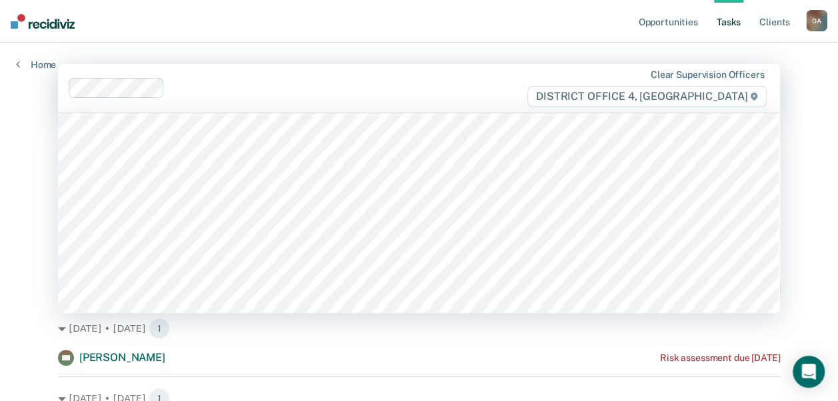
scroll to position [44, 0]
click at [364, 30] on nav "Opportunities Tasks Client s [PERSON_NAME] Profile How it works Log Out" at bounding box center [419, 21] width 838 height 43
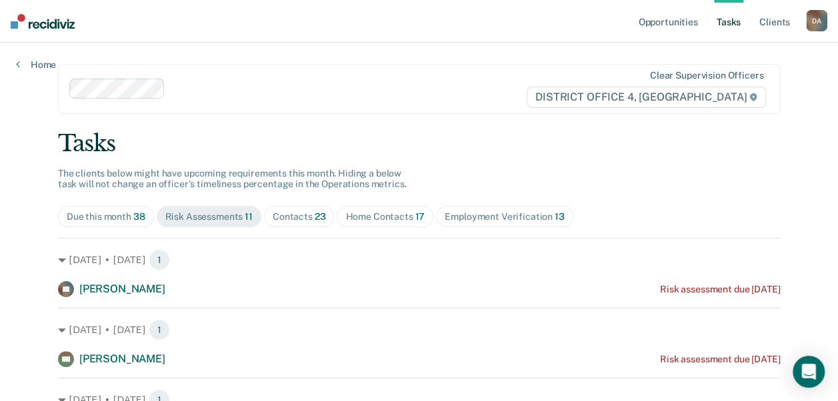
click at [90, 218] on div "Due this month 38" at bounding box center [106, 216] width 79 height 11
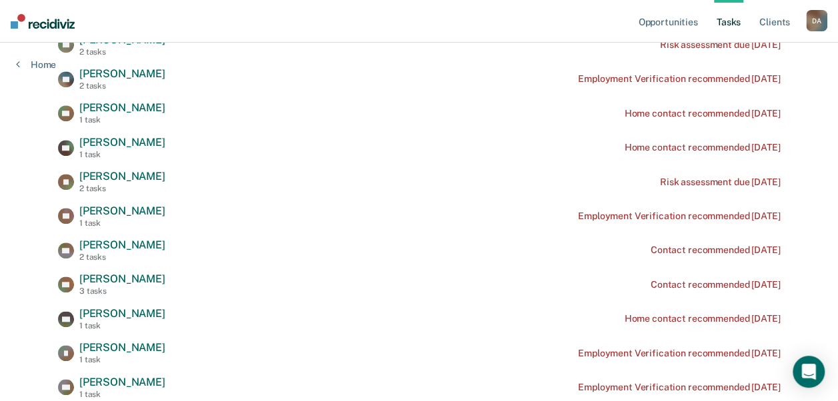
scroll to position [0, 0]
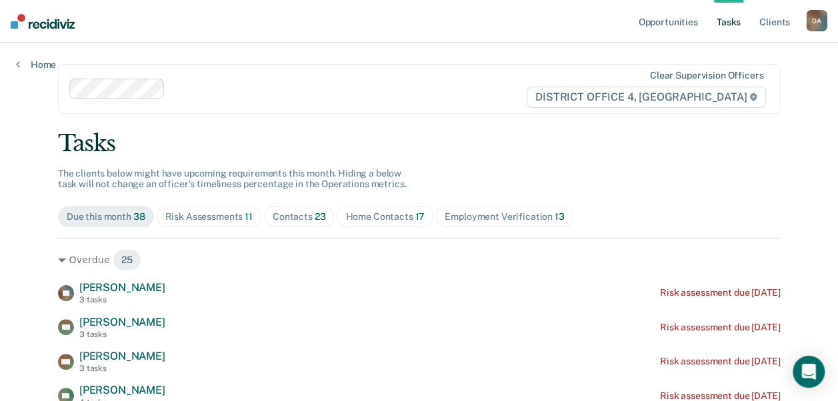
click at [353, 86] on div at bounding box center [348, 88] width 355 height 15
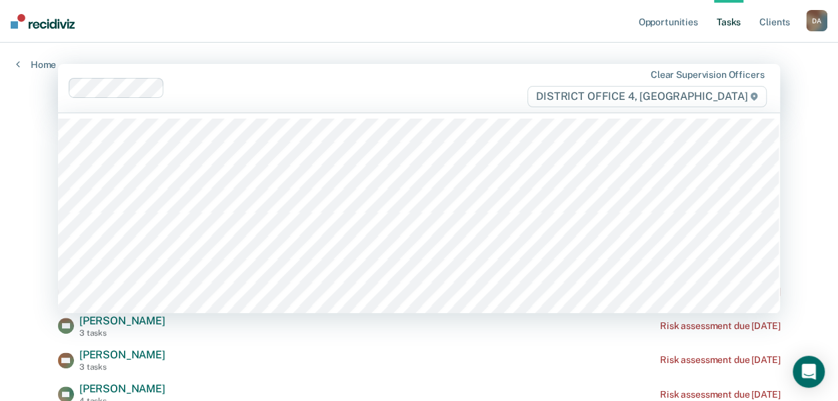
click at [314, 39] on nav "Opportunities Tasks Client s [PERSON_NAME] Profile How it works Log Out" at bounding box center [419, 21] width 838 height 43
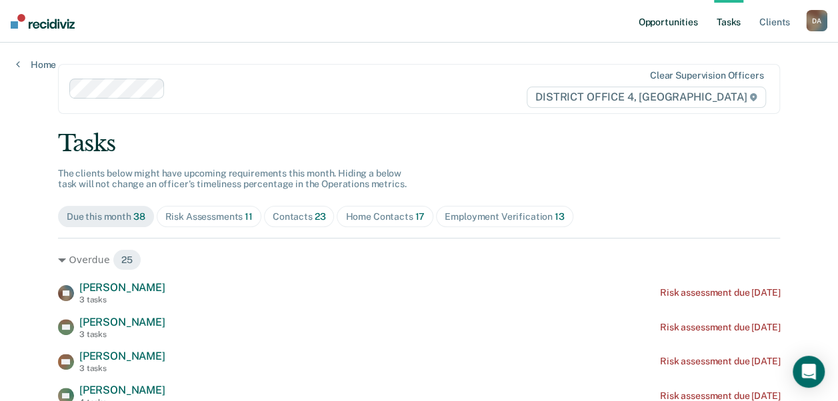
click at [663, 22] on link "Opportunities" at bounding box center [667, 21] width 65 height 43
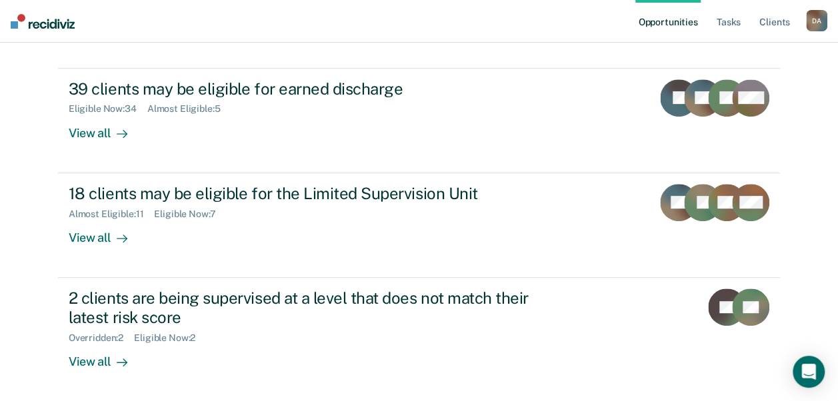
scroll to position [250, 0]
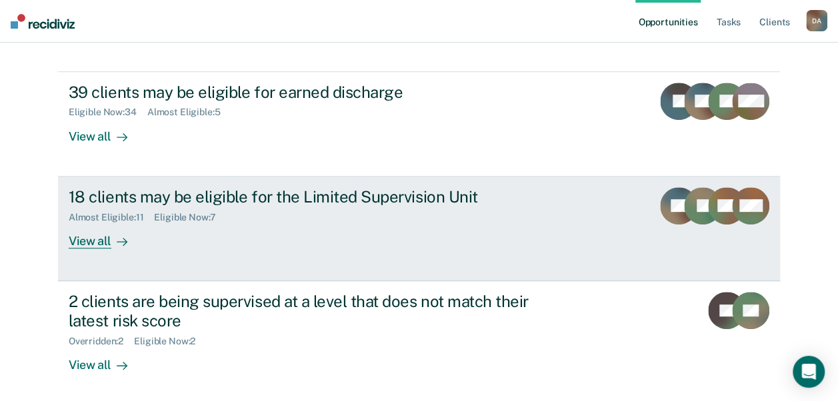
click at [81, 242] on div "View all" at bounding box center [106, 236] width 75 height 26
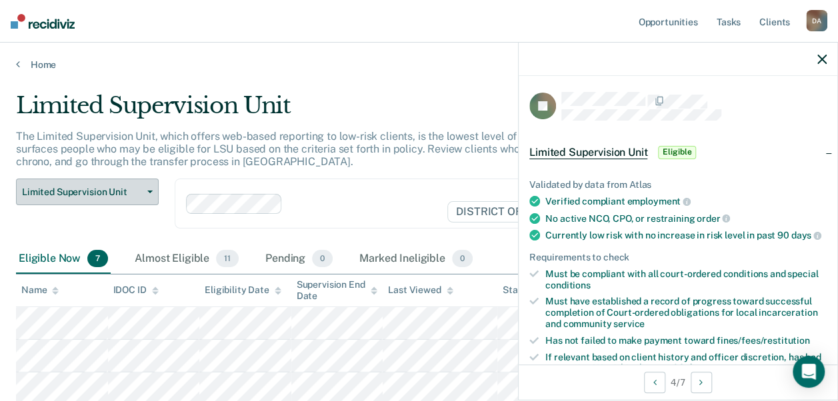
click at [147, 192] on icon "button" at bounding box center [149, 192] width 5 height 3
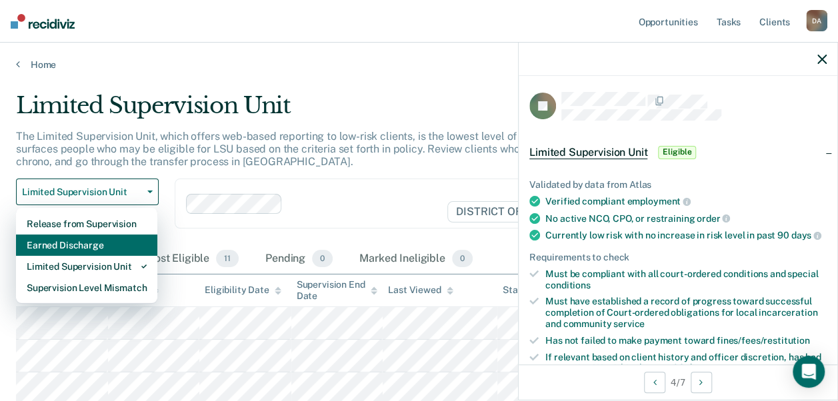
click at [98, 245] on div "Earned Discharge" at bounding box center [87, 245] width 120 height 21
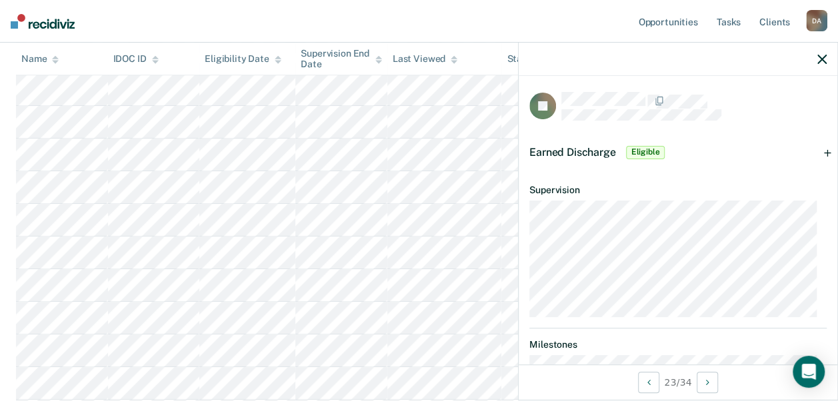
scroll to position [320, 0]
click at [819, 63] on icon "button" at bounding box center [821, 59] width 9 height 9
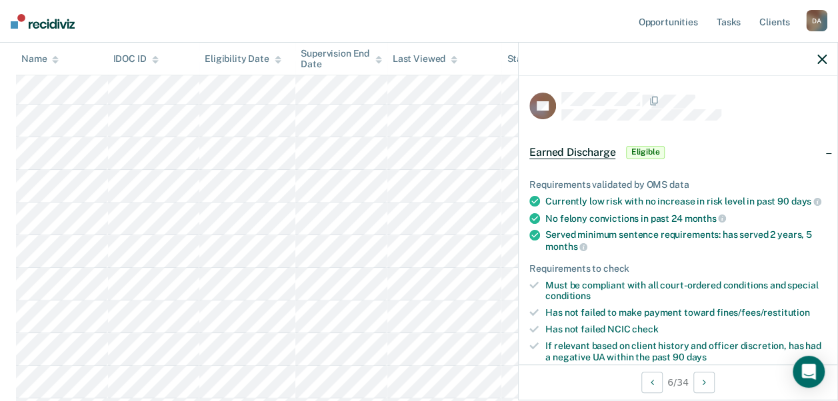
click at [826, 63] on icon "button" at bounding box center [821, 59] width 9 height 9
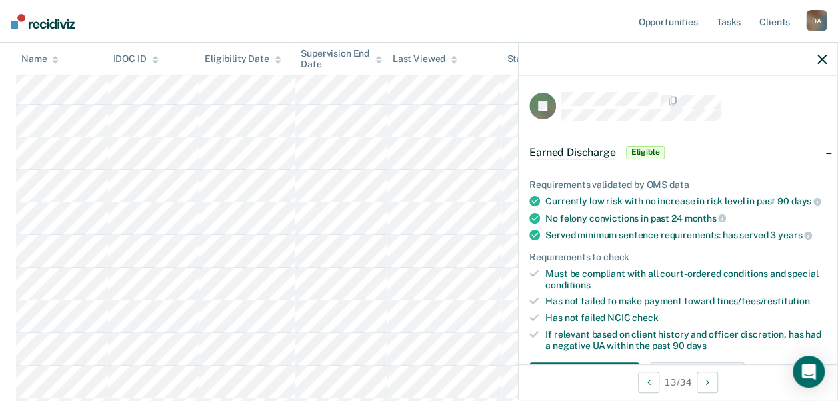
click at [825, 59] on icon "button" at bounding box center [821, 59] width 9 height 9
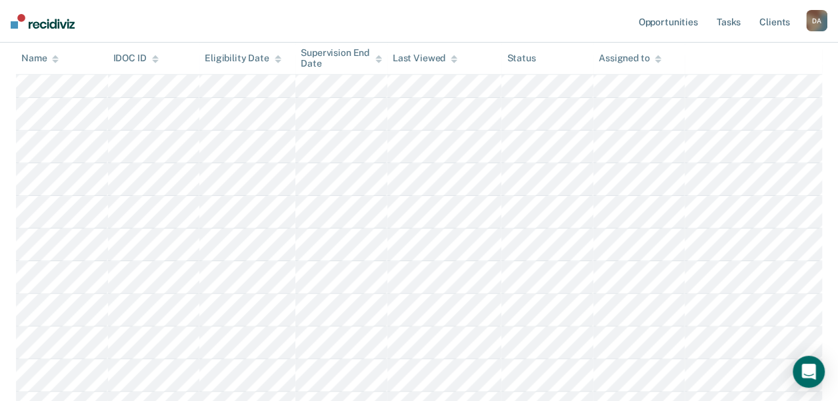
scroll to position [652, 0]
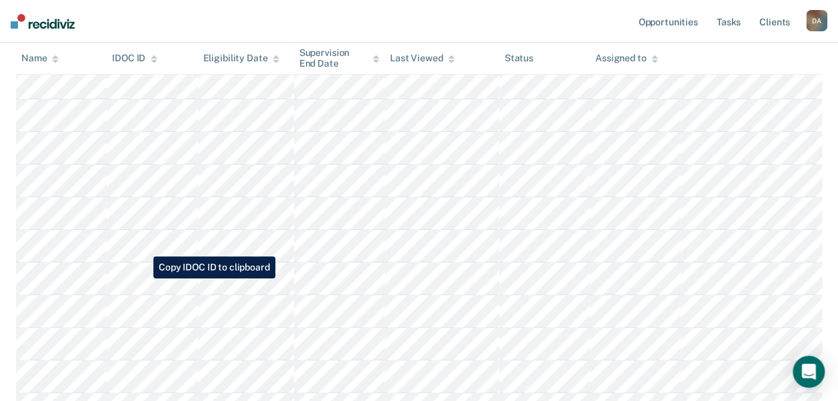
click at [143, 279] on tr at bounding box center [419, 279] width 806 height 33
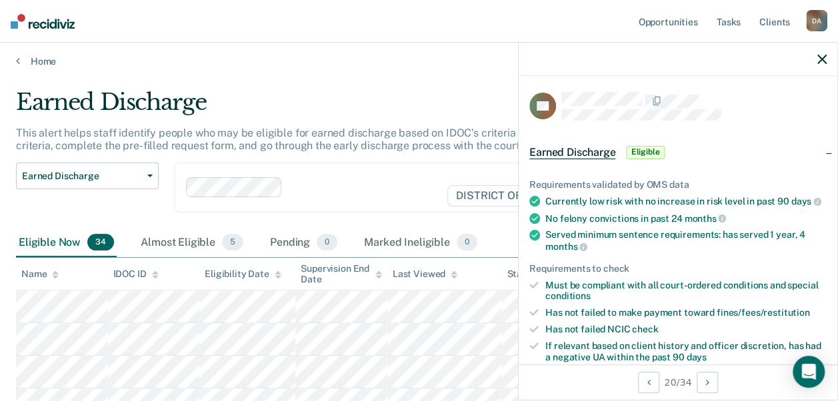
scroll to position [0, 0]
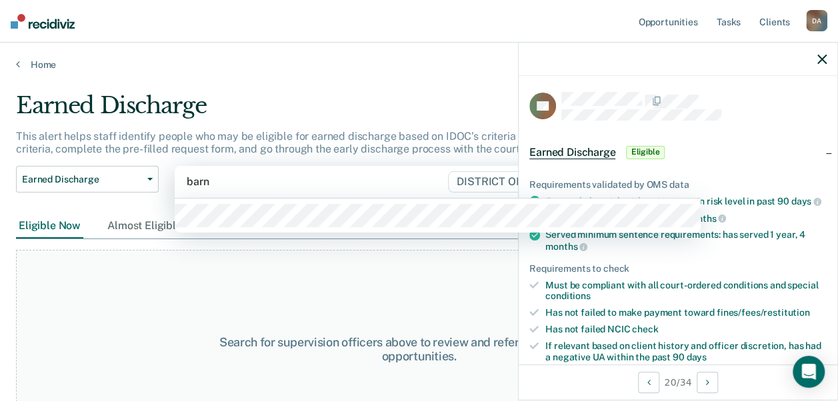
type input "barne"
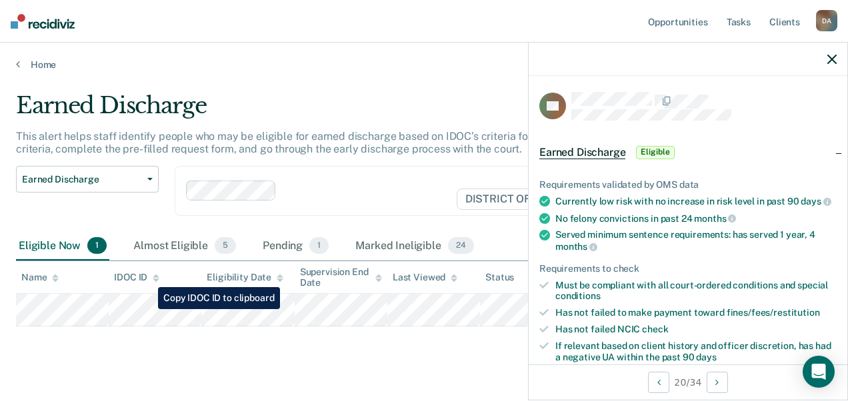
click at [148, 309] on tr at bounding box center [424, 310] width 816 height 33
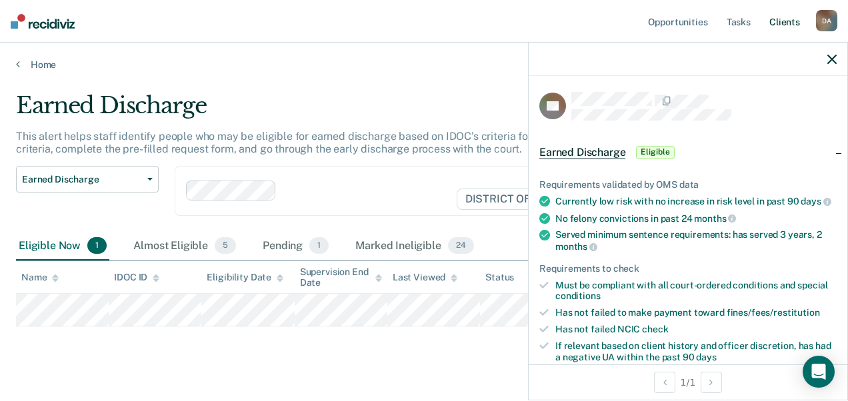
click at [788, 19] on link "Client s" at bounding box center [785, 21] width 36 height 43
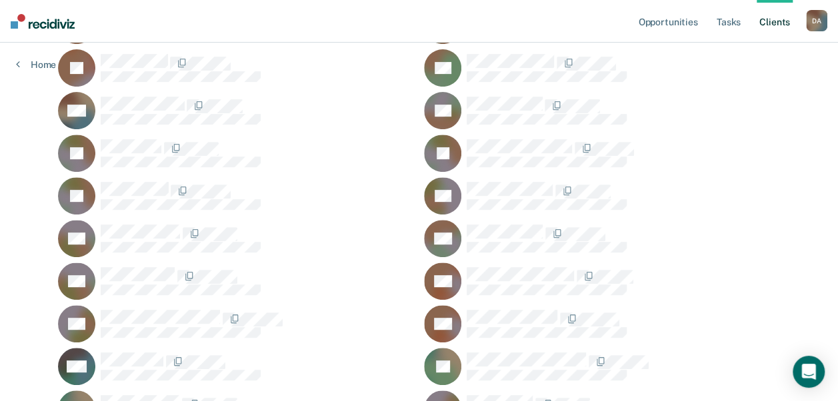
scroll to position [215, 0]
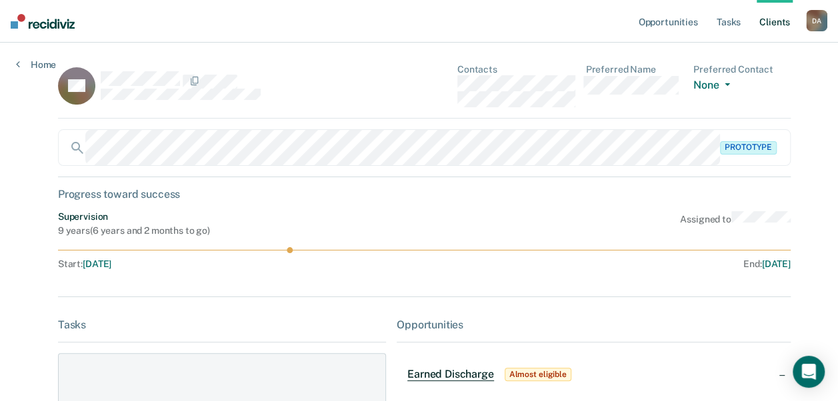
click at [19, 64] on icon at bounding box center [18, 64] width 4 height 11
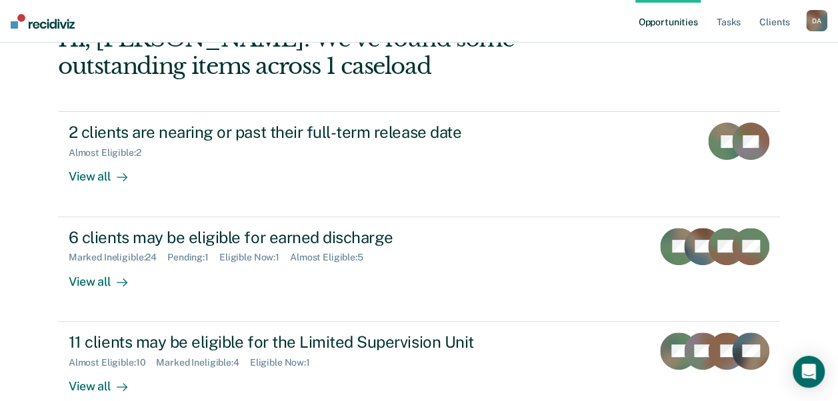
scroll to position [107, 0]
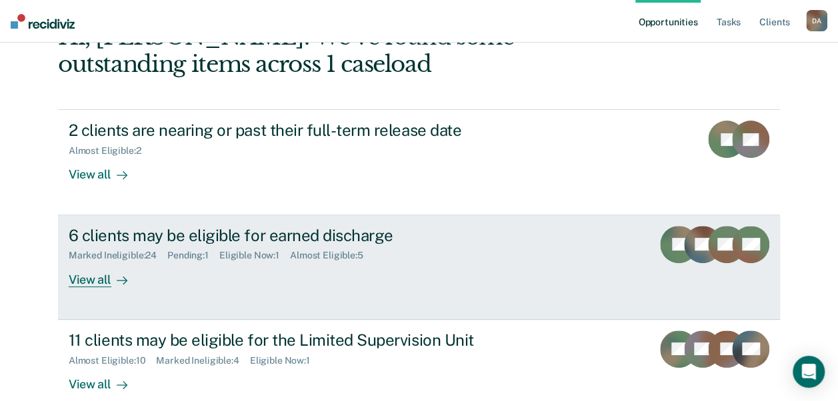
click at [92, 277] on div "View all" at bounding box center [106, 274] width 75 height 26
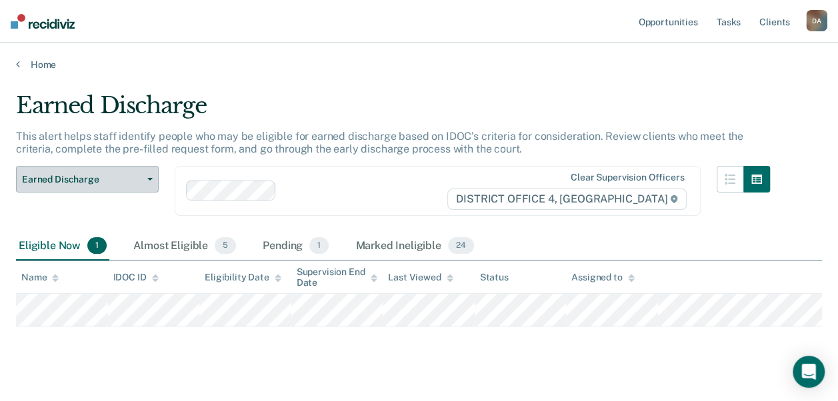
click at [146, 175] on button "Earned Discharge" at bounding box center [87, 179] width 143 height 27
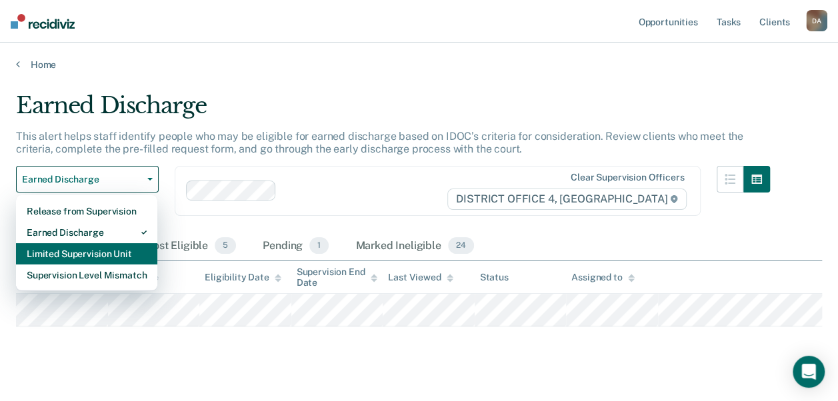
click at [91, 253] on div "Limited Supervision Unit" at bounding box center [87, 253] width 120 height 21
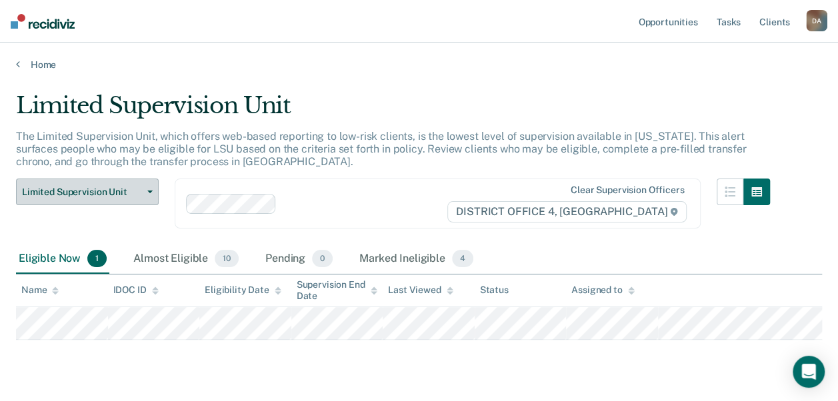
scroll to position [27, 0]
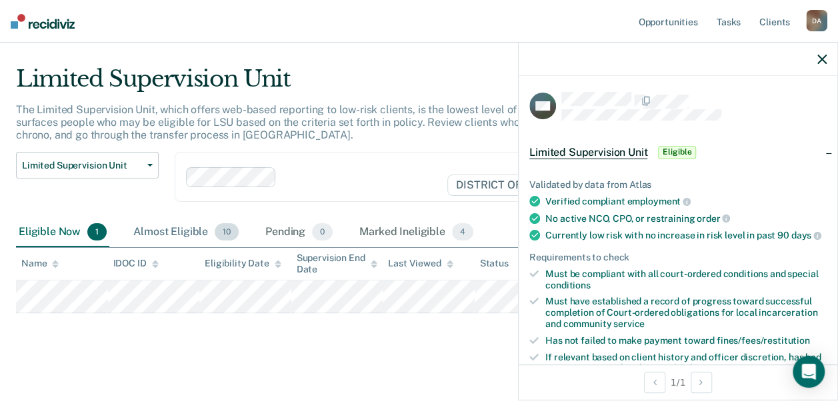
click at [163, 235] on div "Almost Eligible 10" at bounding box center [186, 232] width 111 height 29
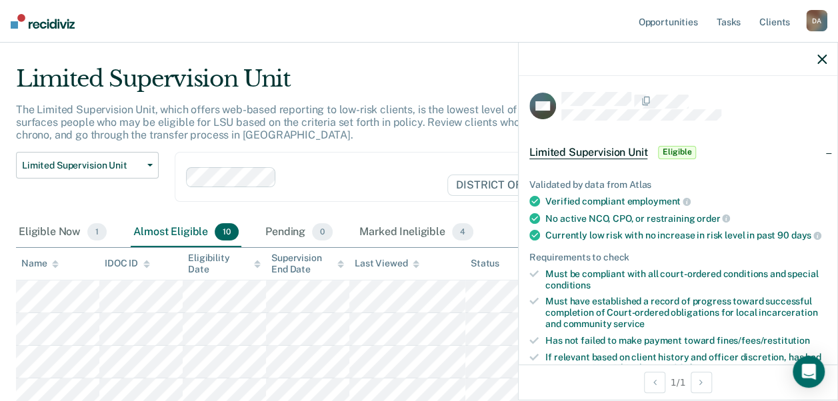
click at [173, 208] on div "Limited Supervision Unit Release from Supervision Earned Discharge Limited Supe…" at bounding box center [393, 185] width 754 height 66
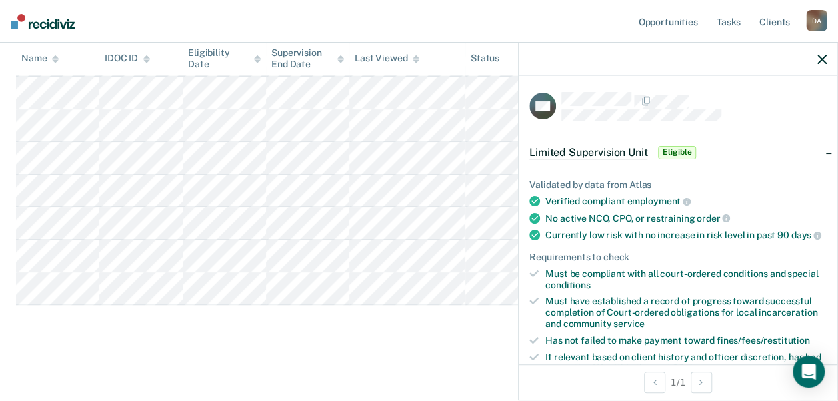
scroll to position [367, 0]
click at [139, 197] on tr at bounding box center [428, 191] width 825 height 33
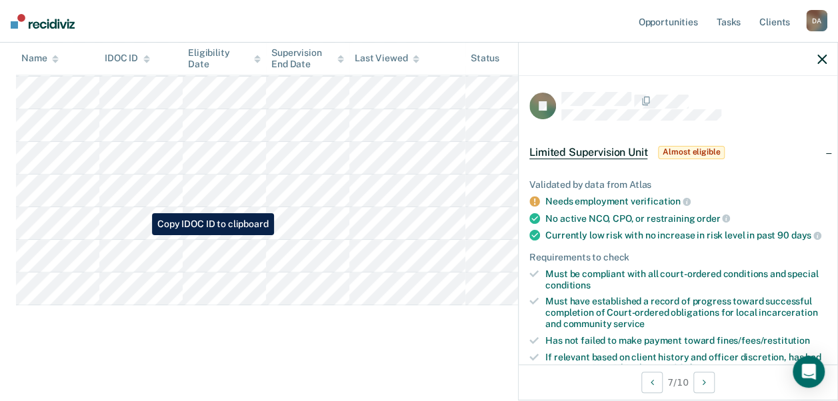
click at [142, 235] on tr at bounding box center [428, 223] width 825 height 33
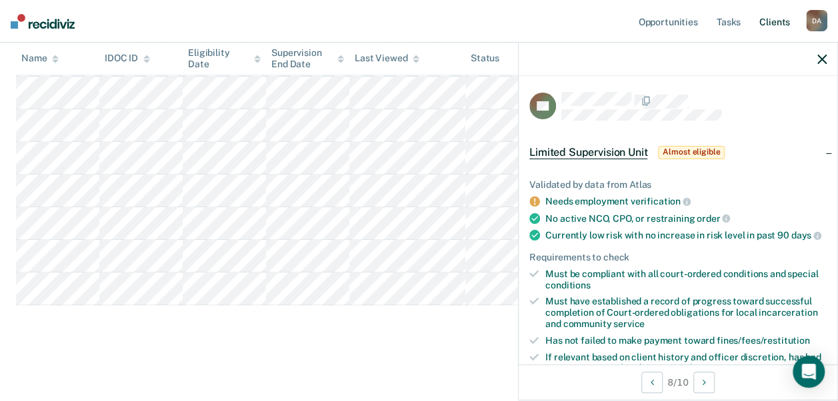
click at [778, 20] on link "Client s" at bounding box center [775, 21] width 36 height 43
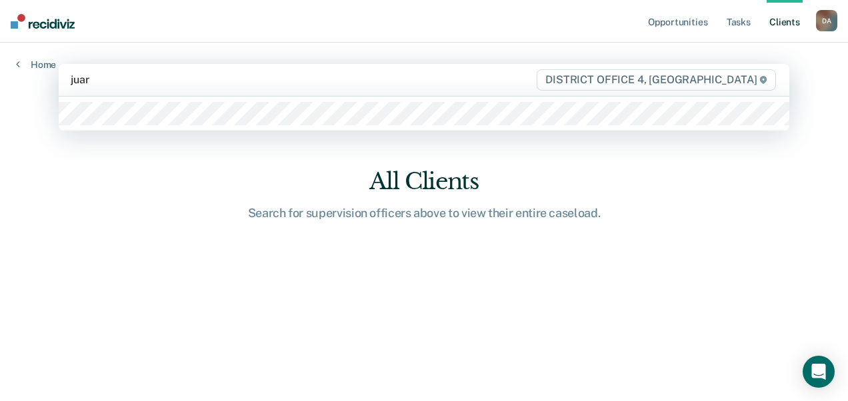
type input "juare"
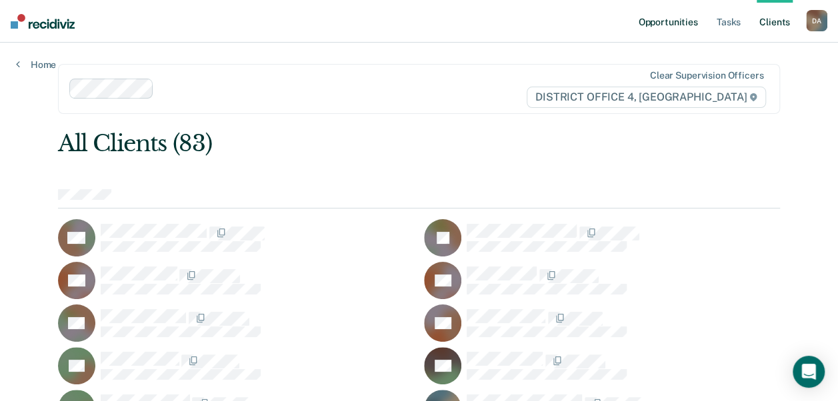
click at [672, 15] on link "Opportunities" at bounding box center [667, 21] width 65 height 43
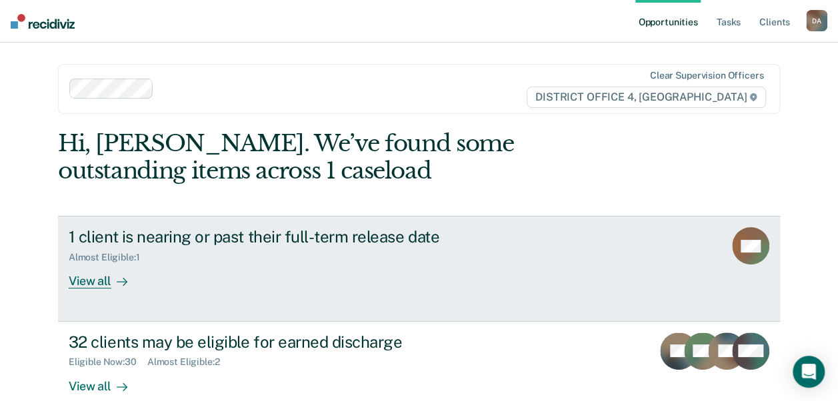
click at [90, 284] on div "View all" at bounding box center [106, 276] width 75 height 26
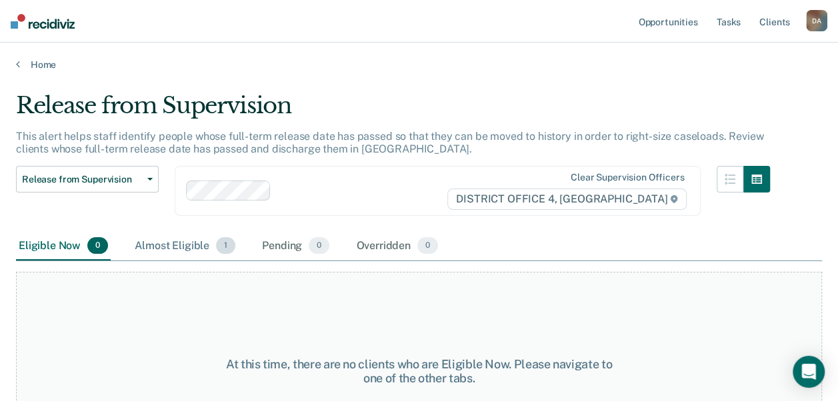
click at [216, 244] on span "1" at bounding box center [225, 245] width 19 height 17
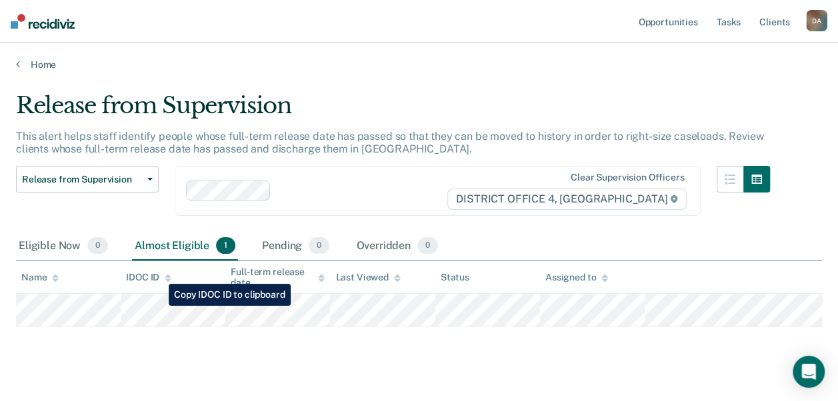
click at [159, 306] on tr at bounding box center [419, 310] width 806 height 33
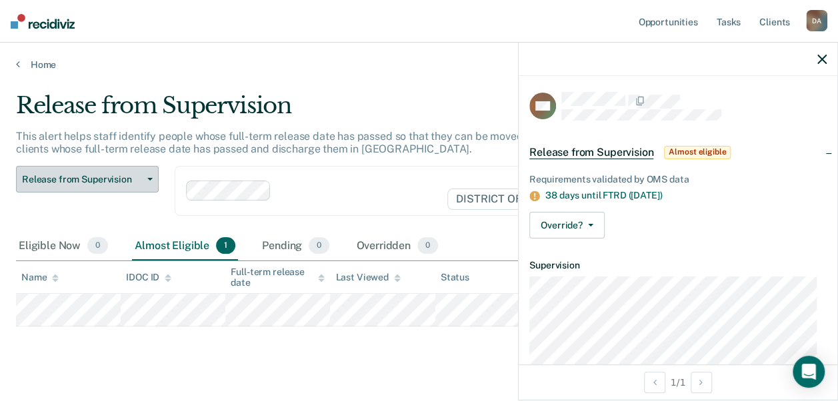
click at [148, 176] on button "Release from Supervision" at bounding box center [87, 179] width 143 height 27
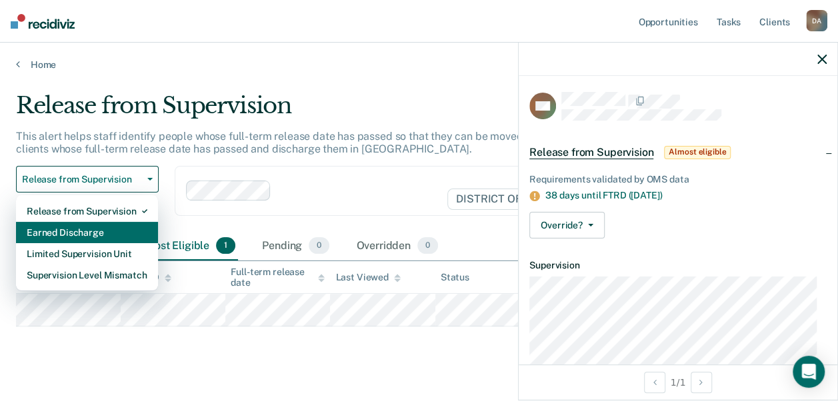
click at [101, 231] on div "Earned Discharge" at bounding box center [87, 232] width 121 height 21
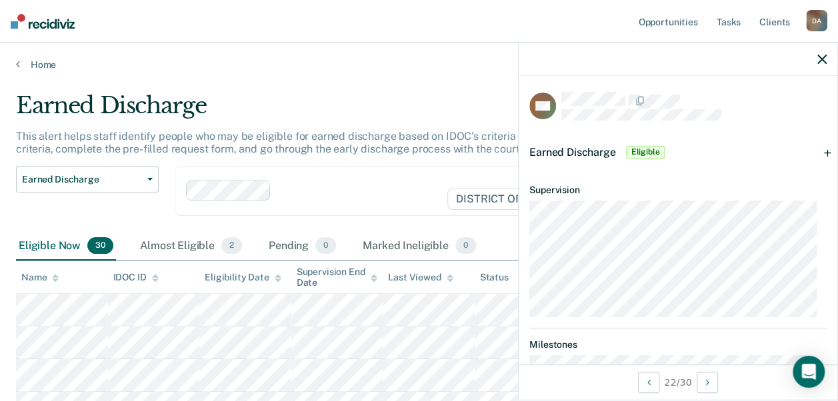
click at [24, 218] on div "Earned Discharge Release from Supervision Earned Discharge Limited Supervision …" at bounding box center [87, 199] width 143 height 66
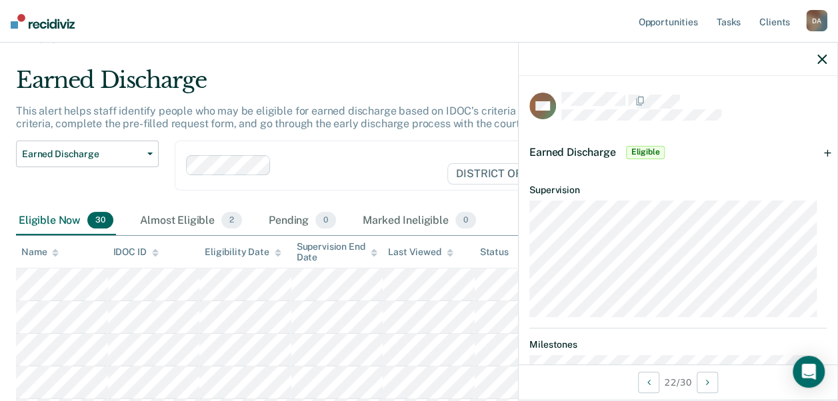
scroll to position [27, 0]
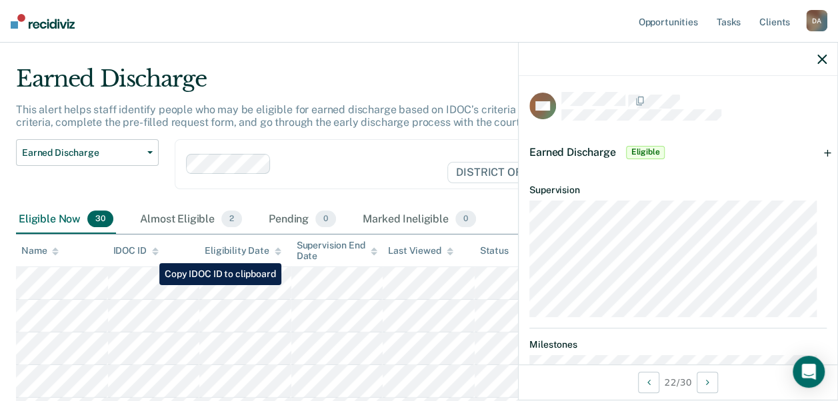
click at [149, 285] on tr at bounding box center [419, 283] width 806 height 33
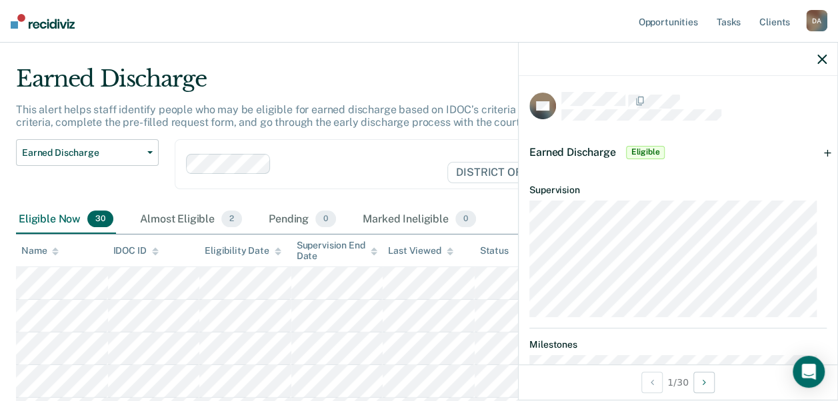
click at [143, 319] on tr at bounding box center [419, 316] width 806 height 33
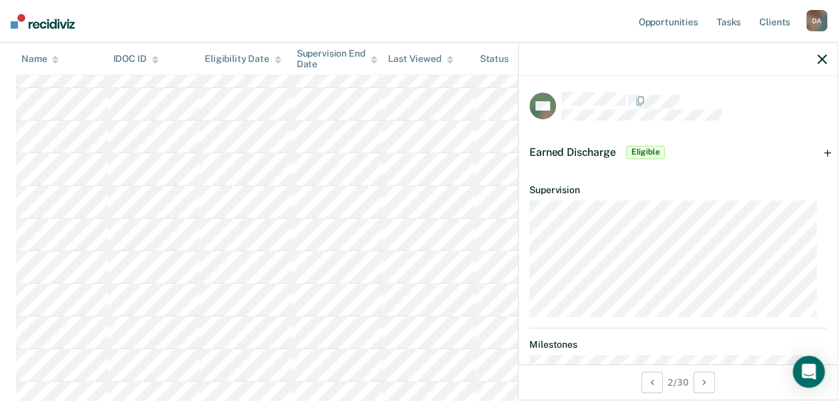
scroll to position [323, 0]
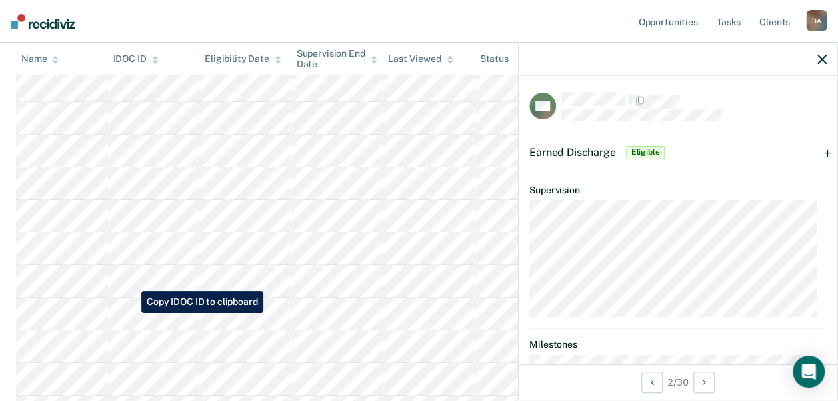
click at [504, 18] on nav "Opportunities Tasks Client s [PERSON_NAME] Profile How it works Log Out" at bounding box center [419, 21] width 838 height 43
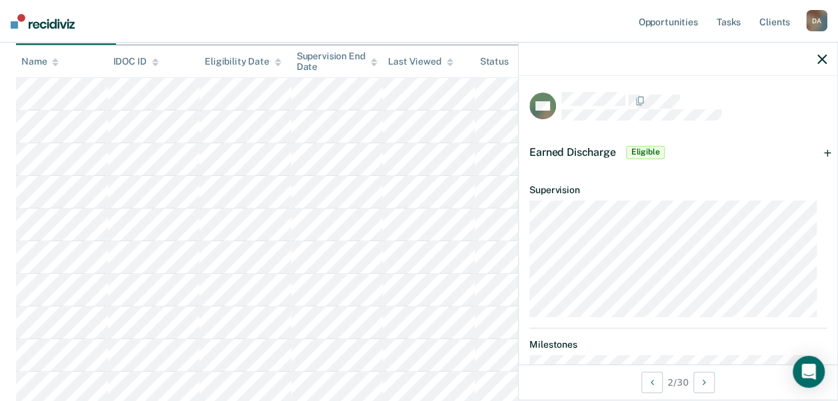
scroll to position [216, 0]
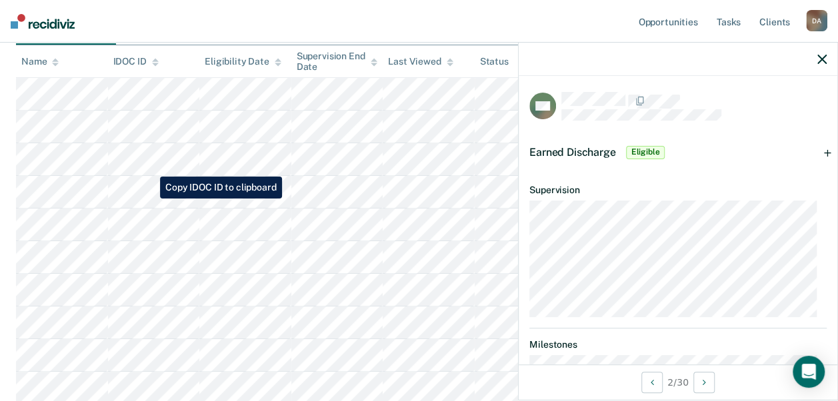
click at [150, 199] on tr at bounding box center [419, 192] width 806 height 33
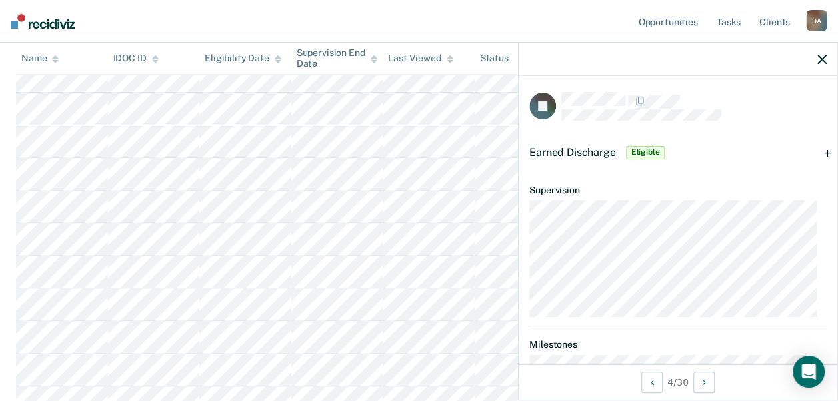
scroll to position [803, 0]
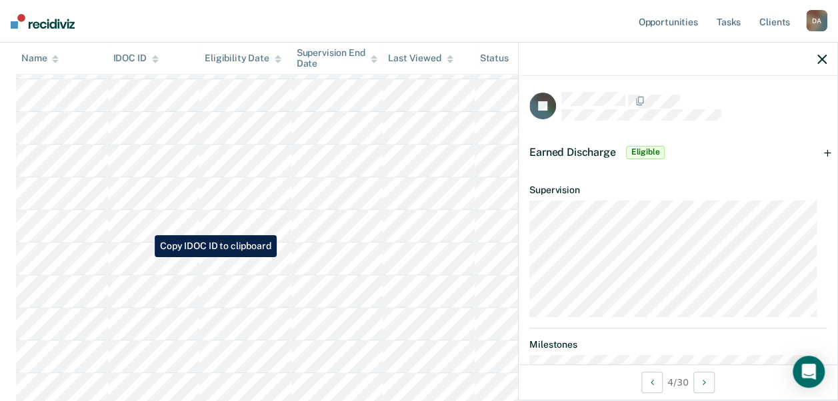
click at [145, 257] on tr at bounding box center [419, 259] width 806 height 33
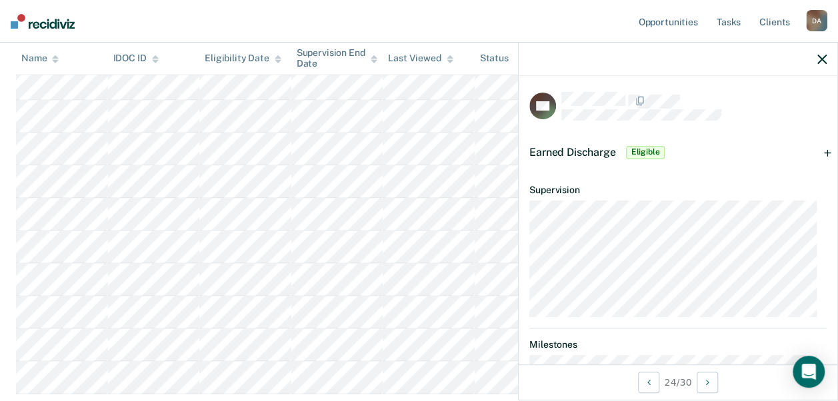
scroll to position [883, 0]
click at [151, 343] on tr at bounding box center [419, 342] width 806 height 33
click at [149, 183] on tr at bounding box center [419, 179] width 806 height 33
click at [454, 13] on nav "Opportunities Tasks Client s [PERSON_NAME] Profile How it works Log Out" at bounding box center [419, 21] width 838 height 43
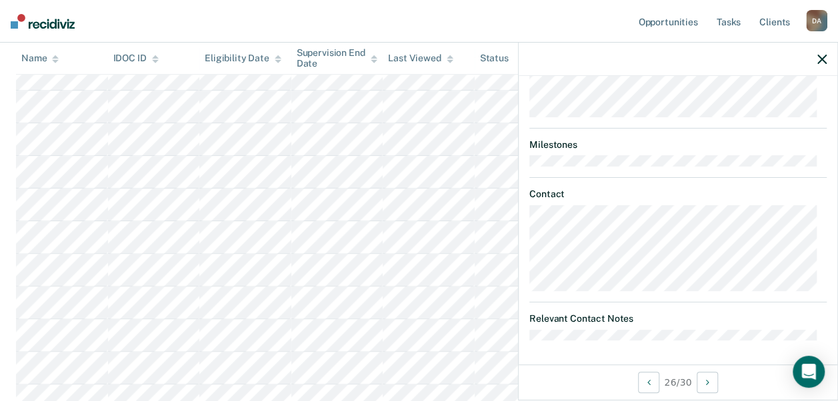
scroll to position [643, 0]
click at [775, 23] on link "Client s" at bounding box center [775, 21] width 36 height 43
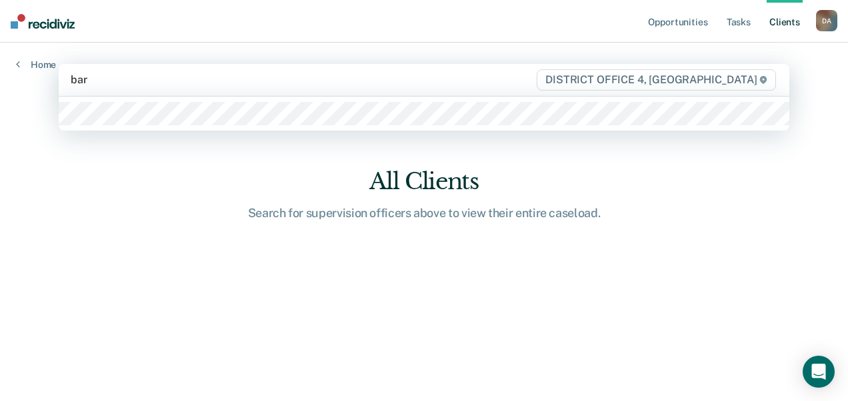
type input "barn"
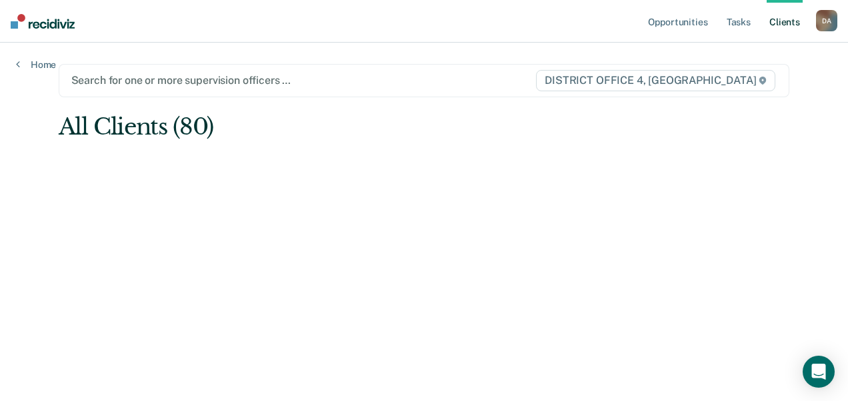
click at [474, 238] on main "option [PERSON_NAME], selected. Search for one or more supervision officers … D…" at bounding box center [424, 206] width 763 height 327
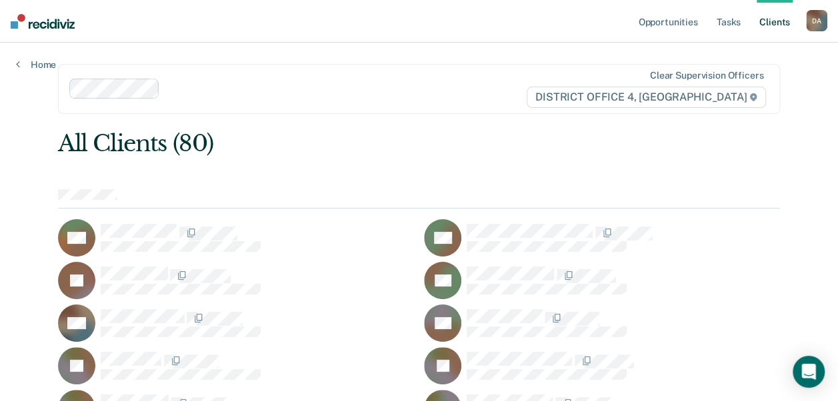
scroll to position [27, 0]
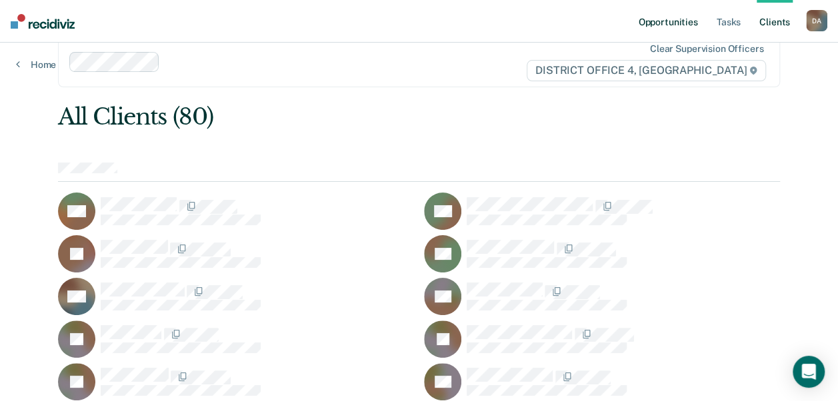
click at [669, 27] on link "Opportunities" at bounding box center [667, 21] width 65 height 43
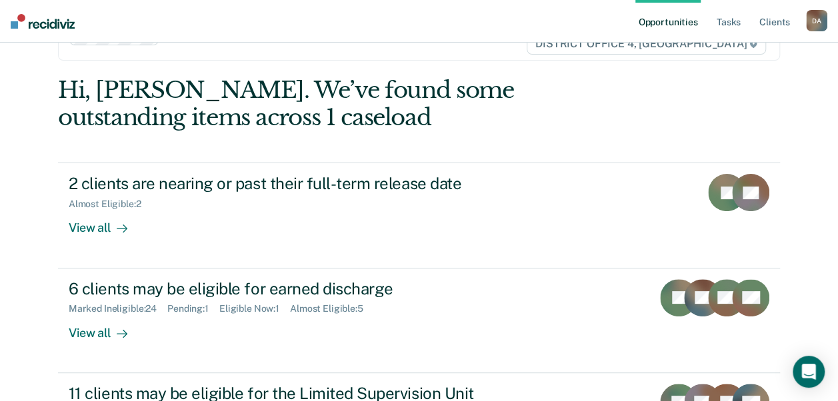
scroll to position [80, 0]
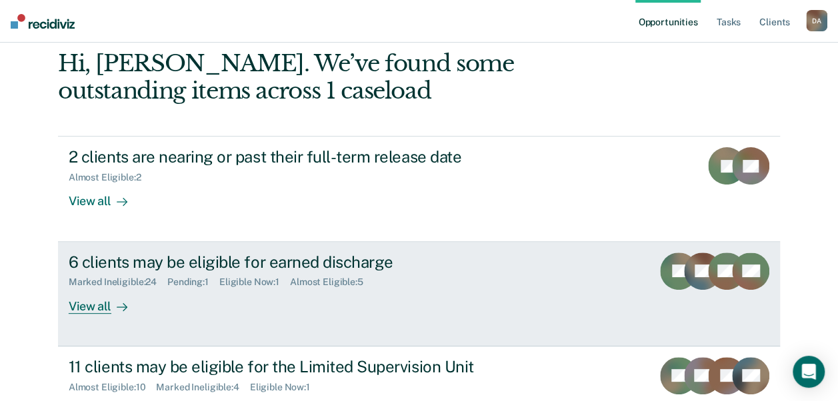
click at [99, 301] on div "View all" at bounding box center [106, 301] width 75 height 26
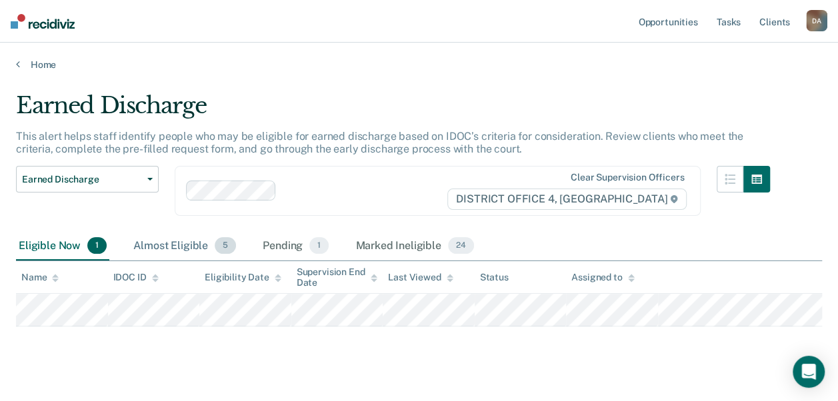
click at [179, 244] on div "Almost Eligible 5" at bounding box center [185, 246] width 108 height 29
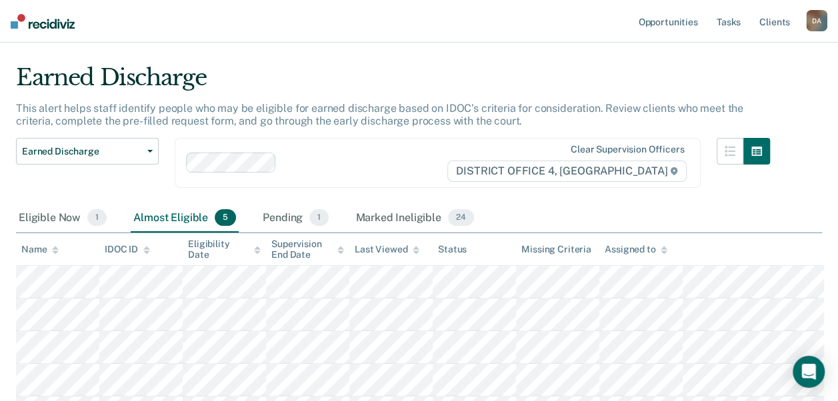
scroll to position [27, 0]
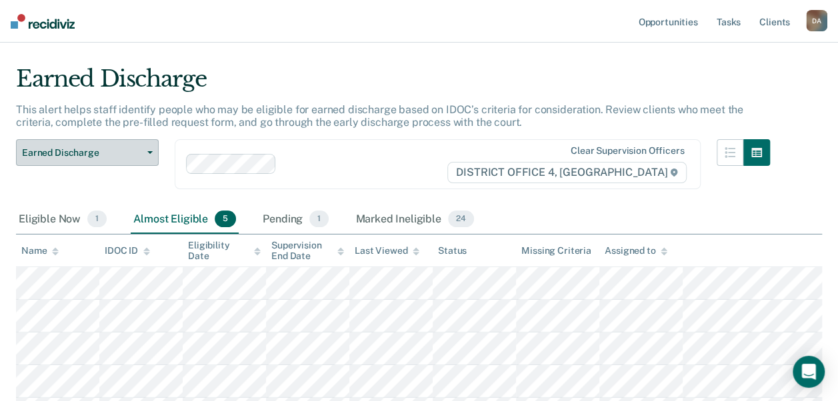
click at [155, 154] on button "Earned Discharge" at bounding box center [87, 152] width 143 height 27
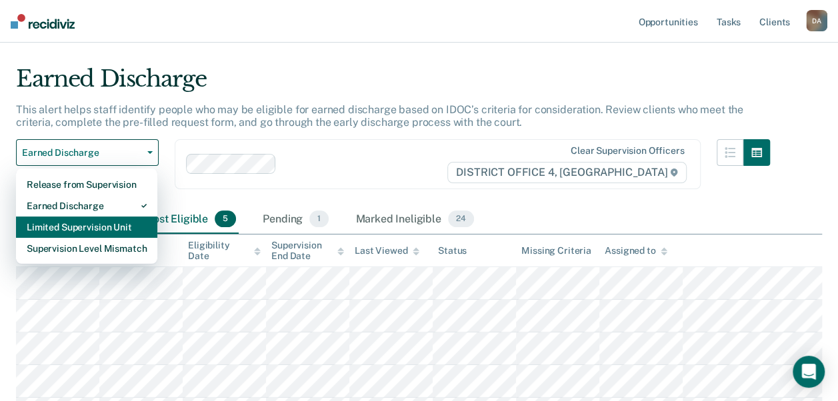
click at [100, 225] on div "Limited Supervision Unit" at bounding box center [87, 227] width 120 height 21
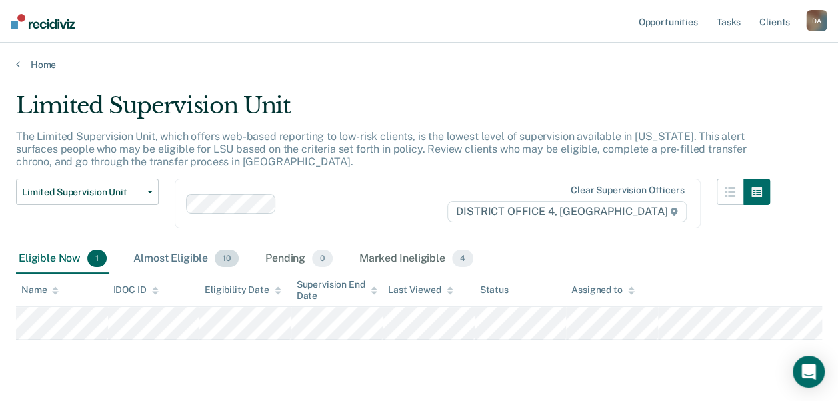
click at [179, 255] on div "Almost Eligible 10" at bounding box center [186, 259] width 111 height 29
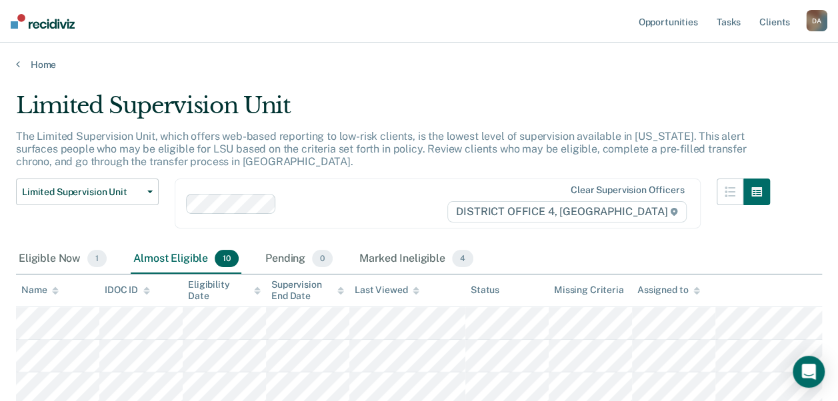
click at [0, 330] on main "Limited Supervision Unit The Limited Supervision Unit, which offers web-based r…" at bounding box center [419, 398] width 838 height 655
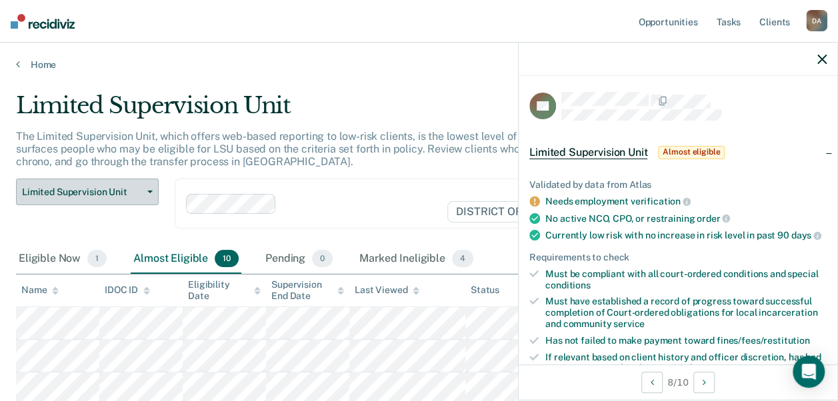
click at [149, 195] on button "Limited Supervision Unit" at bounding box center [87, 192] width 143 height 27
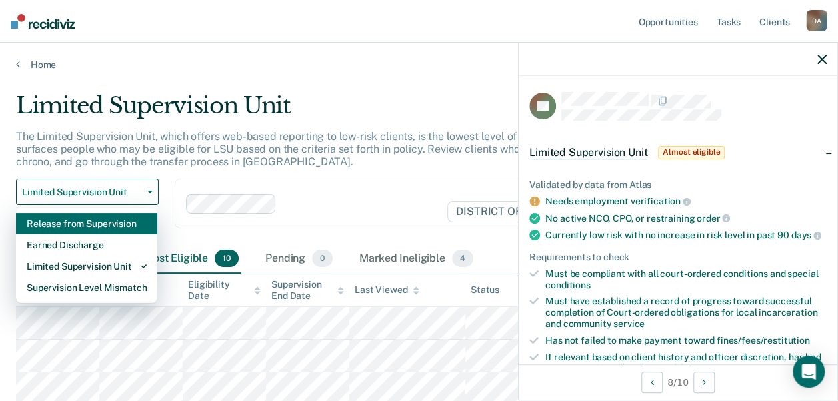
click at [83, 220] on div "Release from Supervision" at bounding box center [87, 223] width 120 height 21
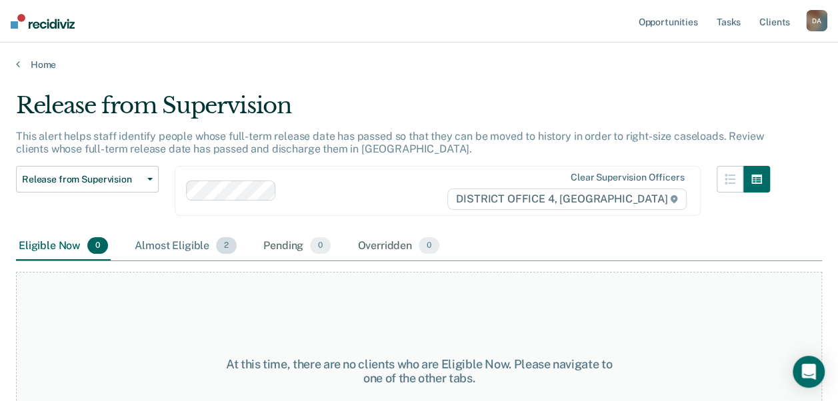
click at [231, 247] on span "2" at bounding box center [226, 245] width 21 height 17
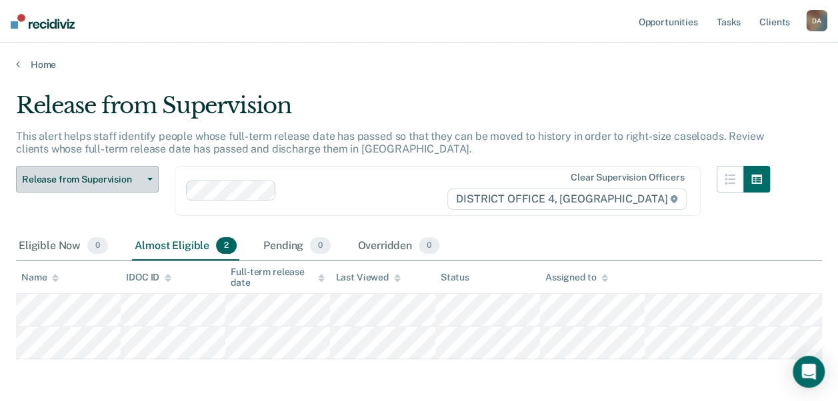
click at [119, 179] on span "Release from Supervision" at bounding box center [82, 179] width 120 height 11
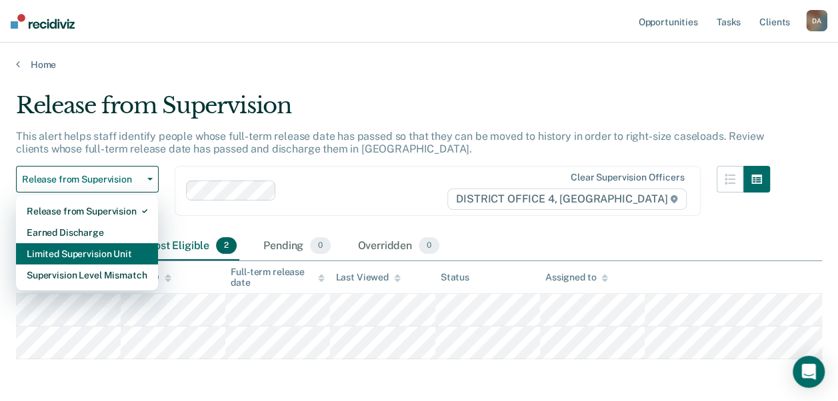
click at [87, 262] on div "Limited Supervision Unit" at bounding box center [87, 253] width 121 height 21
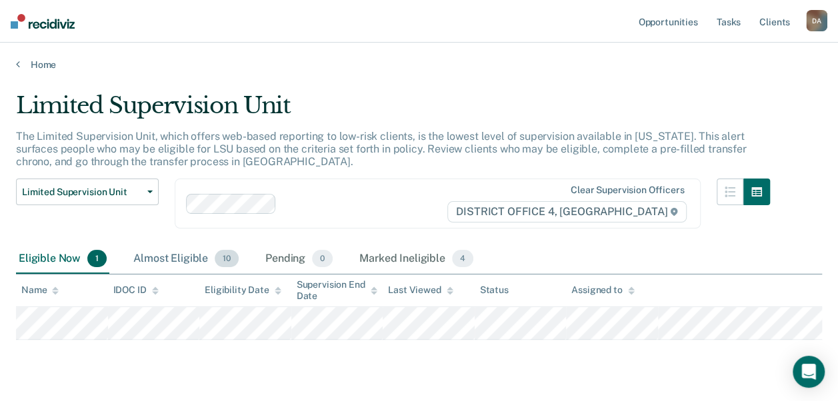
click at [171, 251] on div "Almost Eligible 10" at bounding box center [186, 259] width 111 height 29
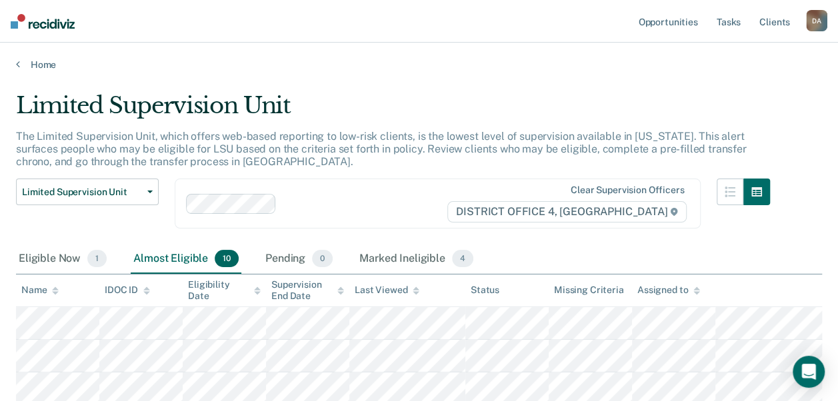
click at [0, 333] on main "Limited Supervision Unit The Limited Supervision Unit, which offers web-based r…" at bounding box center [419, 398] width 838 height 655
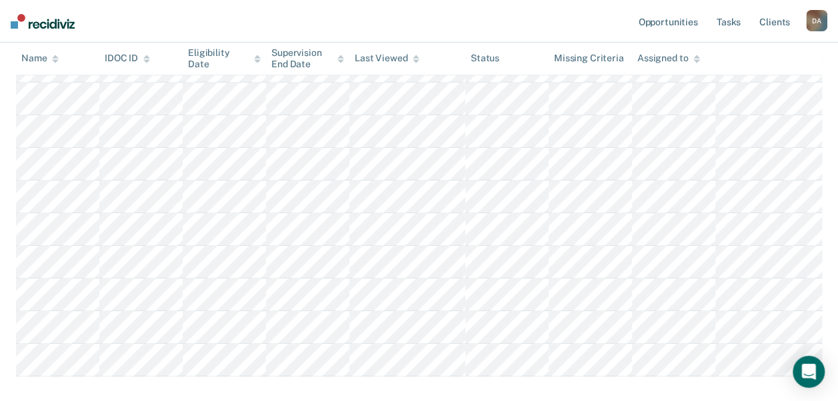
scroll to position [293, 0]
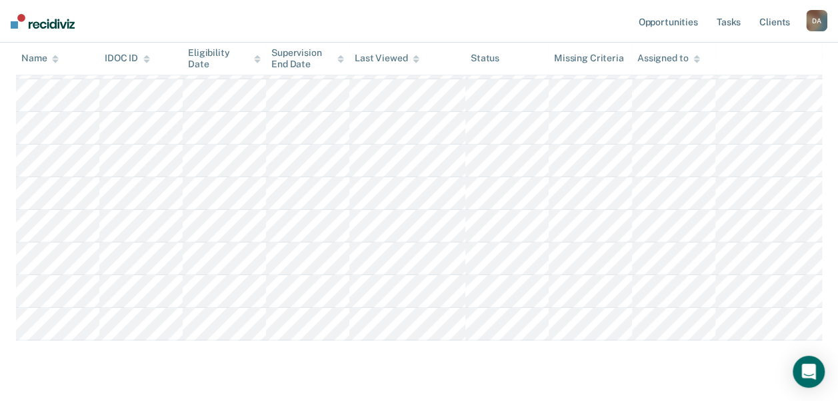
click at [5, 340] on main "Limited Supervision Unit The Limited Supervision Unit, which offers web-based r…" at bounding box center [419, 104] width 838 height 655
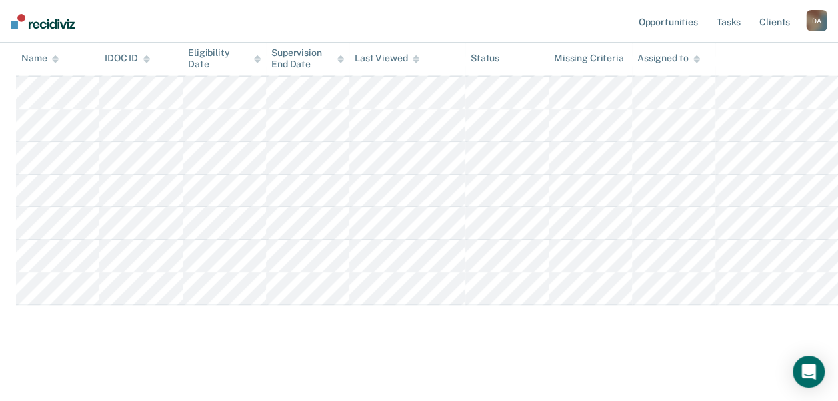
scroll to position [394, 0]
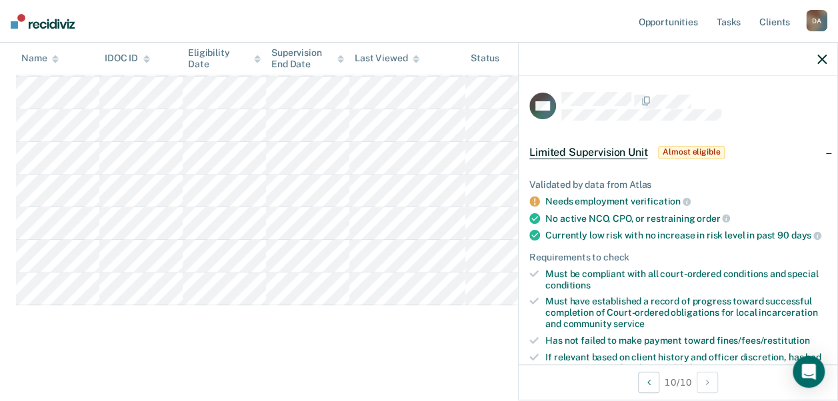
click at [207, 366] on main "Limited Supervision Unit The Limited Supervision Unit, which offers web-based r…" at bounding box center [419, 69] width 838 height 655
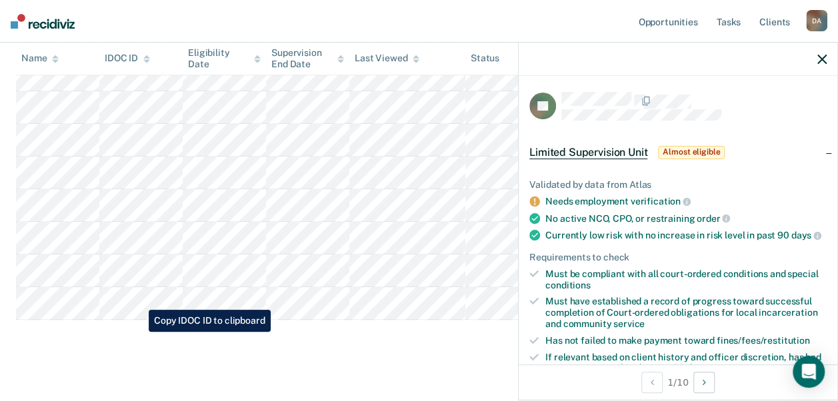
click at [139, 287] on tr at bounding box center [428, 271] width 825 height 33
